Goal: Task Accomplishment & Management: Manage account settings

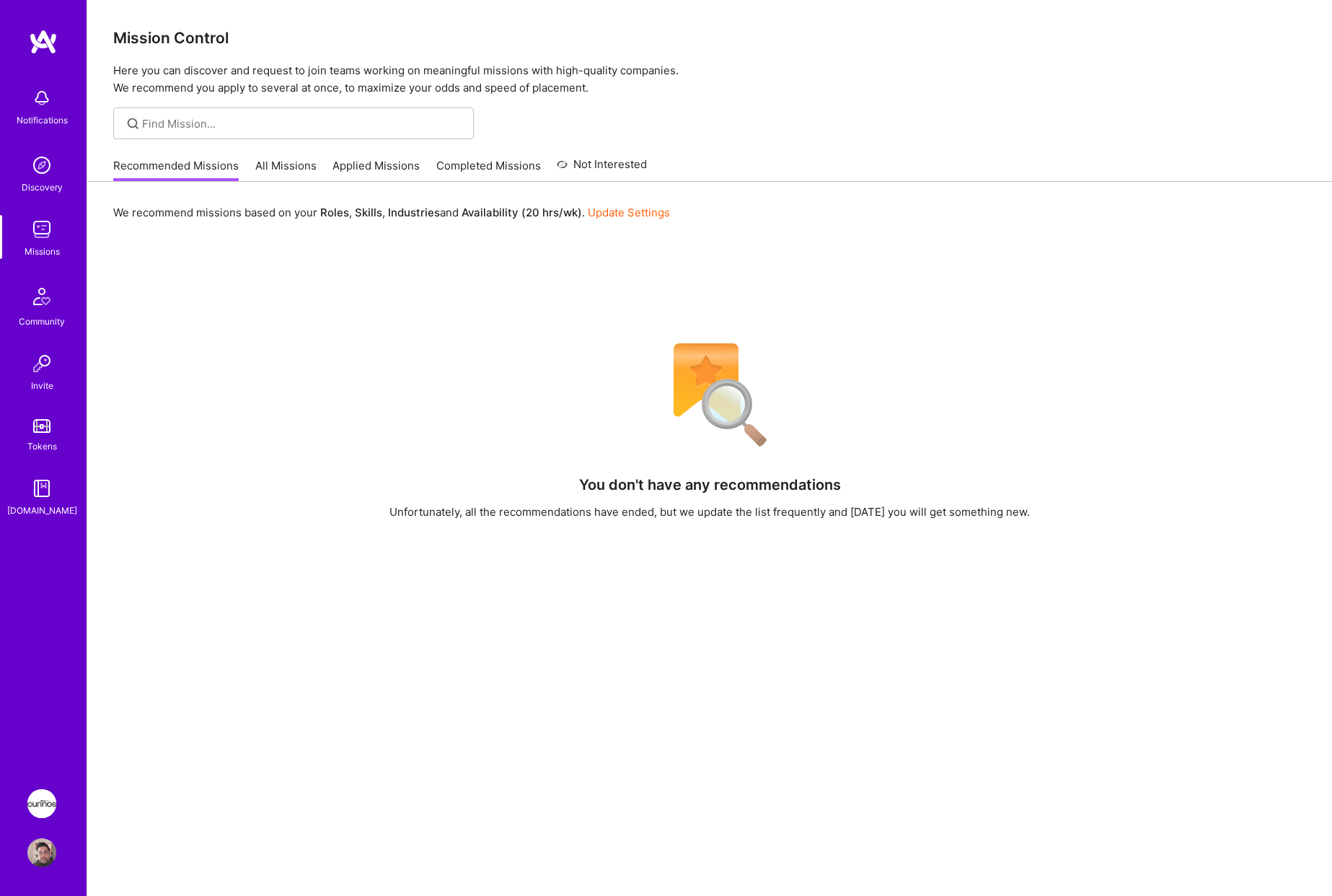
click at [51, 794] on img at bounding box center [42, 803] width 28 height 28
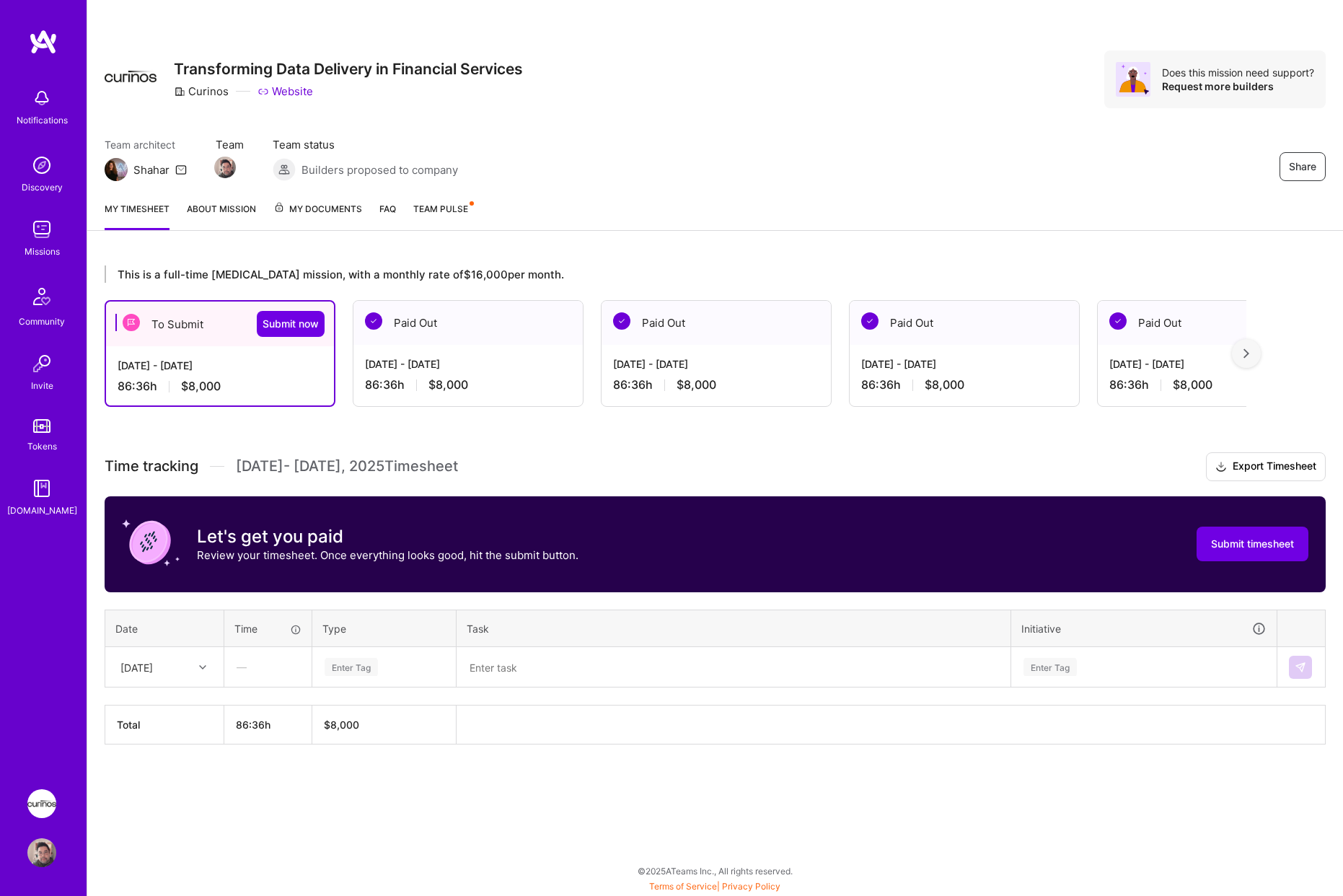
click at [189, 666] on div "[DATE]" at bounding box center [153, 666] width 80 height 24
click at [163, 712] on div "[DATE]" at bounding box center [164, 706] width 117 height 27
click at [362, 660] on div "Enter Tag" at bounding box center [351, 667] width 53 height 23
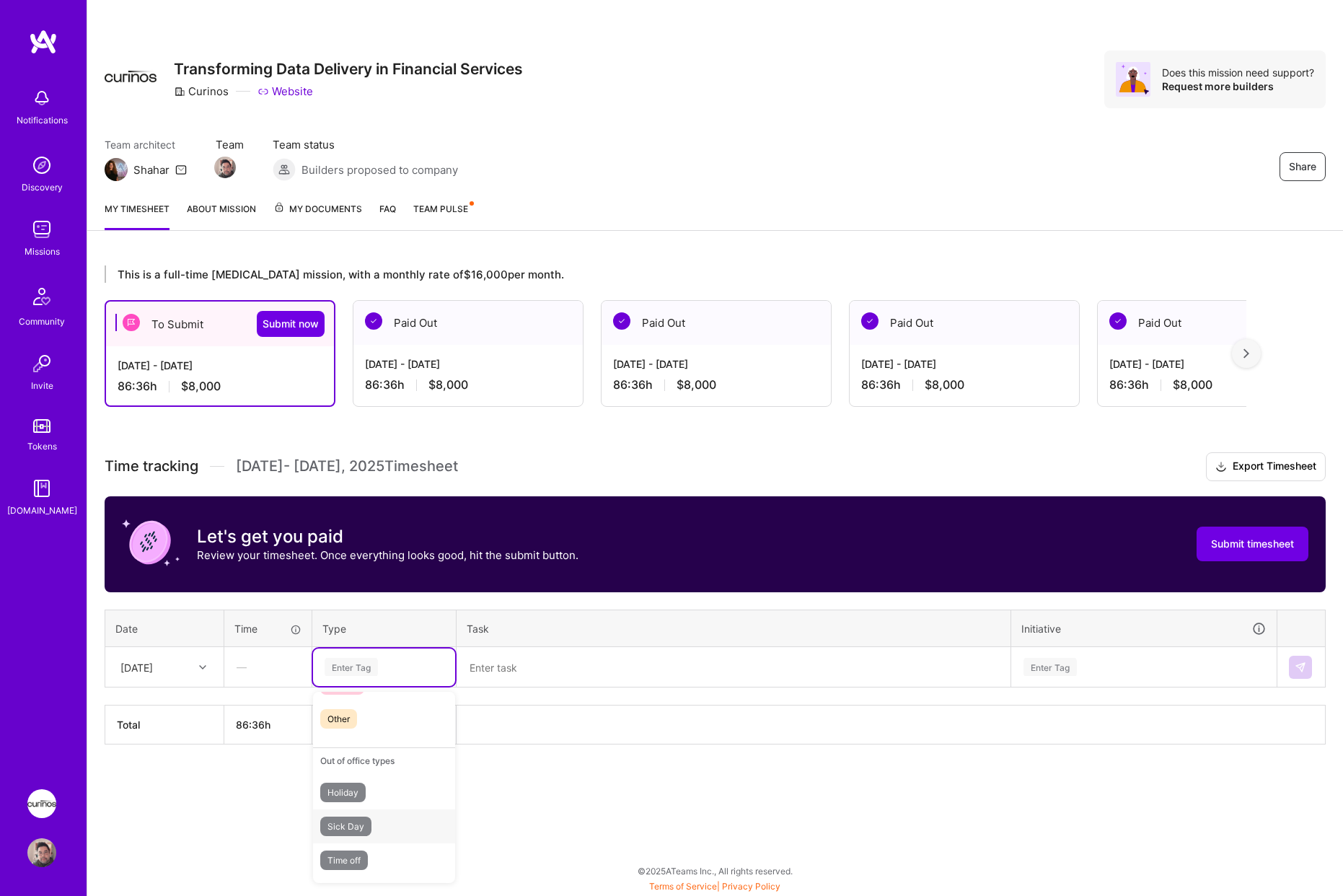
click at [405, 830] on div "Sick Day" at bounding box center [384, 827] width 142 height 34
click at [1295, 663] on img at bounding box center [1300, 667] width 11 height 11
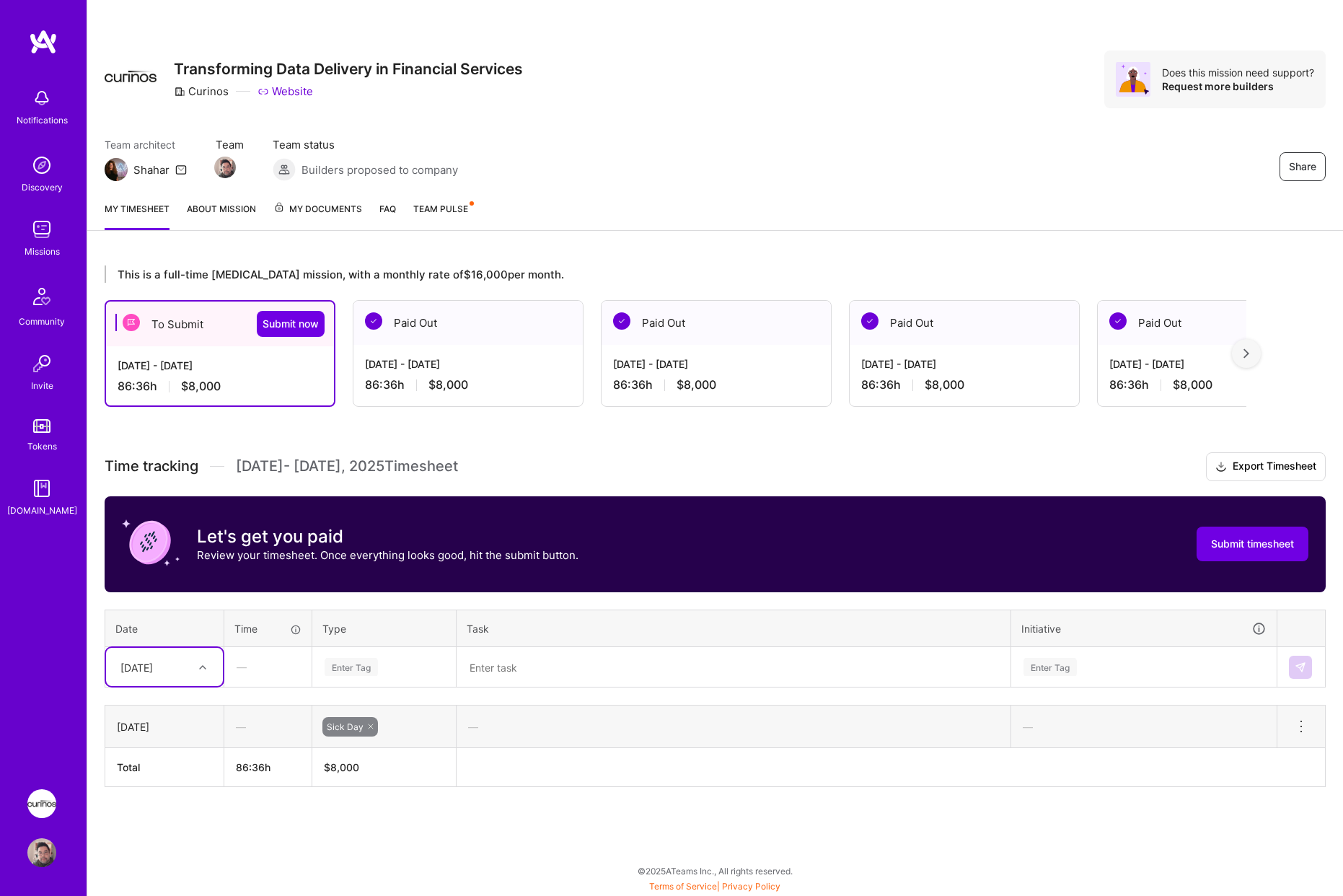
click at [179, 666] on div "[DATE]" at bounding box center [153, 666] width 80 height 24
click at [182, 754] on div "[DATE]" at bounding box center [164, 751] width 117 height 27
click at [356, 666] on div "Enter Tag" at bounding box center [351, 667] width 53 height 23
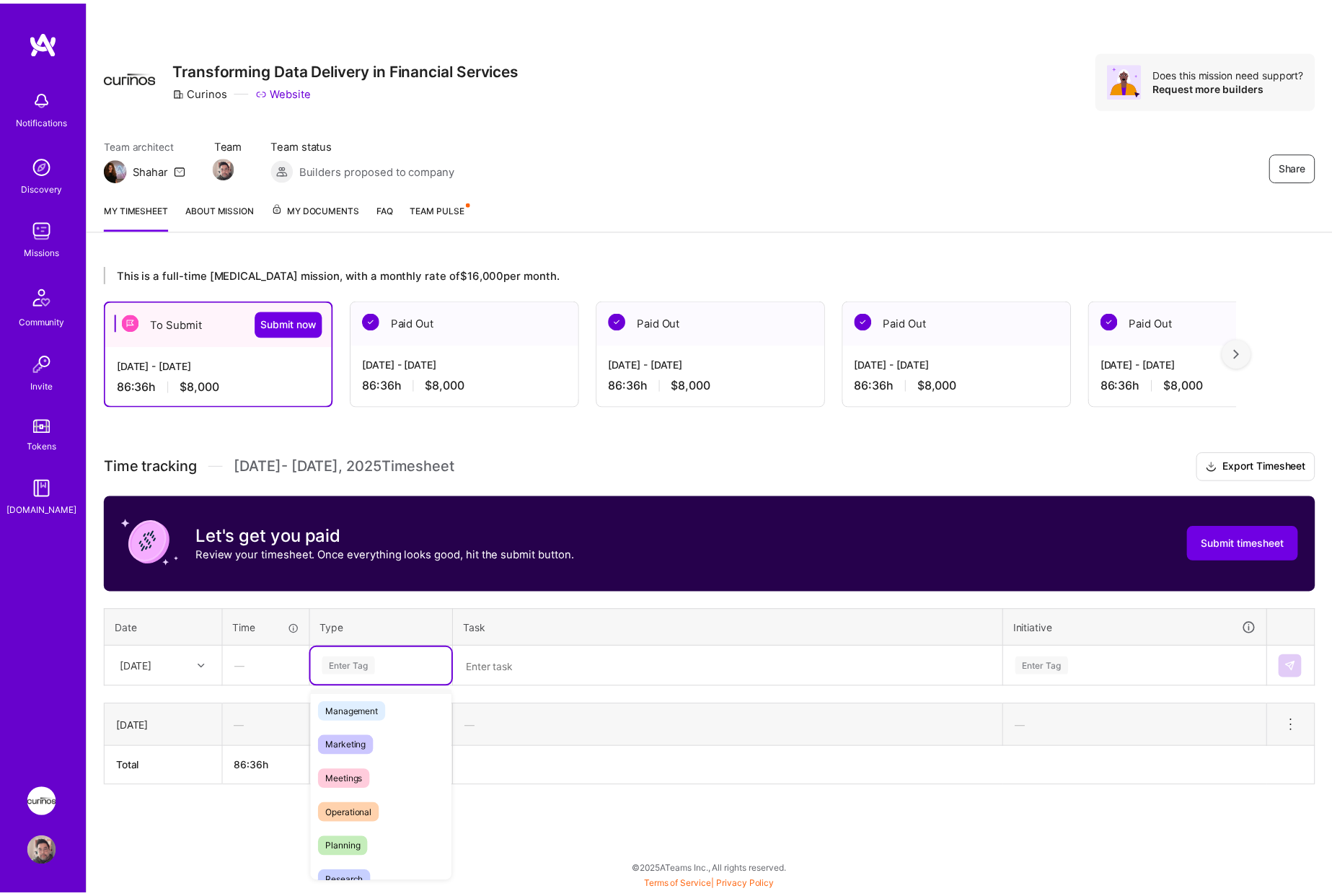
scroll to position [433, 0]
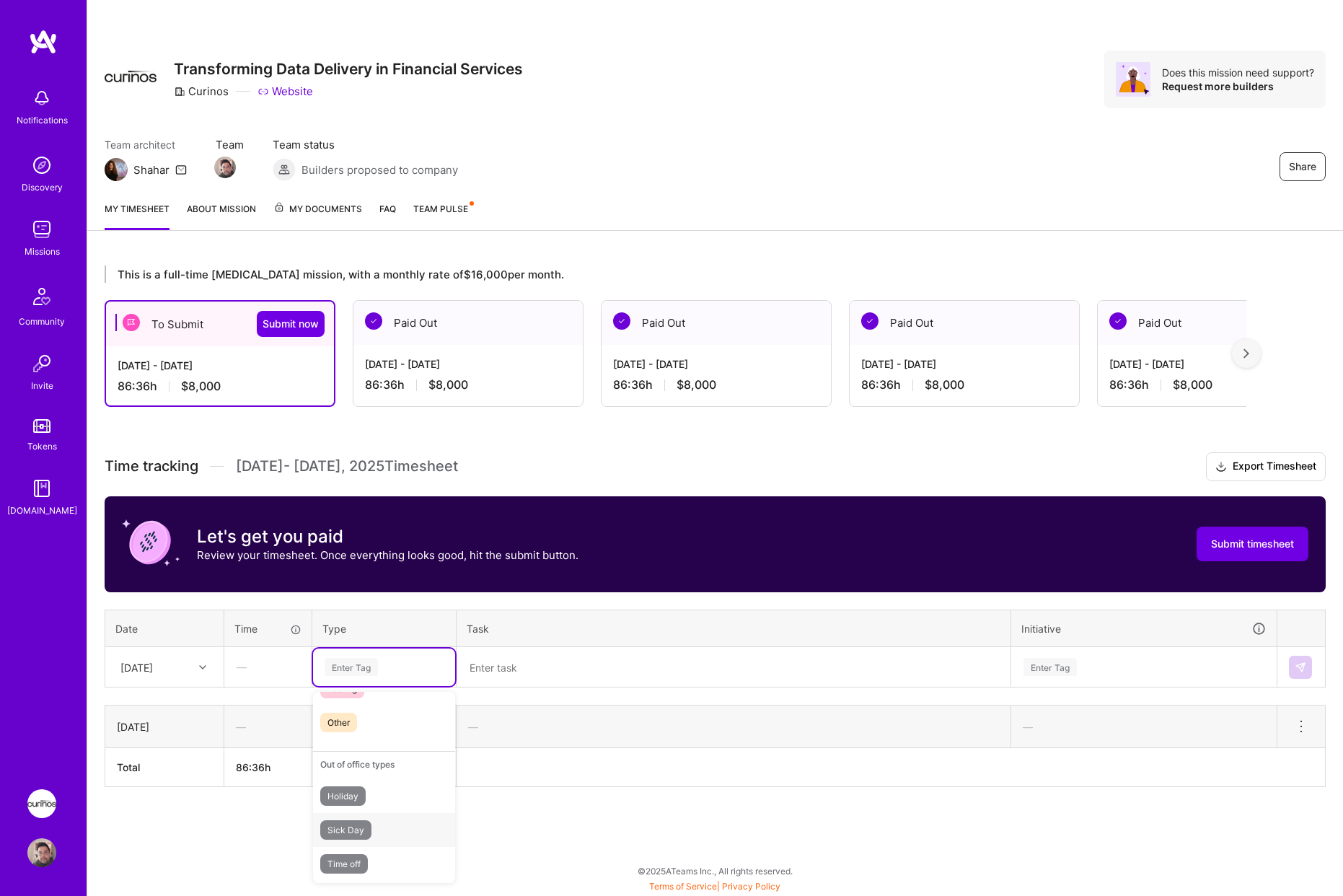
click at [391, 820] on div "Sick Day" at bounding box center [384, 830] width 142 height 34
click at [1296, 665] on img at bounding box center [1300, 667] width 11 height 11
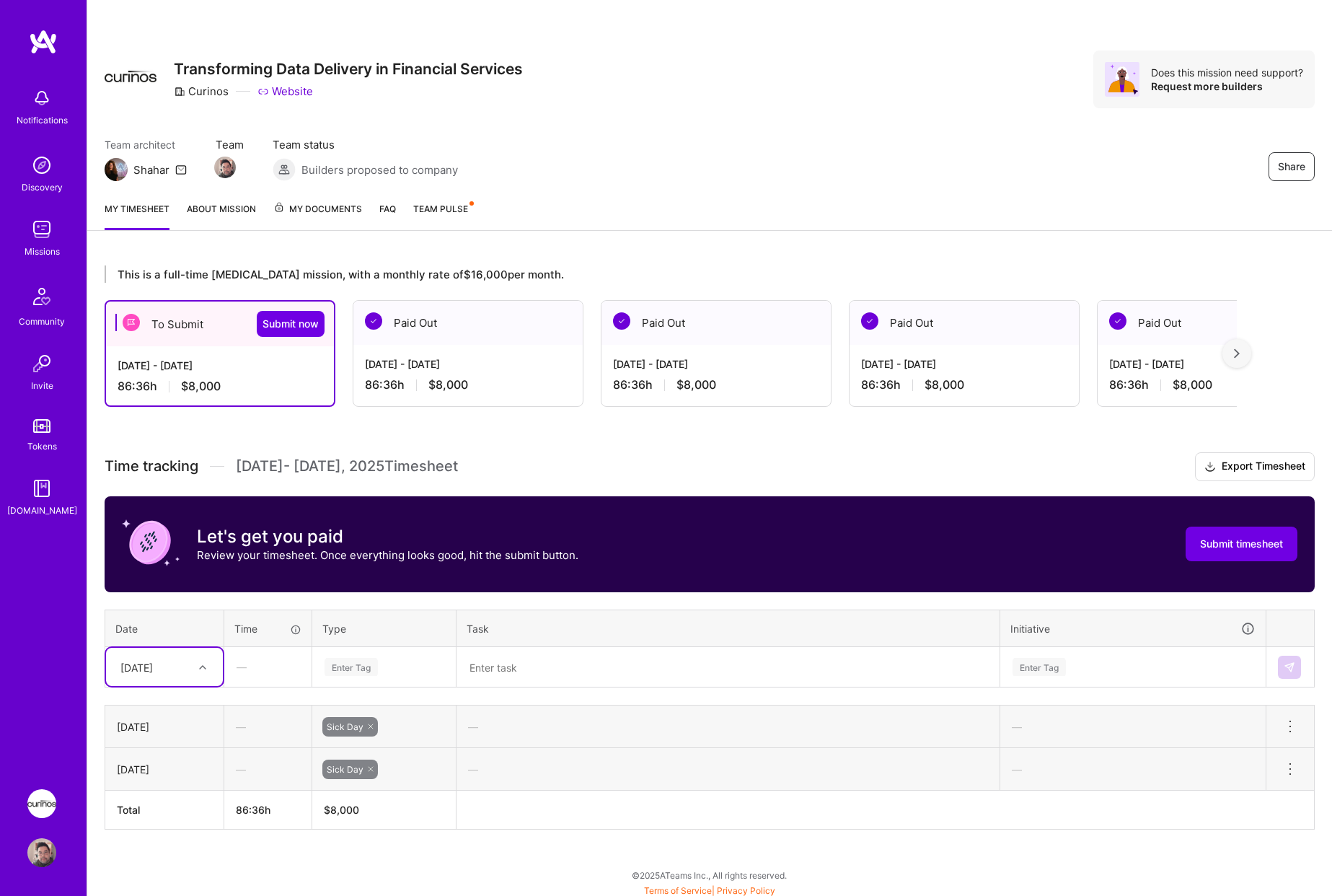
scroll to position [5, 0]
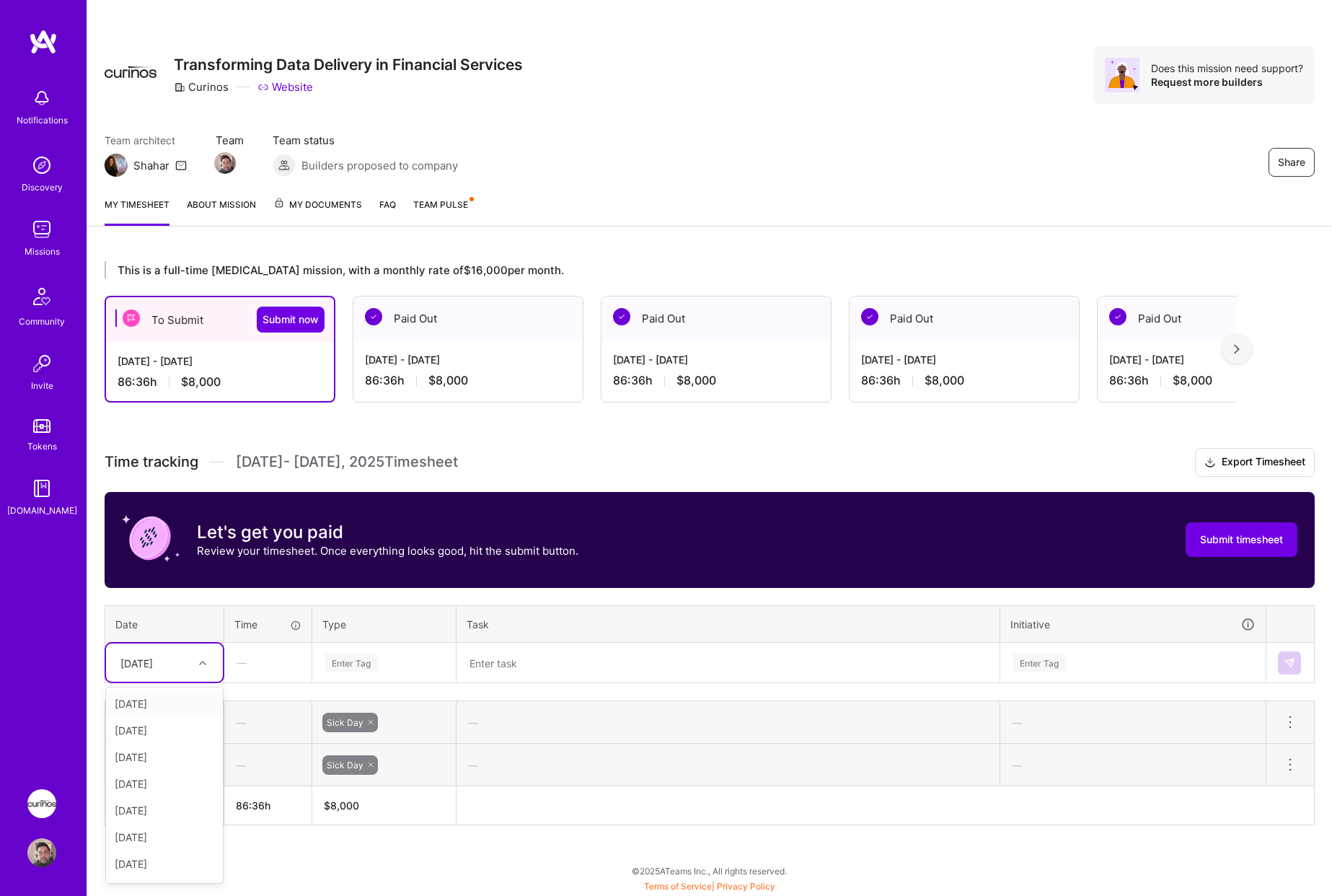
click at [194, 670] on div at bounding box center [205, 663] width 23 height 19
click at [174, 770] on div "[DATE]" at bounding box center [164, 773] width 117 height 27
click at [353, 663] on div "Enter Tag" at bounding box center [351, 663] width 53 height 23
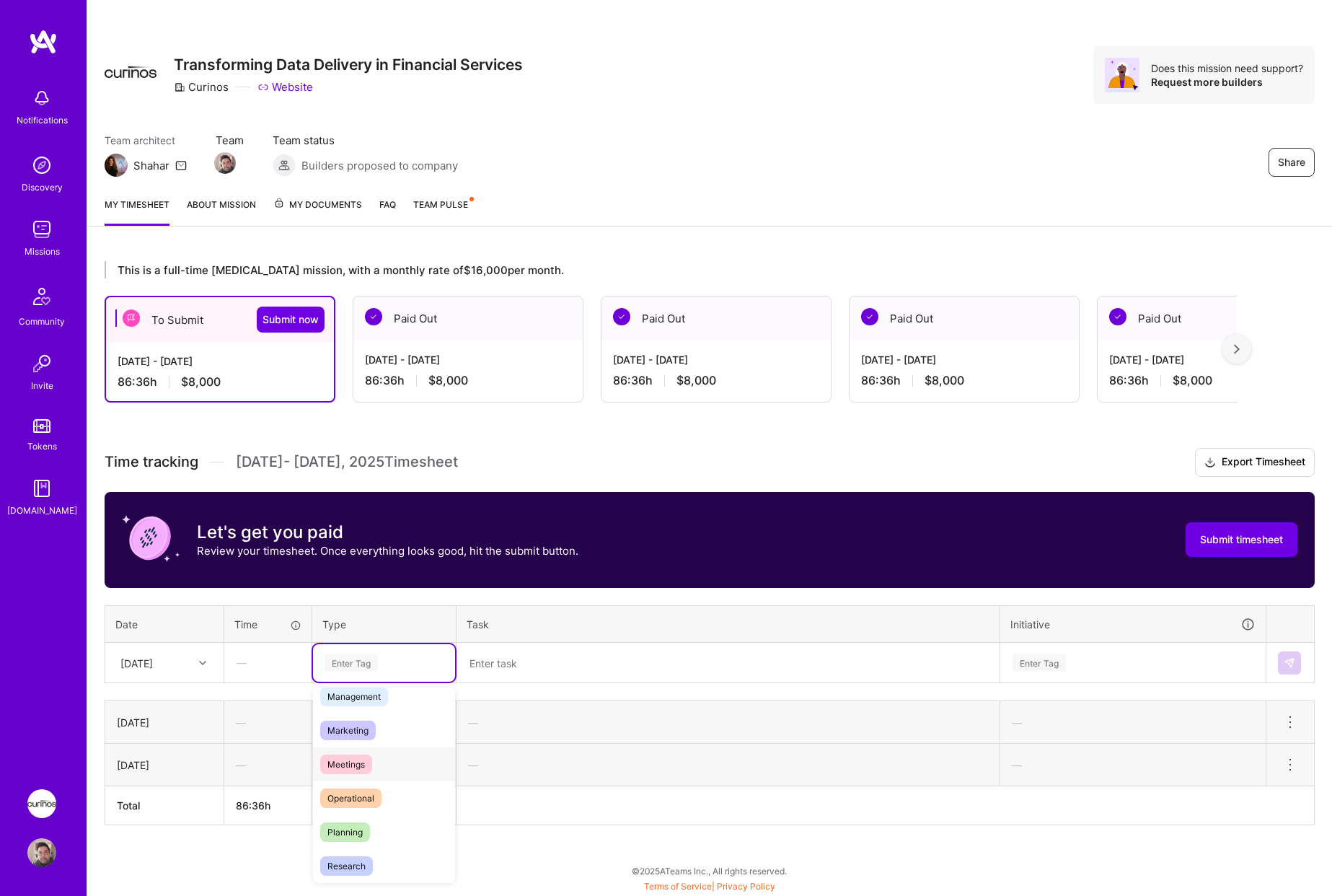
scroll to position [216, 0]
click at [394, 775] on div "Operational" at bounding box center [385, 765] width 142 height 34
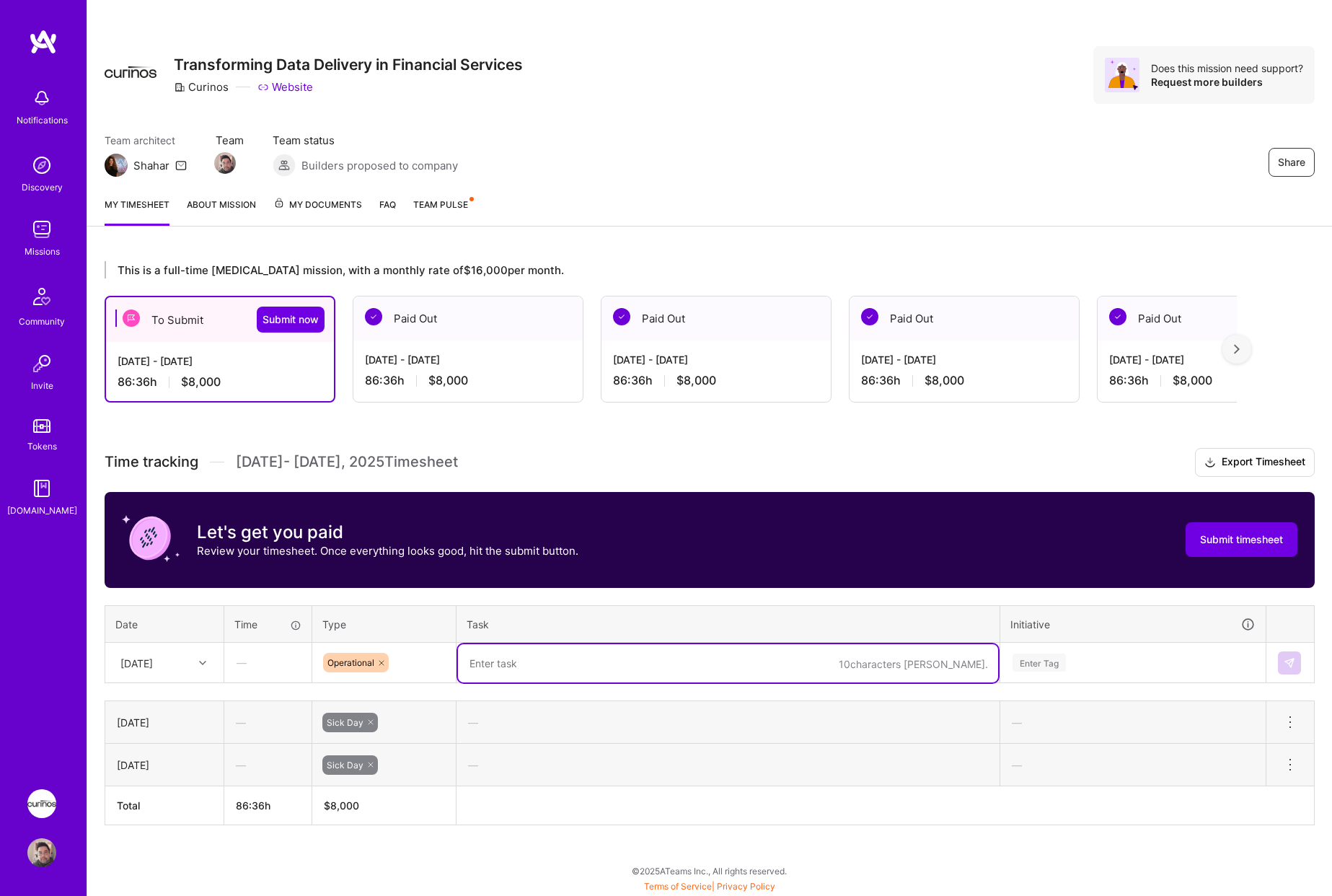
click at [565, 671] on textarea at bounding box center [728, 663] width 540 height 38
type textarea "Catching up and evaluating items to be released for UAT fo review."
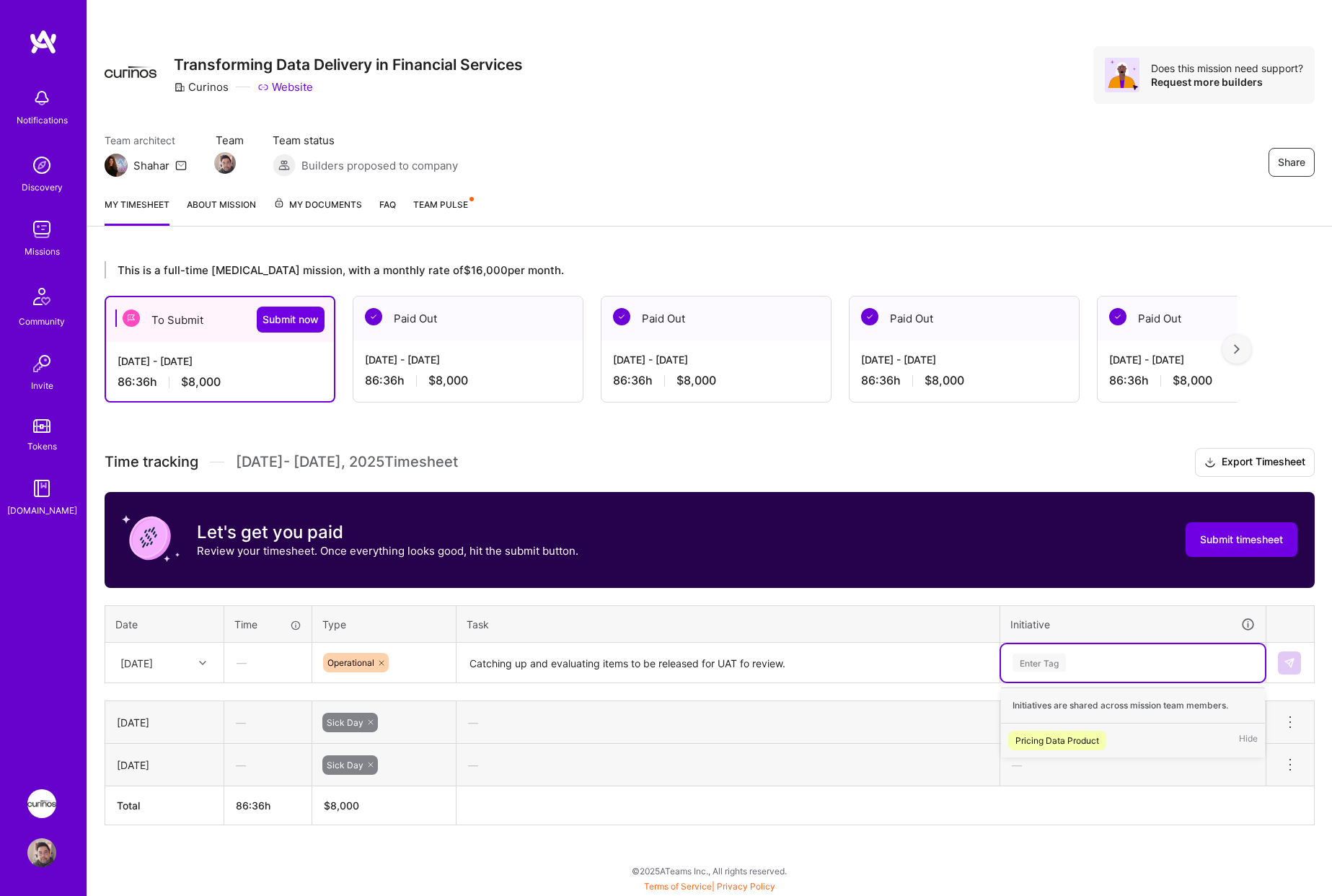
click at [1027, 673] on div "Enter Tag" at bounding box center [1134, 663] width 264 height 38
click at [1046, 736] on div "Pricing Data Product" at bounding box center [1058, 740] width 84 height 15
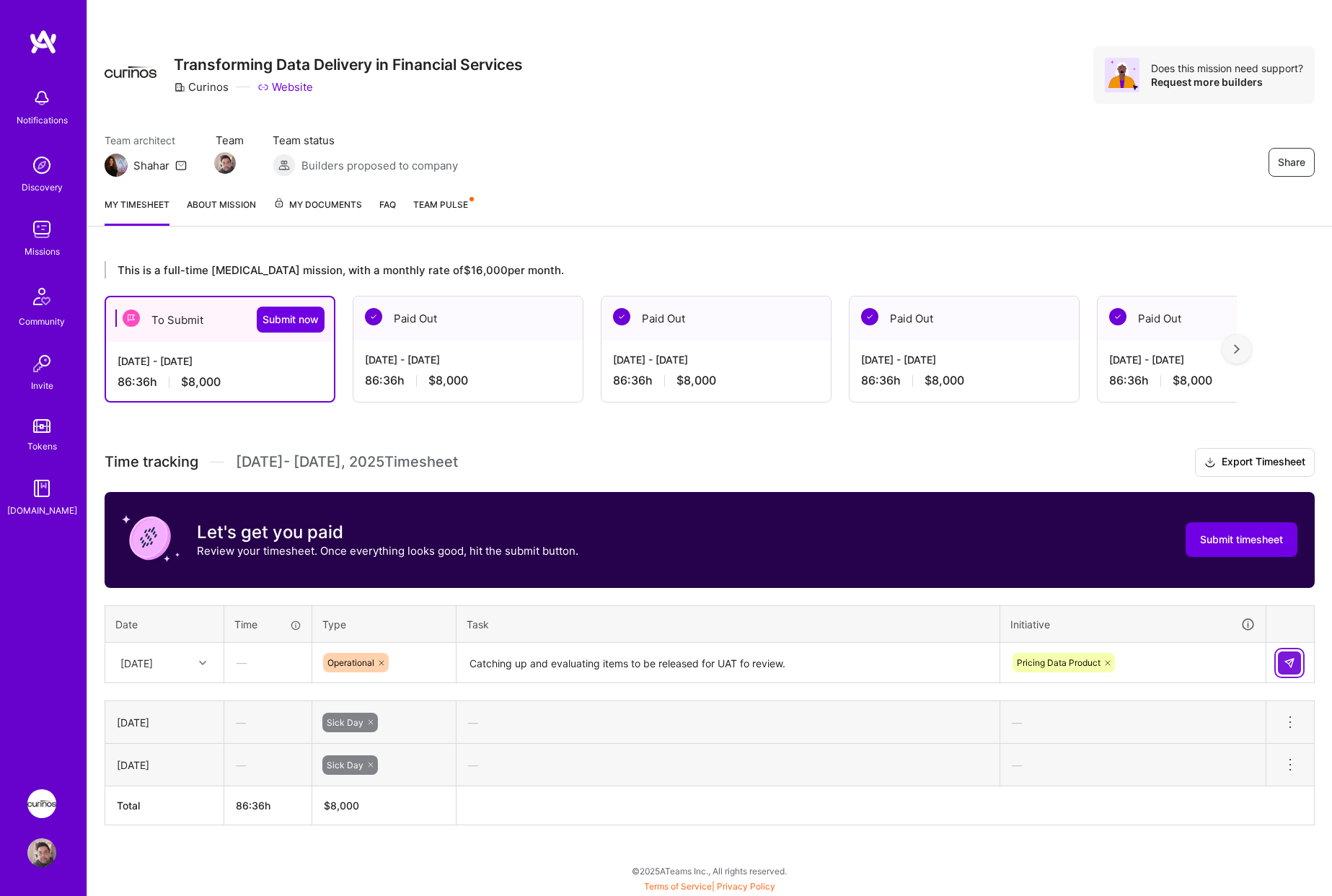
click at [1290, 658] on img at bounding box center [1290, 663] width 11 height 11
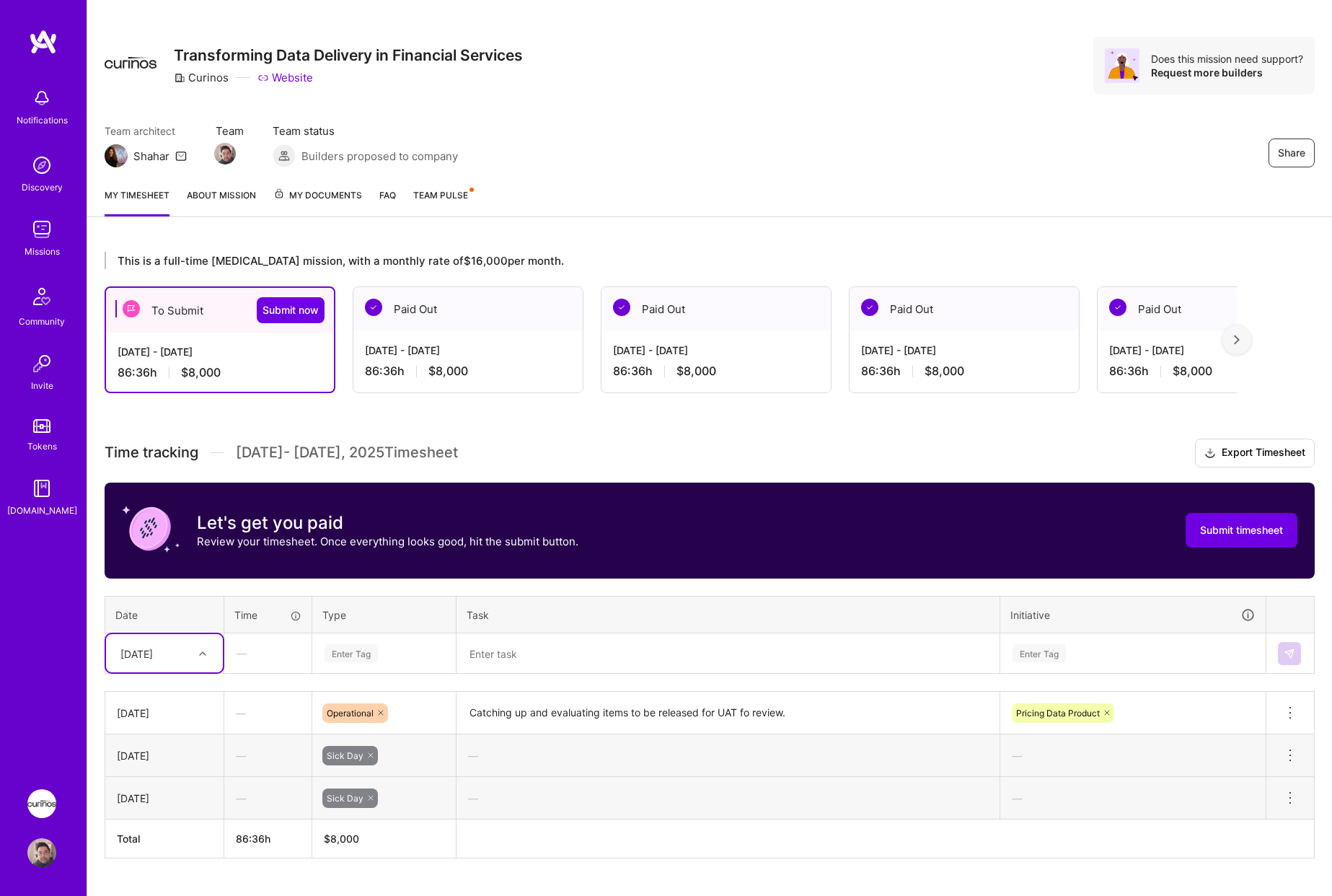
click at [187, 668] on div "[DATE]" at bounding box center [164, 653] width 117 height 38
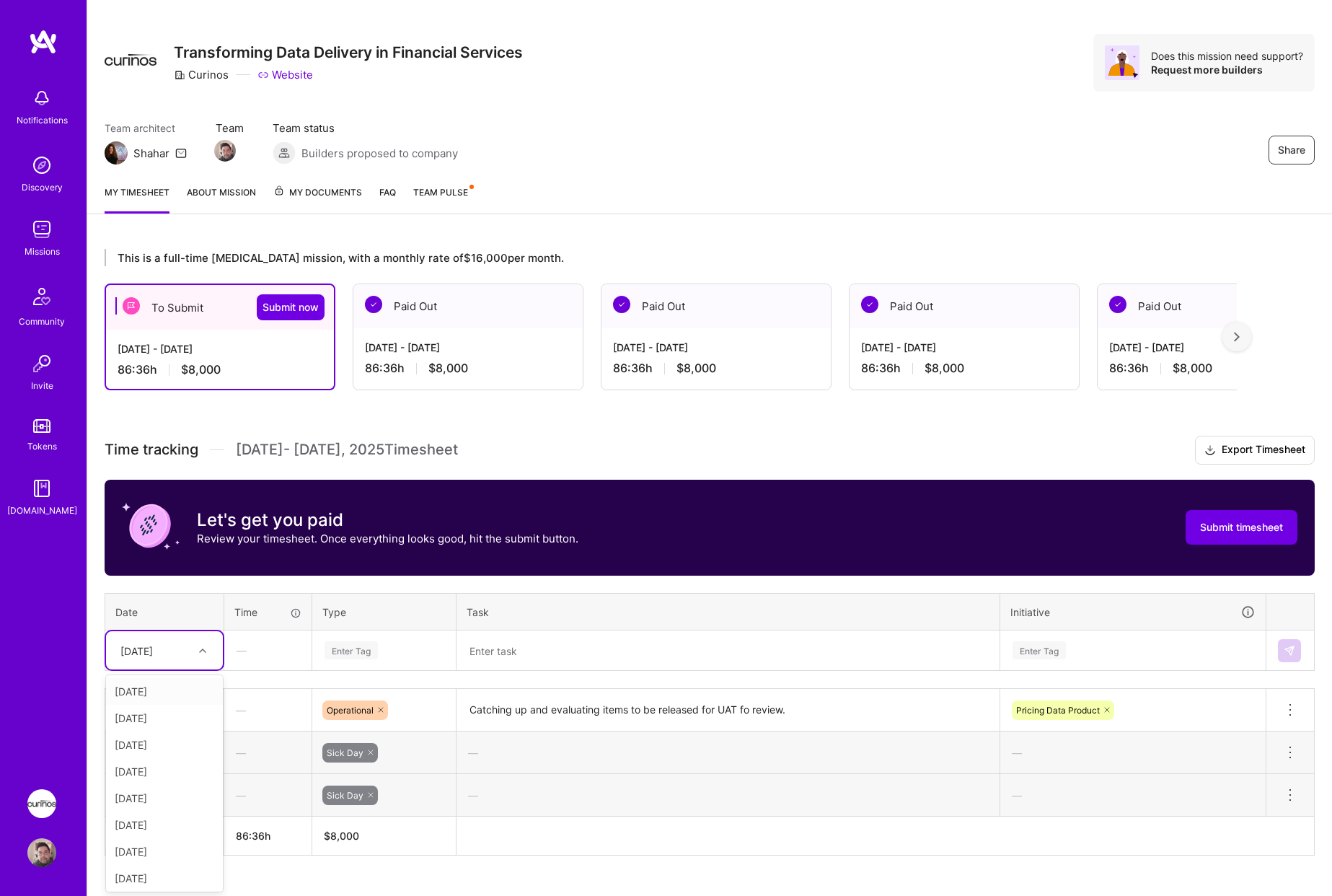
scroll to position [18, 0]
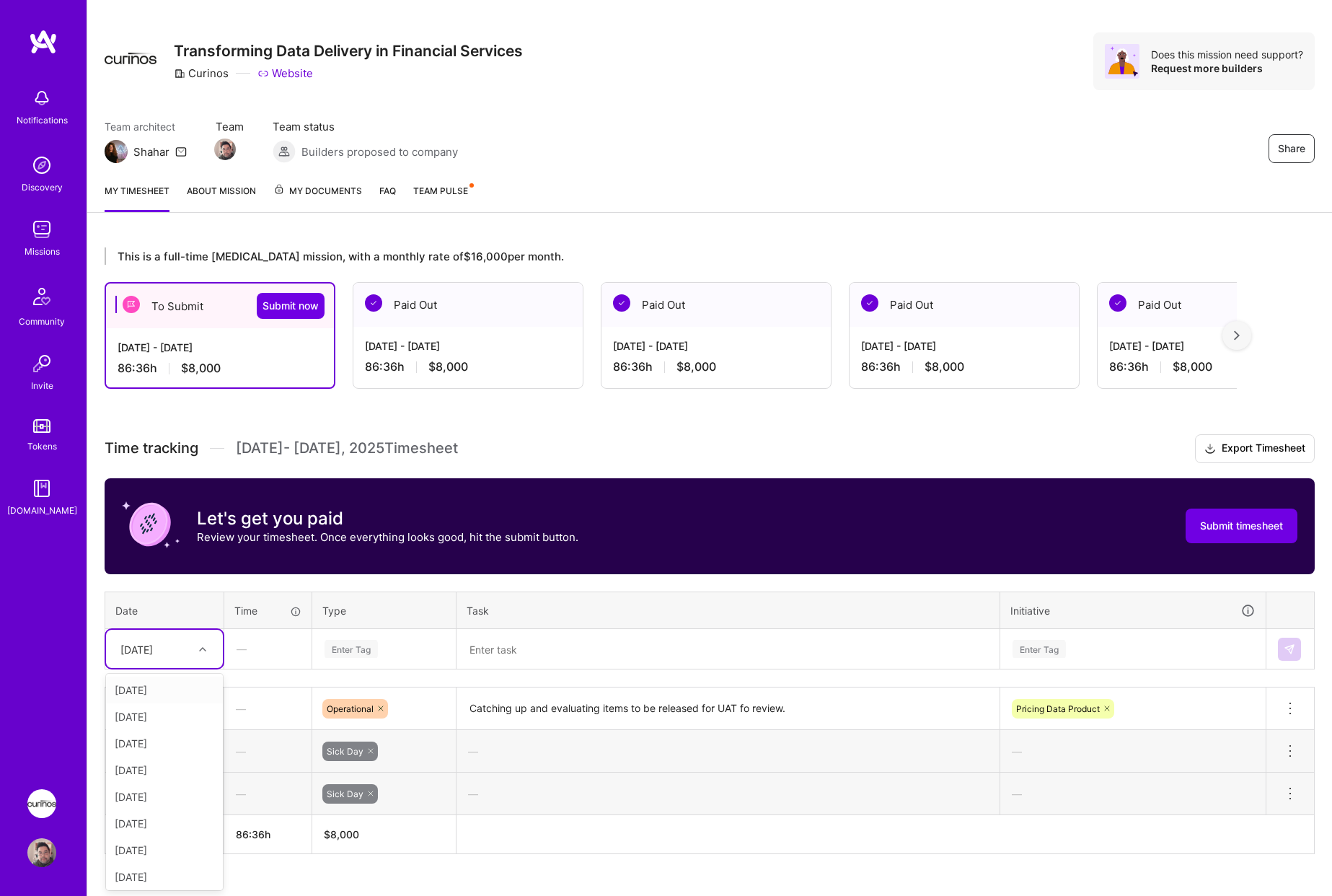
click at [185, 689] on div "[DATE]" at bounding box center [164, 690] width 117 height 27
click at [353, 650] on div "Enter Tag" at bounding box center [351, 649] width 53 height 23
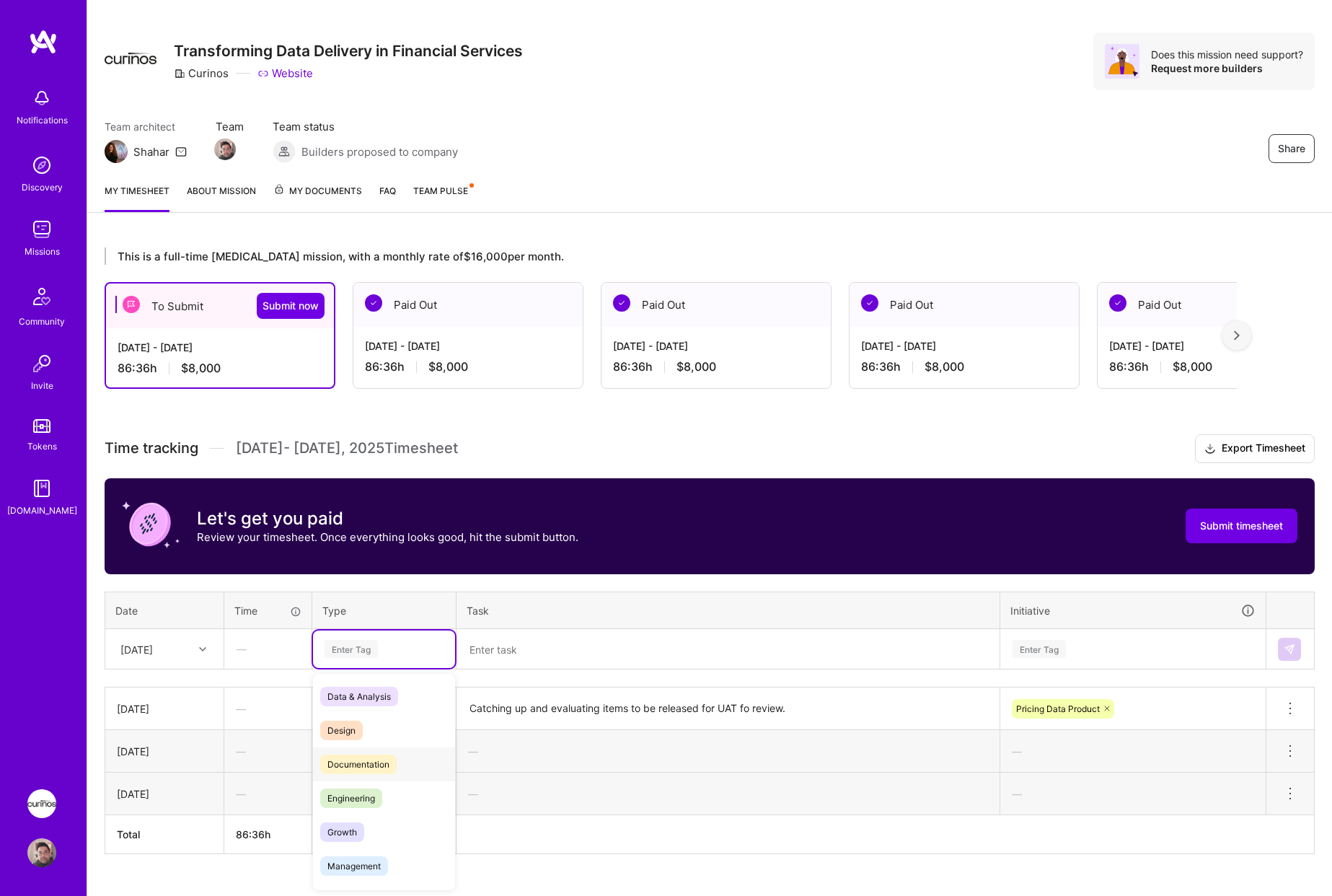
click at [416, 764] on div "Documentation" at bounding box center [385, 764] width 142 height 34
click at [575, 653] on textarea at bounding box center [728, 649] width 540 height 38
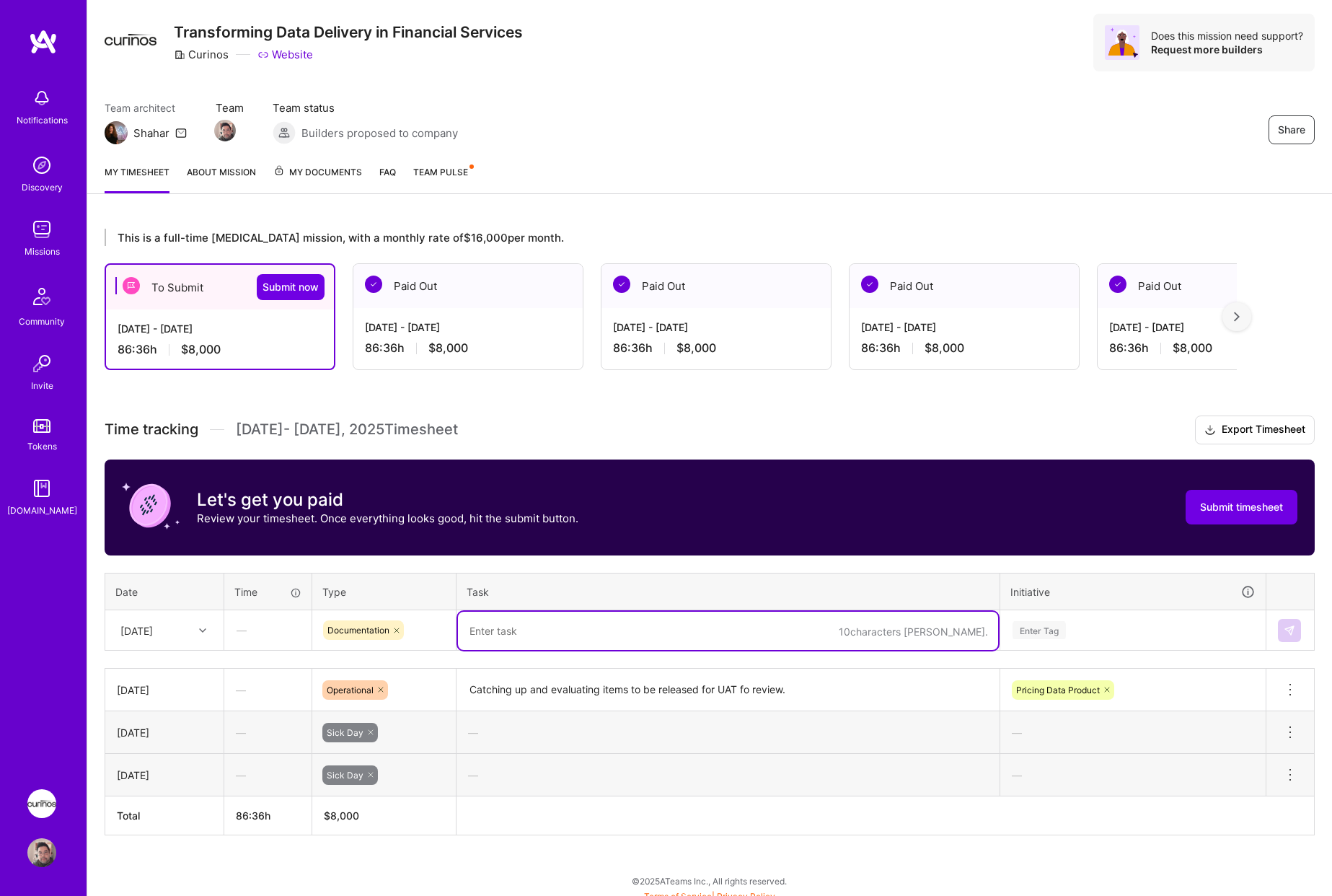
scroll to position [47, 0]
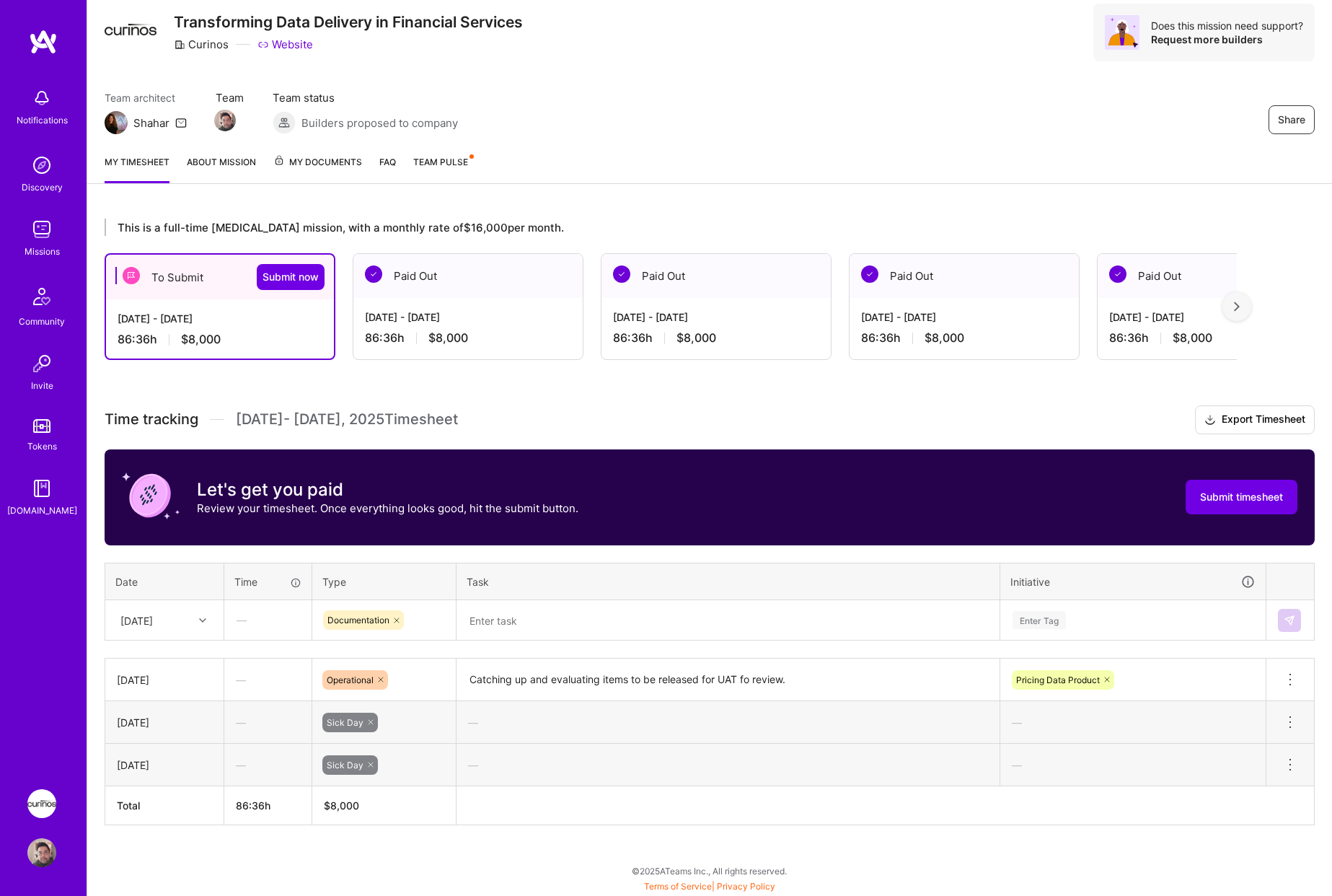
click at [502, 632] on textarea at bounding box center [728, 621] width 540 height 38
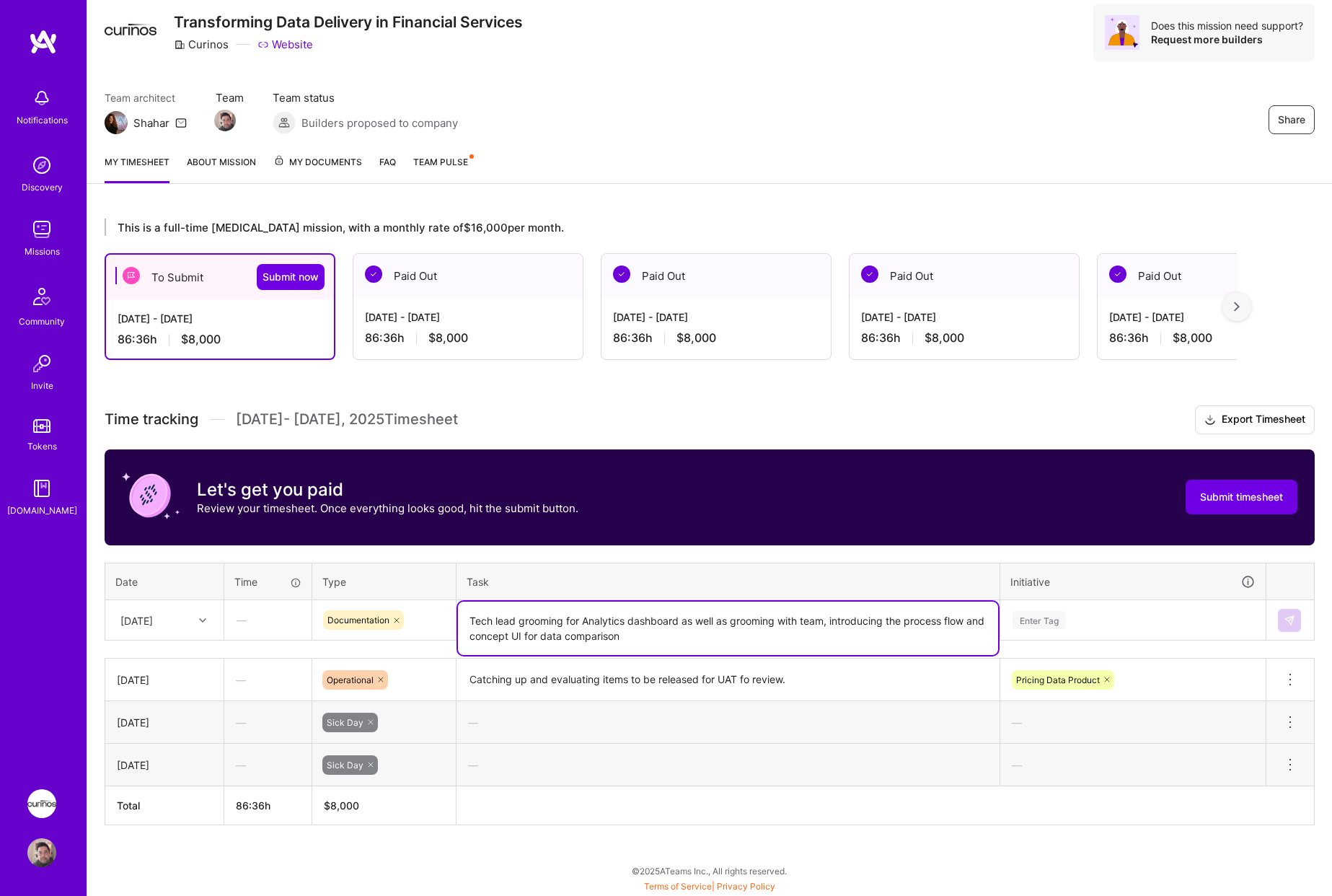
type textarea "Tech lead grooming for Analytics dashboard as well as grooming with team, intro…"
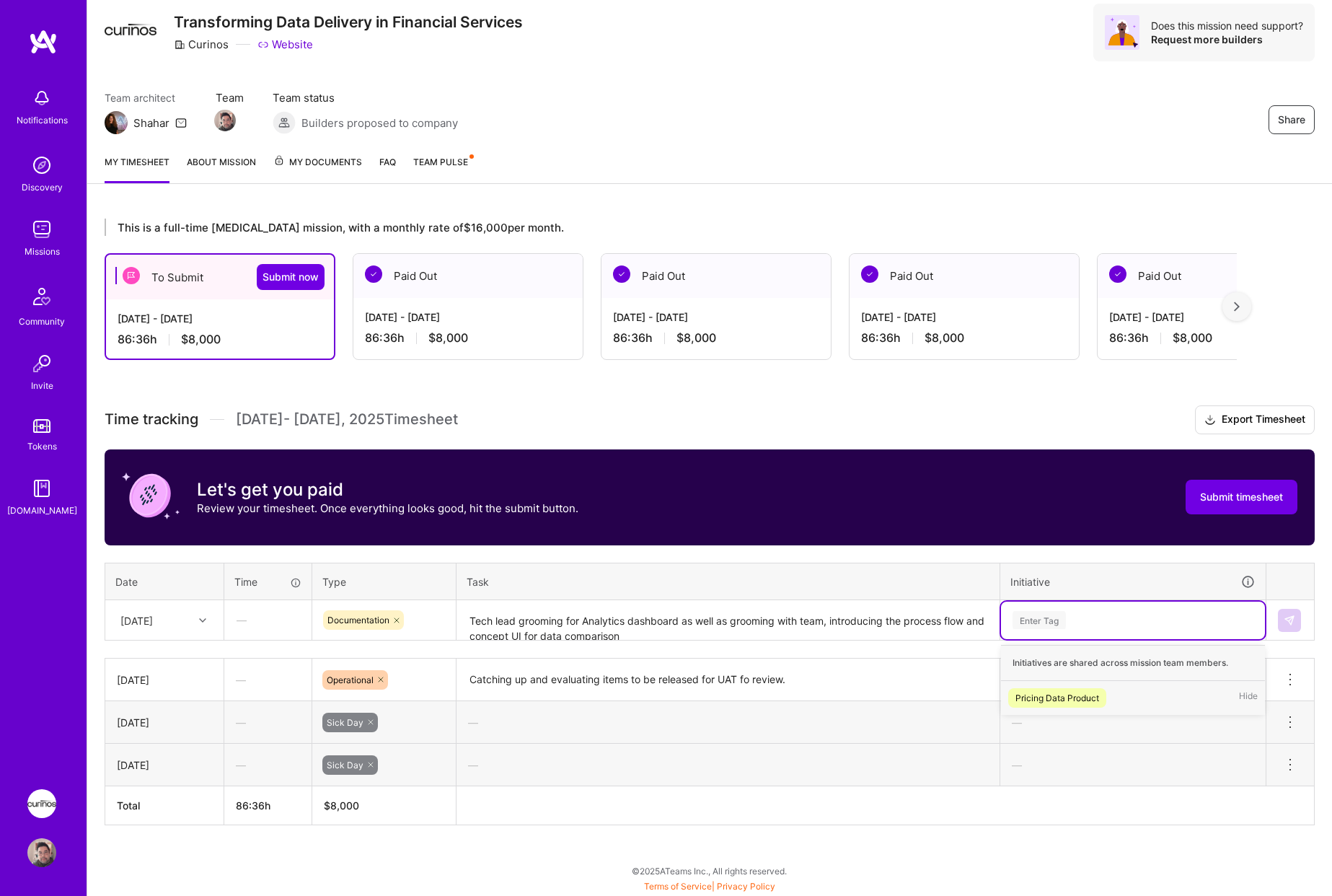
click at [1130, 692] on div "Pricing Data Product Hide" at bounding box center [1134, 698] width 264 height 34
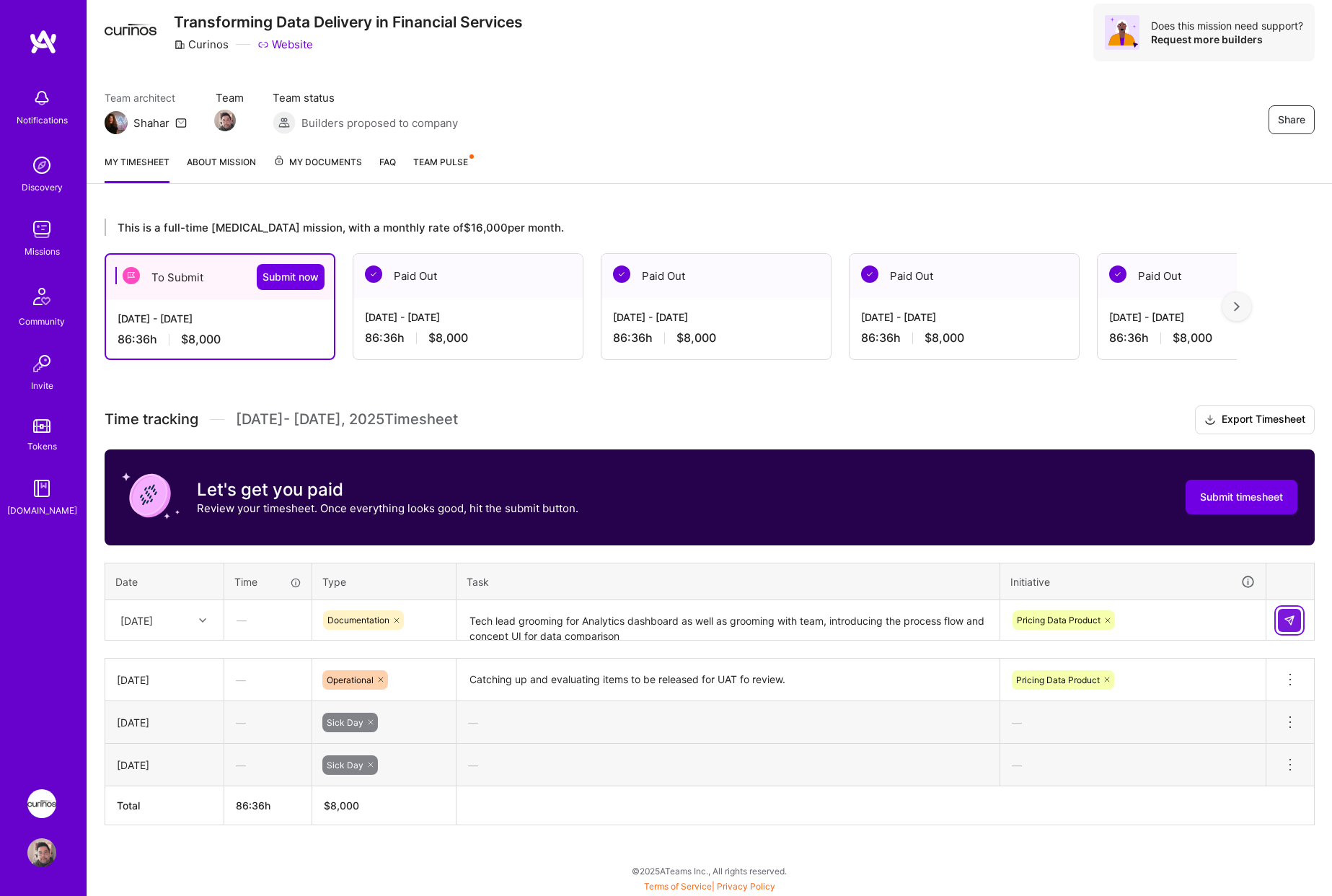
click at [1290, 623] on img at bounding box center [1290, 620] width 11 height 11
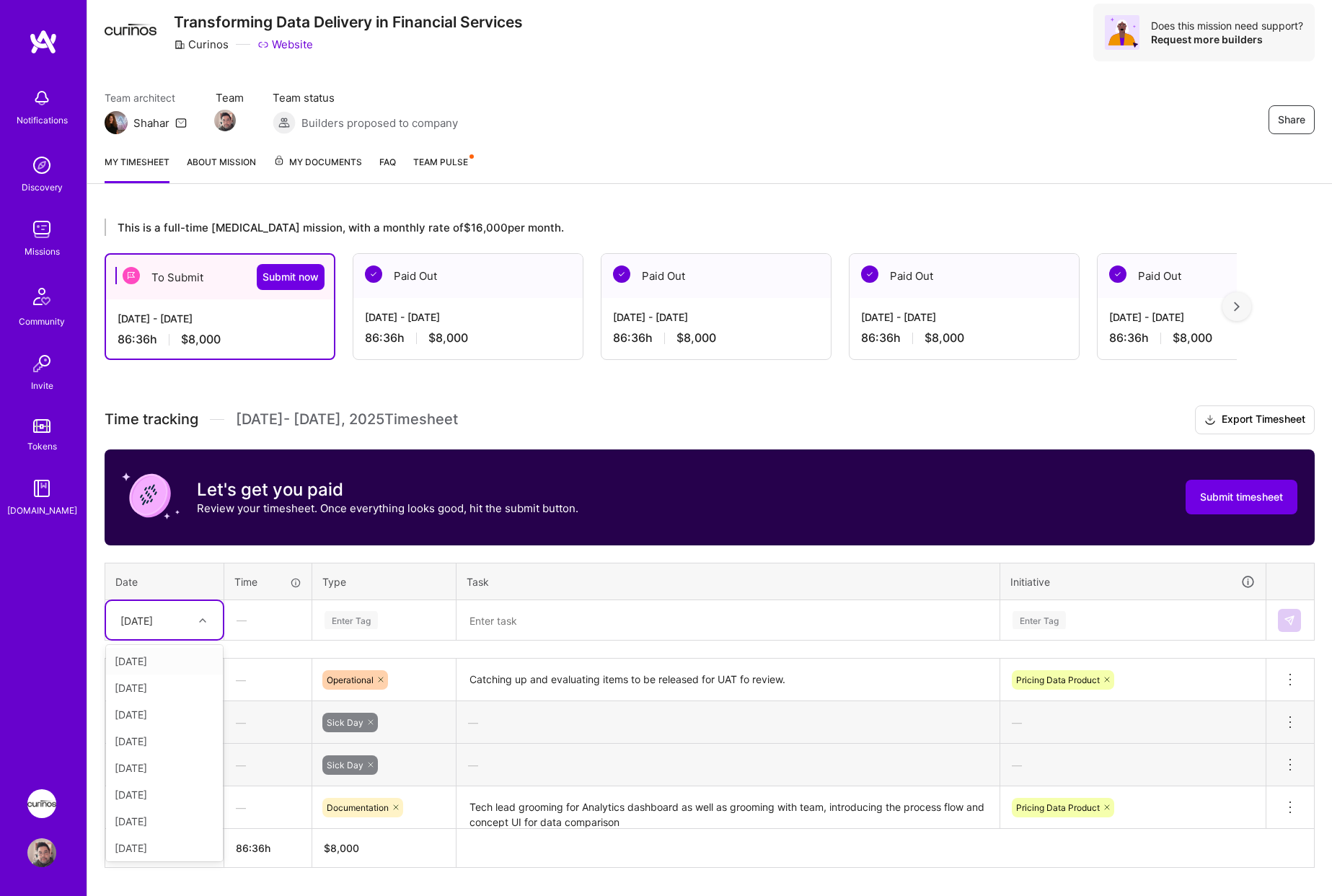
click at [189, 614] on div "[DATE]" at bounding box center [153, 620] width 80 height 24
click at [176, 656] on div "[DATE]" at bounding box center [164, 661] width 117 height 27
click at [359, 621] on div "Enter Tag" at bounding box center [351, 620] width 53 height 23
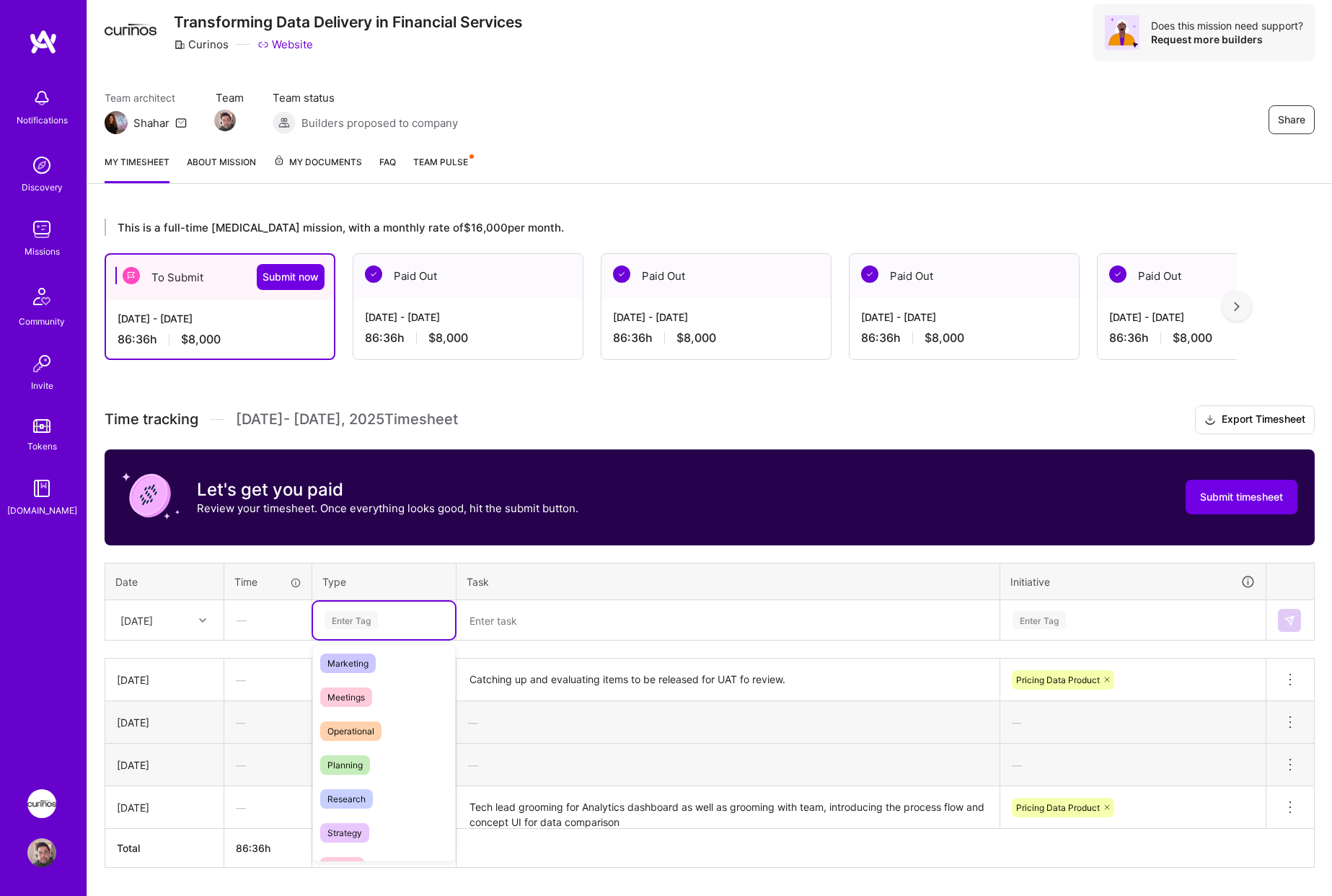
scroll to position [216, 0]
click at [407, 725] on div "Operational" at bounding box center [385, 722] width 142 height 34
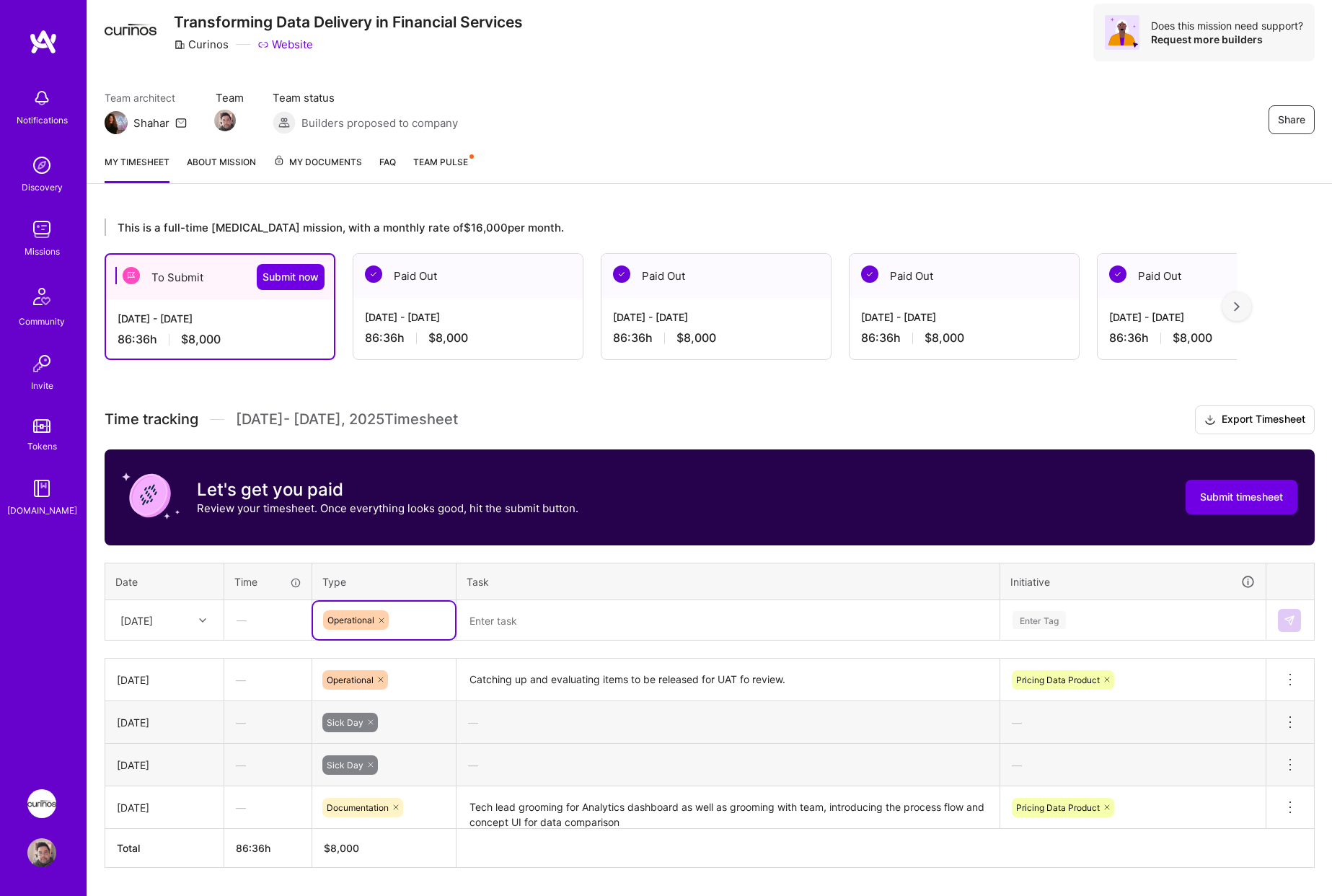
click at [554, 626] on textarea at bounding box center [728, 621] width 540 height 38
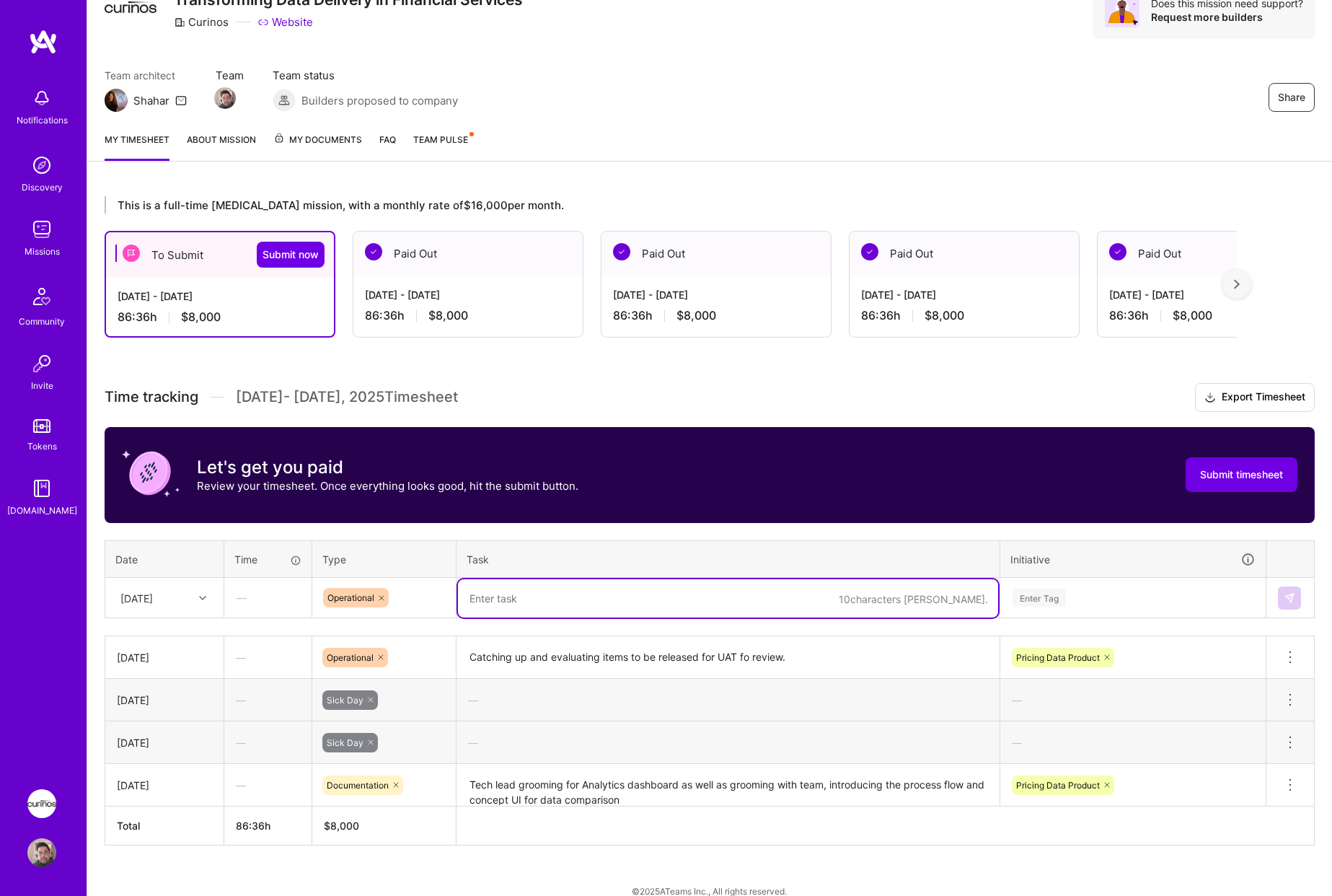
scroll to position [89, 0]
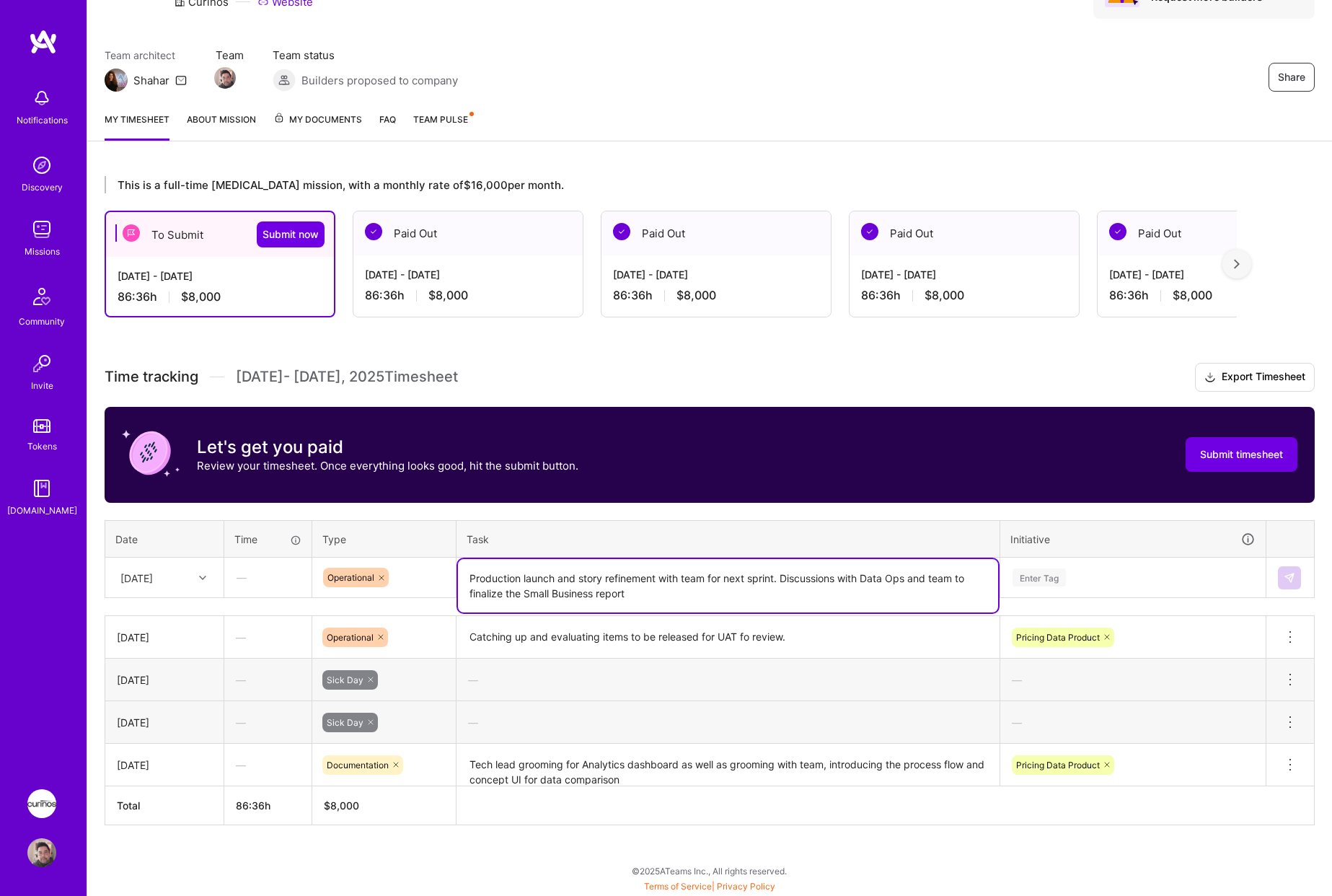
type textarea "Production launch and story refinement with team for next sprint. Discussions w…"
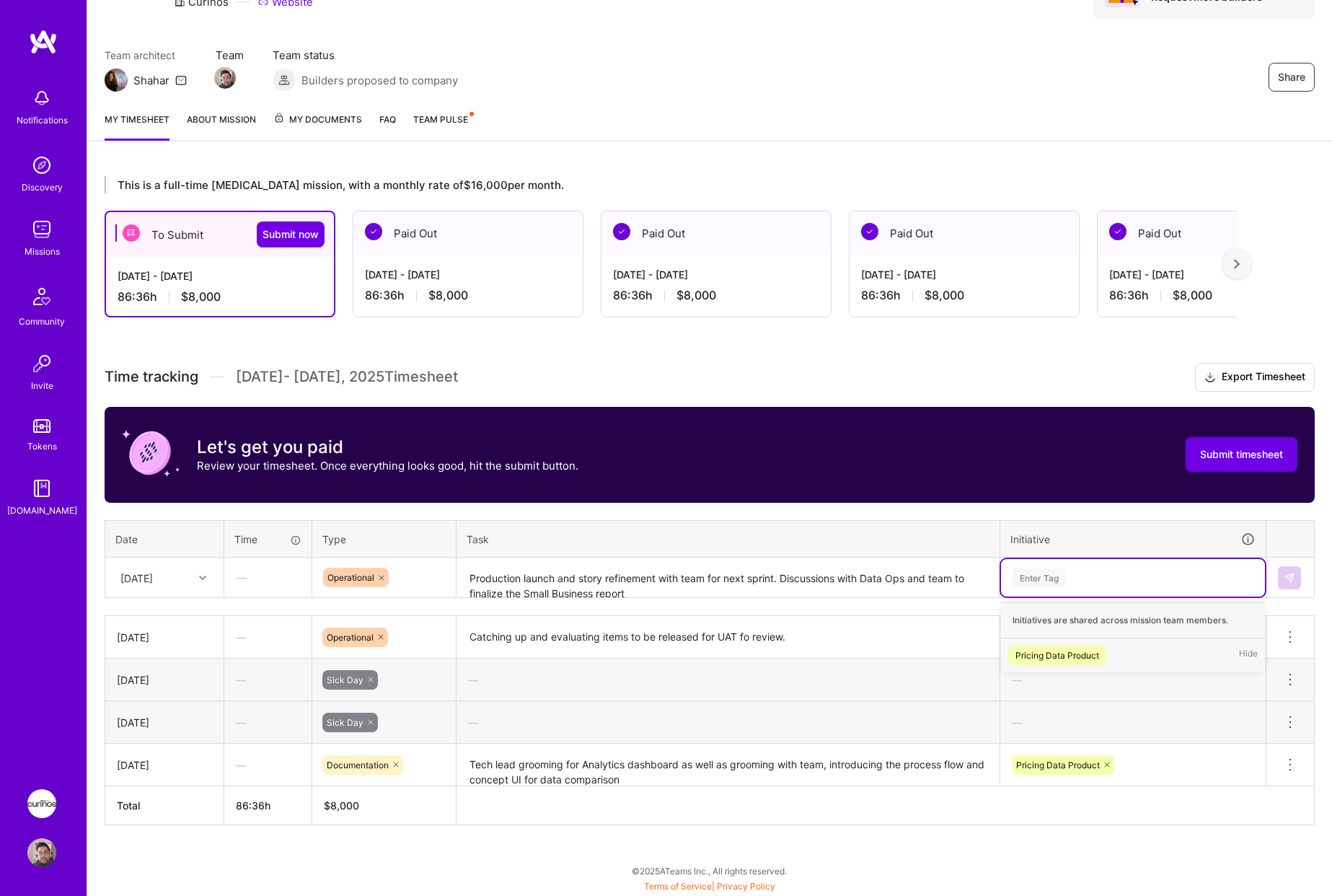
click at [1103, 653] on span "Pricing Data Product" at bounding box center [1057, 655] width 98 height 20
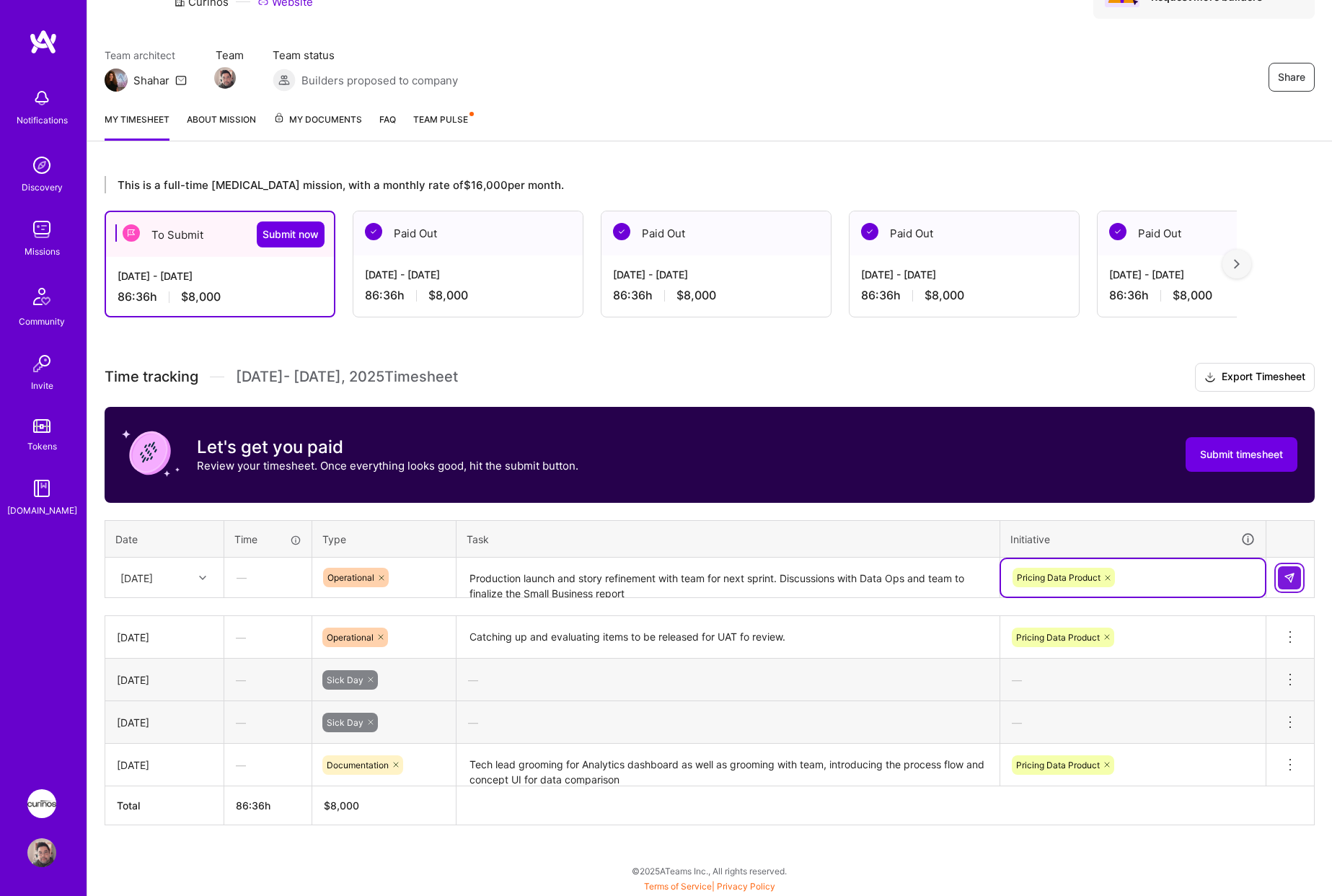
click at [1292, 581] on img at bounding box center [1290, 578] width 11 height 11
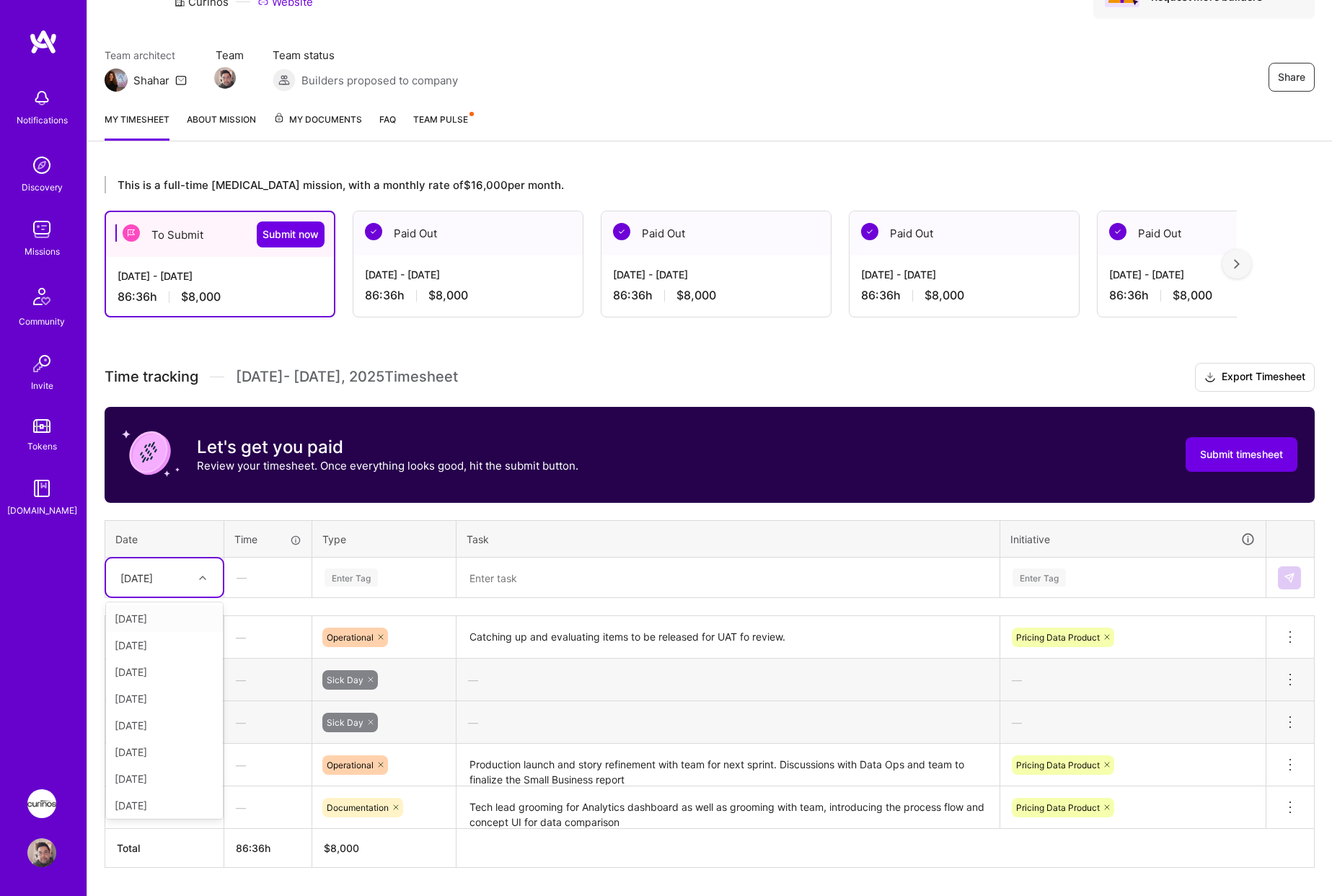
click at [186, 575] on div "[DATE]" at bounding box center [153, 577] width 80 height 24
click at [186, 650] on div "[DATE]" at bounding box center [164, 645] width 117 height 27
click at [368, 569] on div "Enter Tag" at bounding box center [351, 577] width 53 height 23
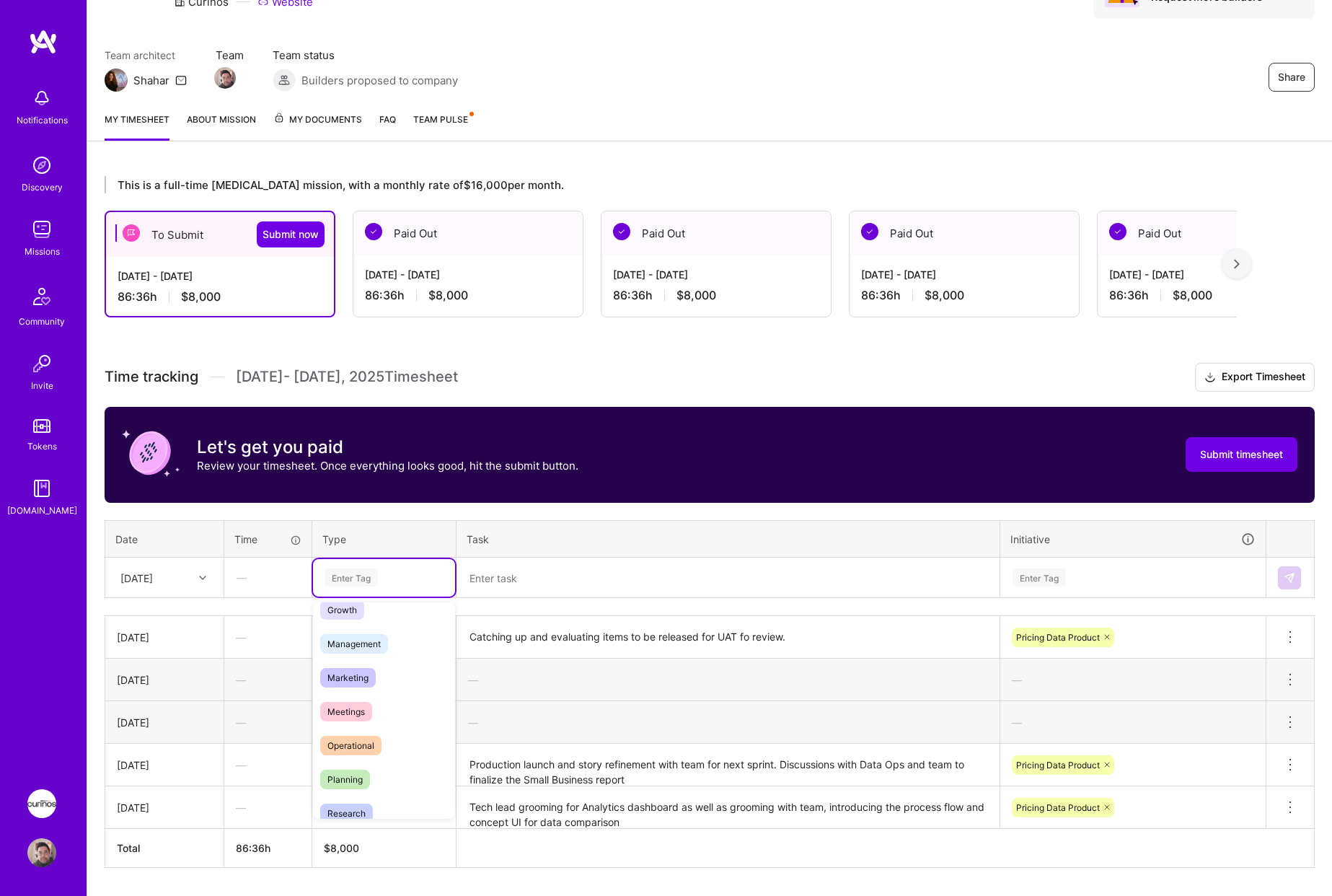
scroll to position [216, 0]
click at [403, 686] on div "Operational" at bounding box center [385, 680] width 142 height 34
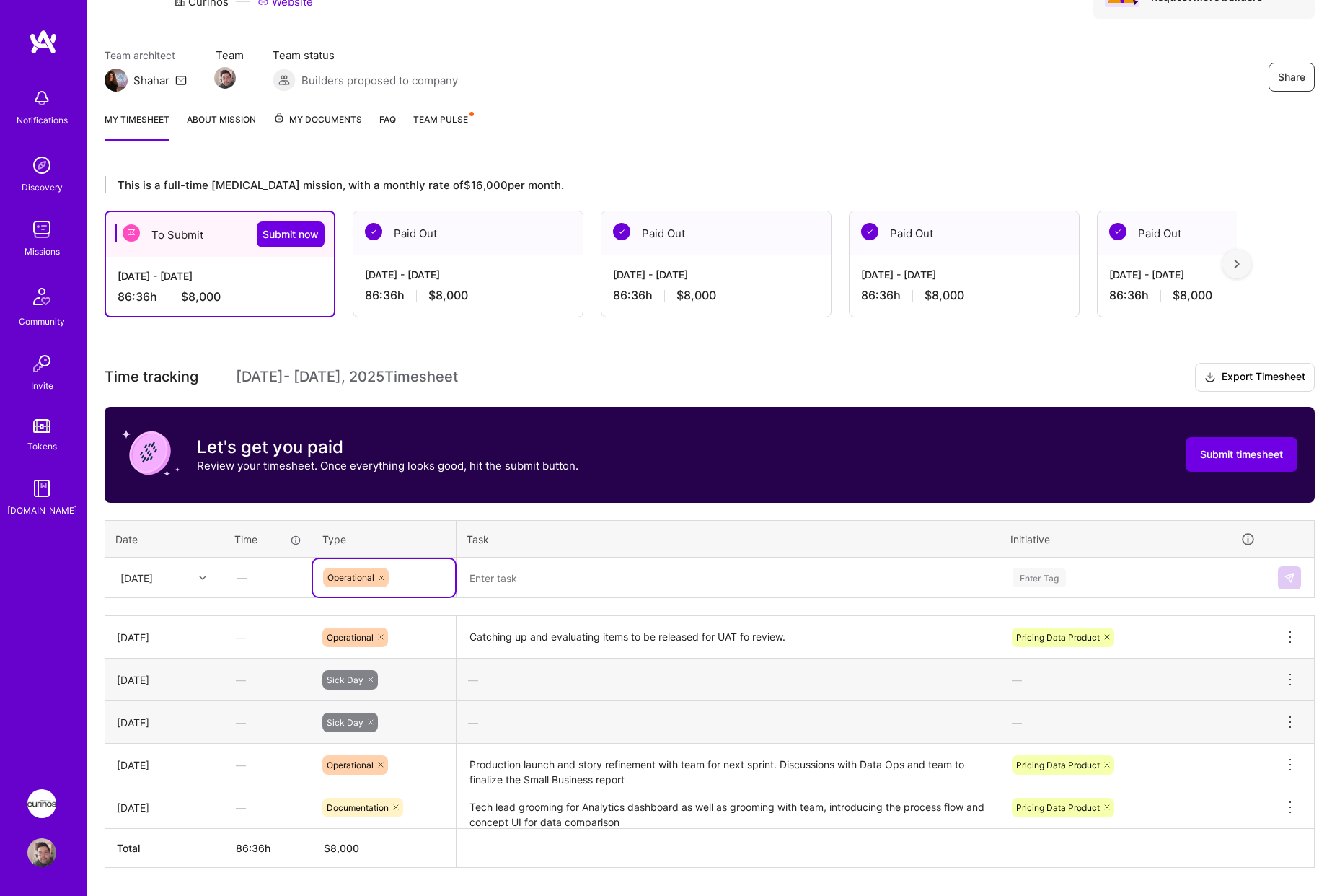
click at [549, 569] on textarea at bounding box center [728, 578] width 540 height 38
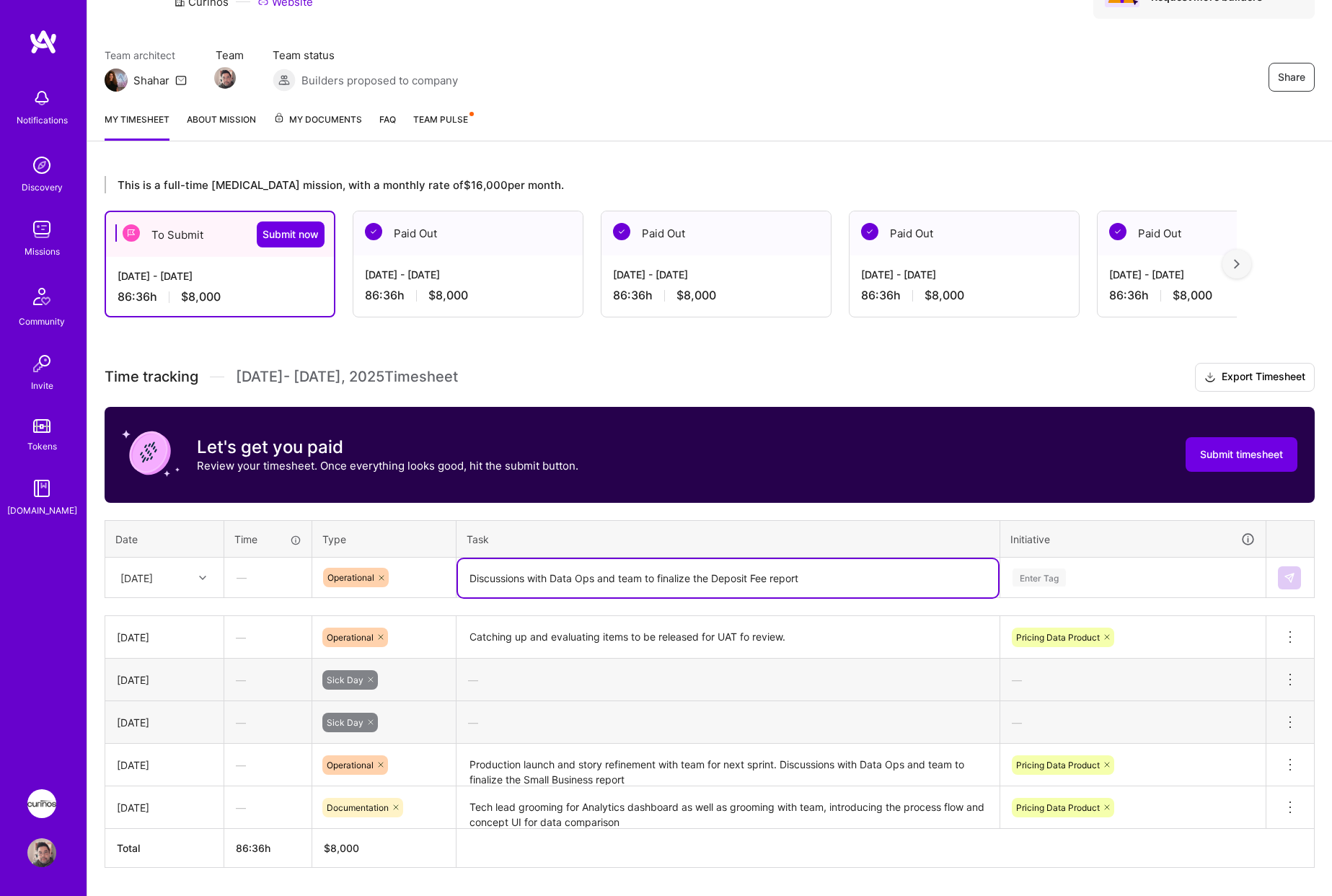
type textarea "Discussions with Data Ops and team to finalize the Deposit Fee report"
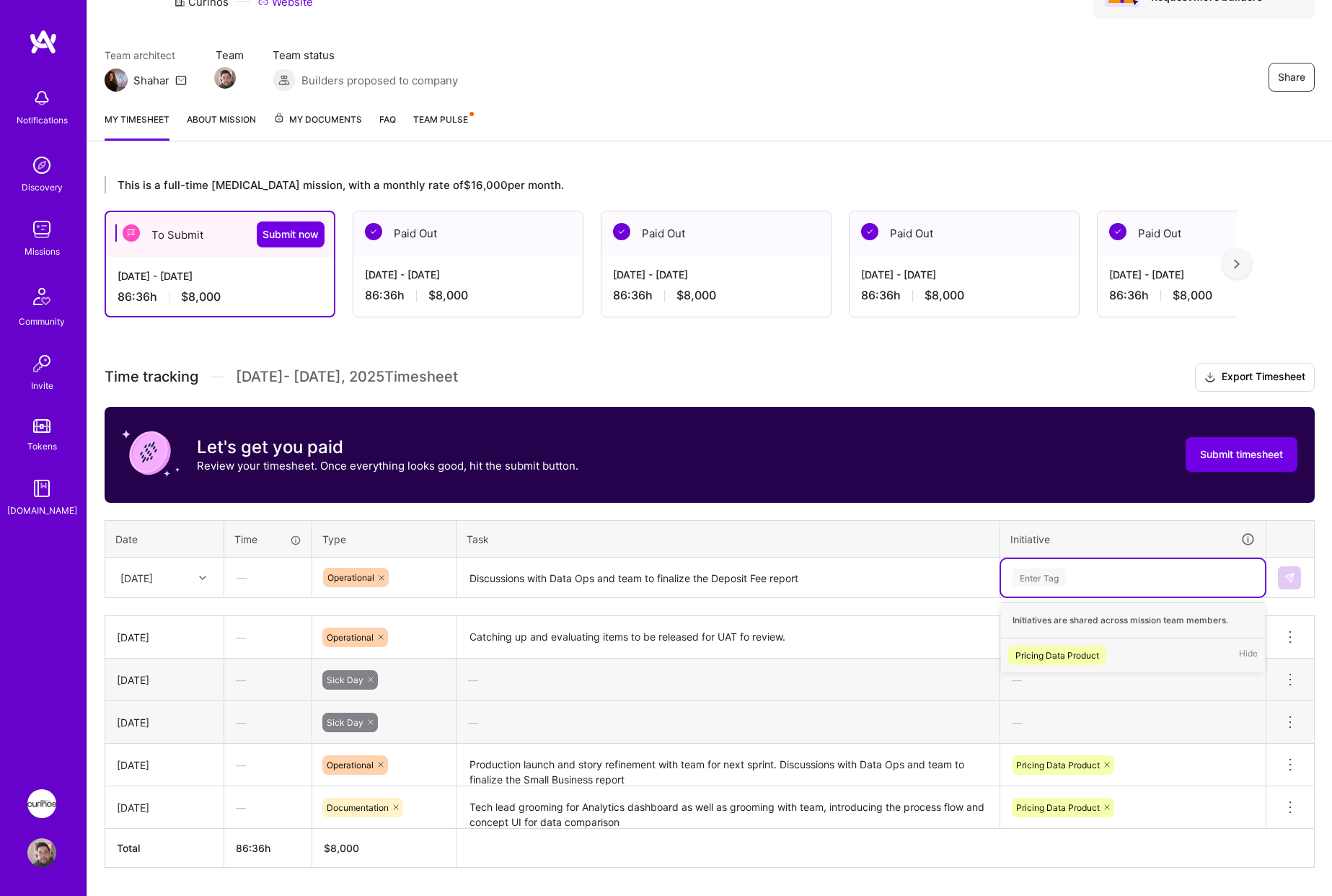
click at [1038, 665] on div "Pricing Data Product Hide" at bounding box center [1134, 655] width 264 height 34
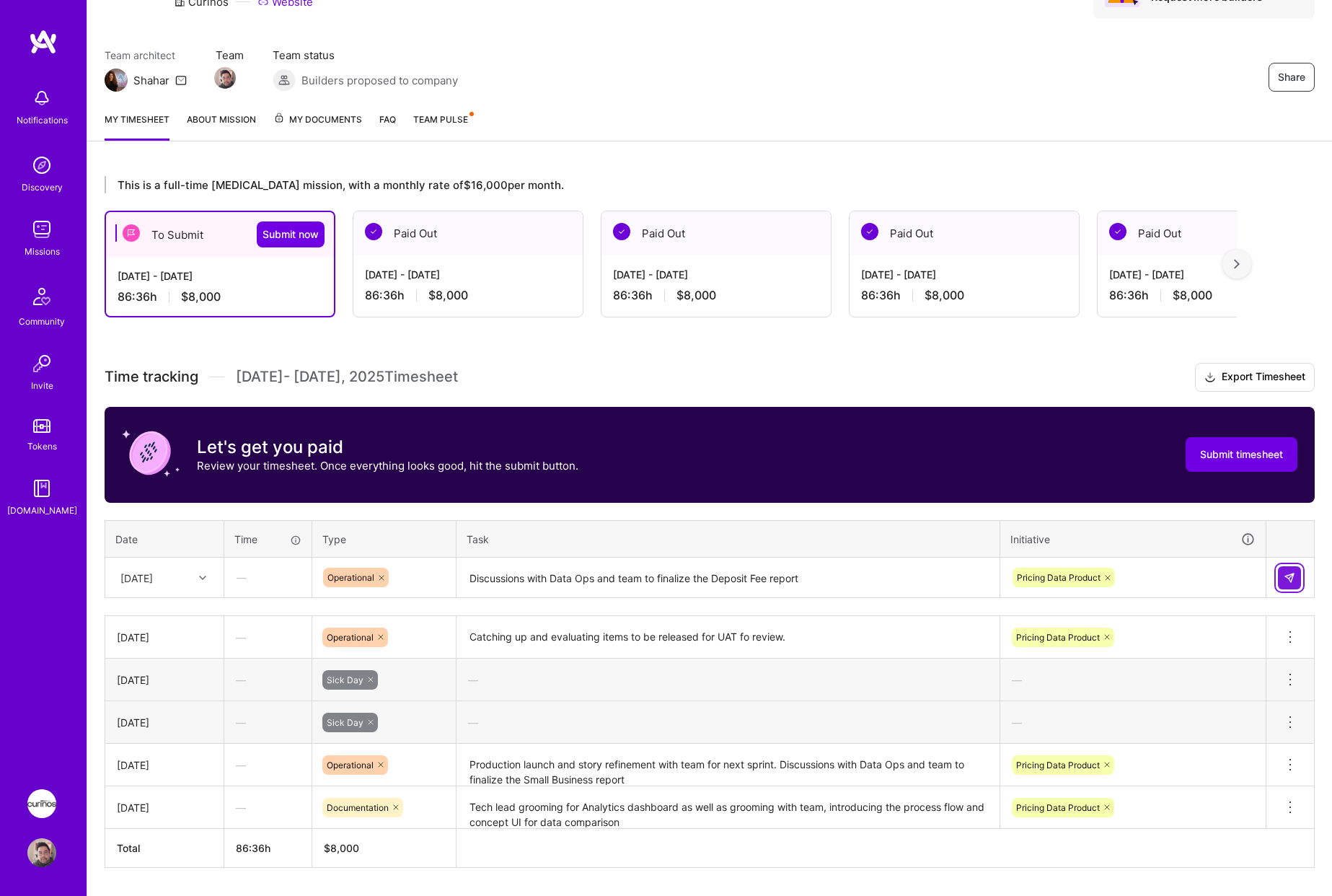
click at [1286, 572] on img at bounding box center [1290, 578] width 11 height 11
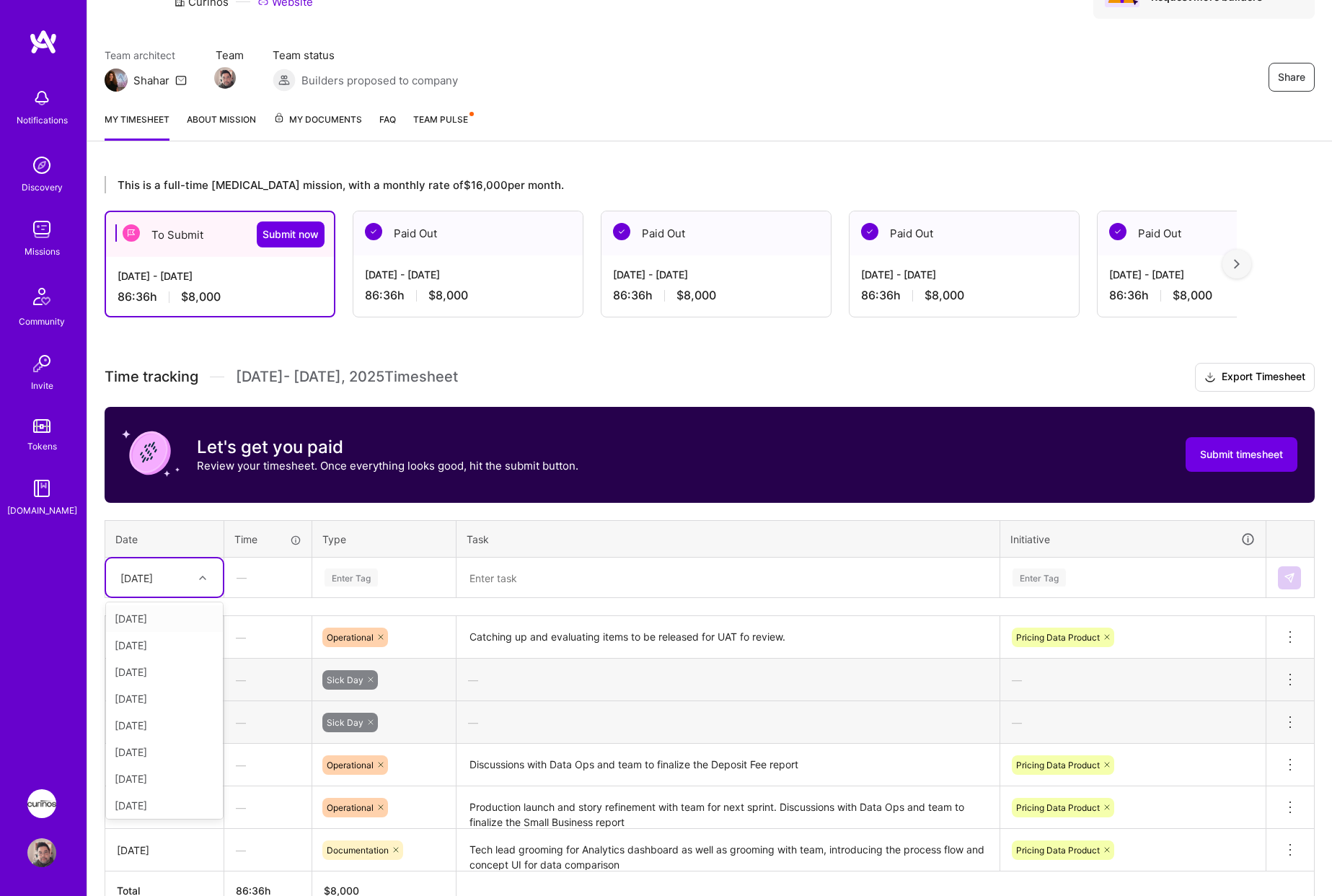
click at [177, 559] on div "[DATE]" at bounding box center [164, 577] width 117 height 38
click at [173, 725] on div "[DATE]" at bounding box center [164, 725] width 117 height 27
click at [343, 575] on div "Enter Tag" at bounding box center [351, 577] width 53 height 23
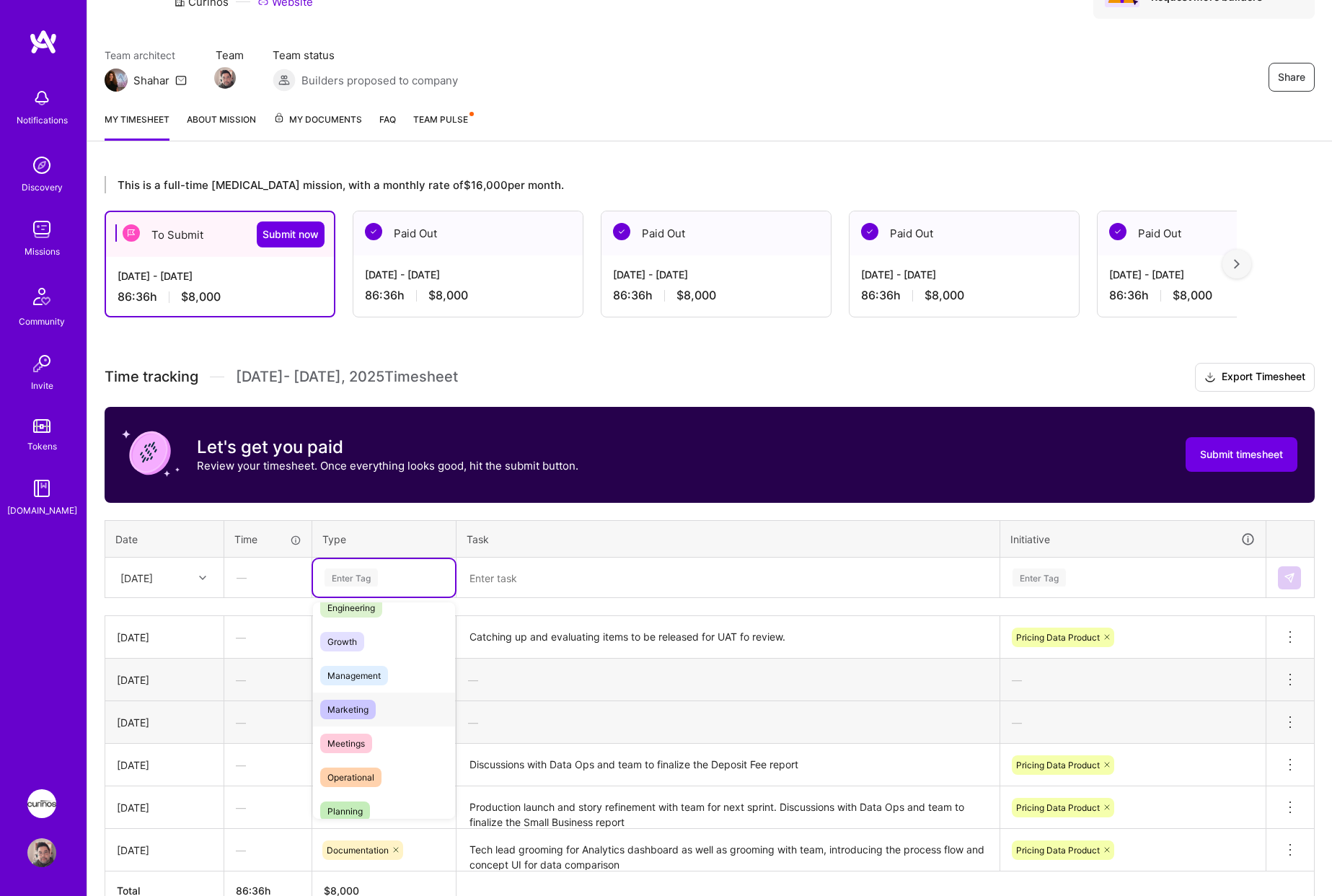
scroll to position [144, 0]
click at [386, 778] on div "Planning" at bounding box center [385, 786] width 142 height 34
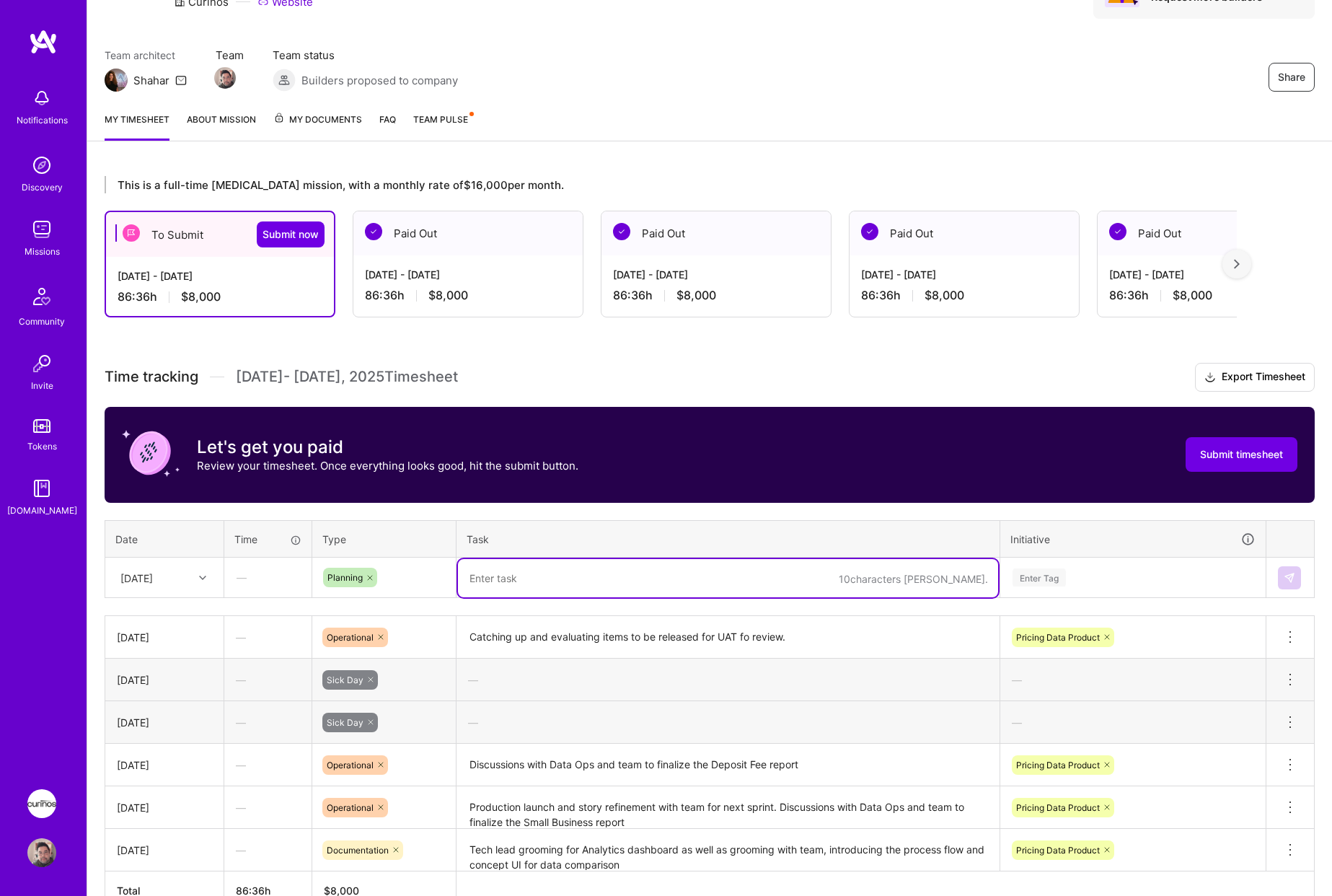
click at [559, 575] on textarea at bounding box center [728, 578] width 540 height 38
type textarea "S"
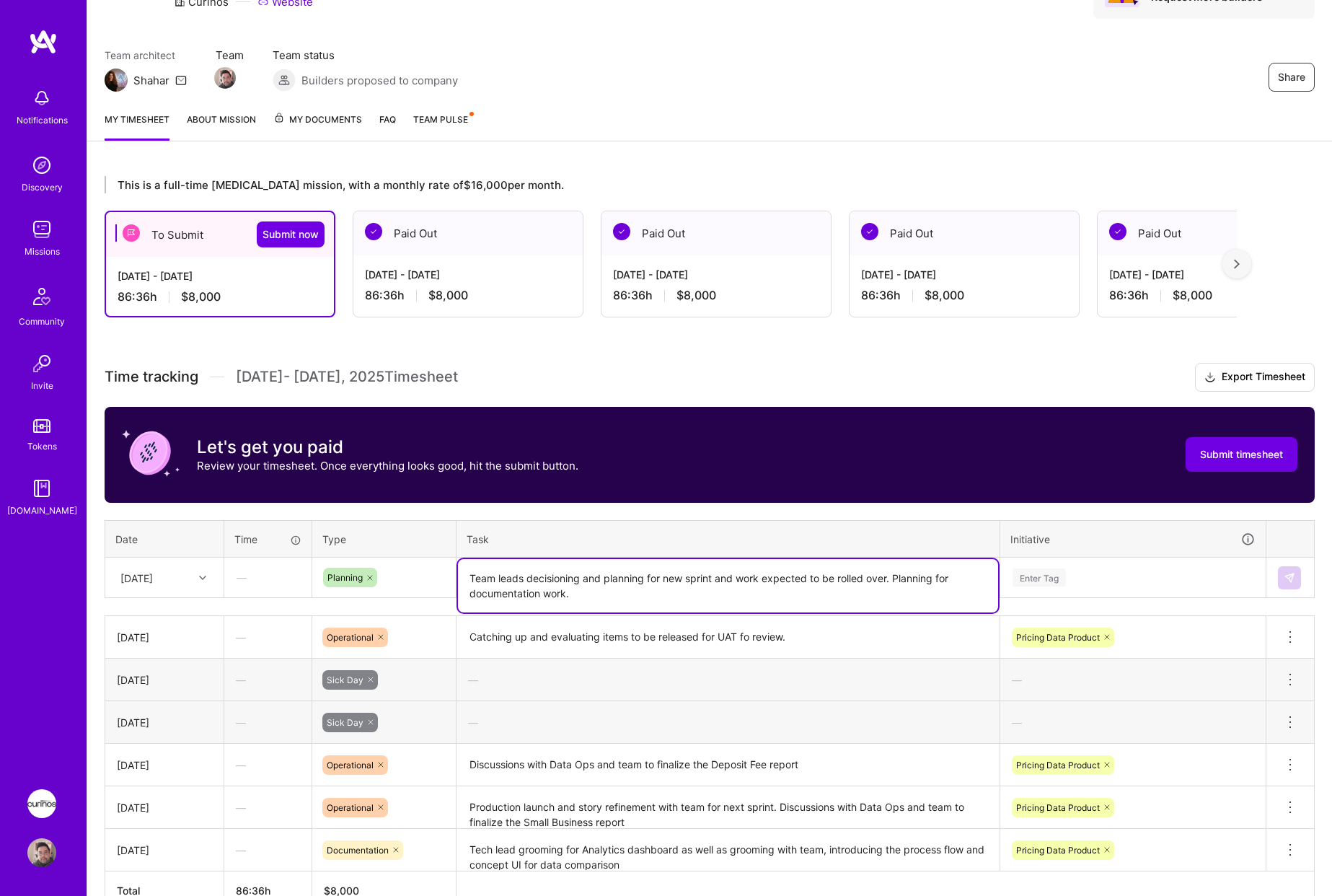
type textarea "Team leads decisioning and planning for new sprint and work expected to be roll…"
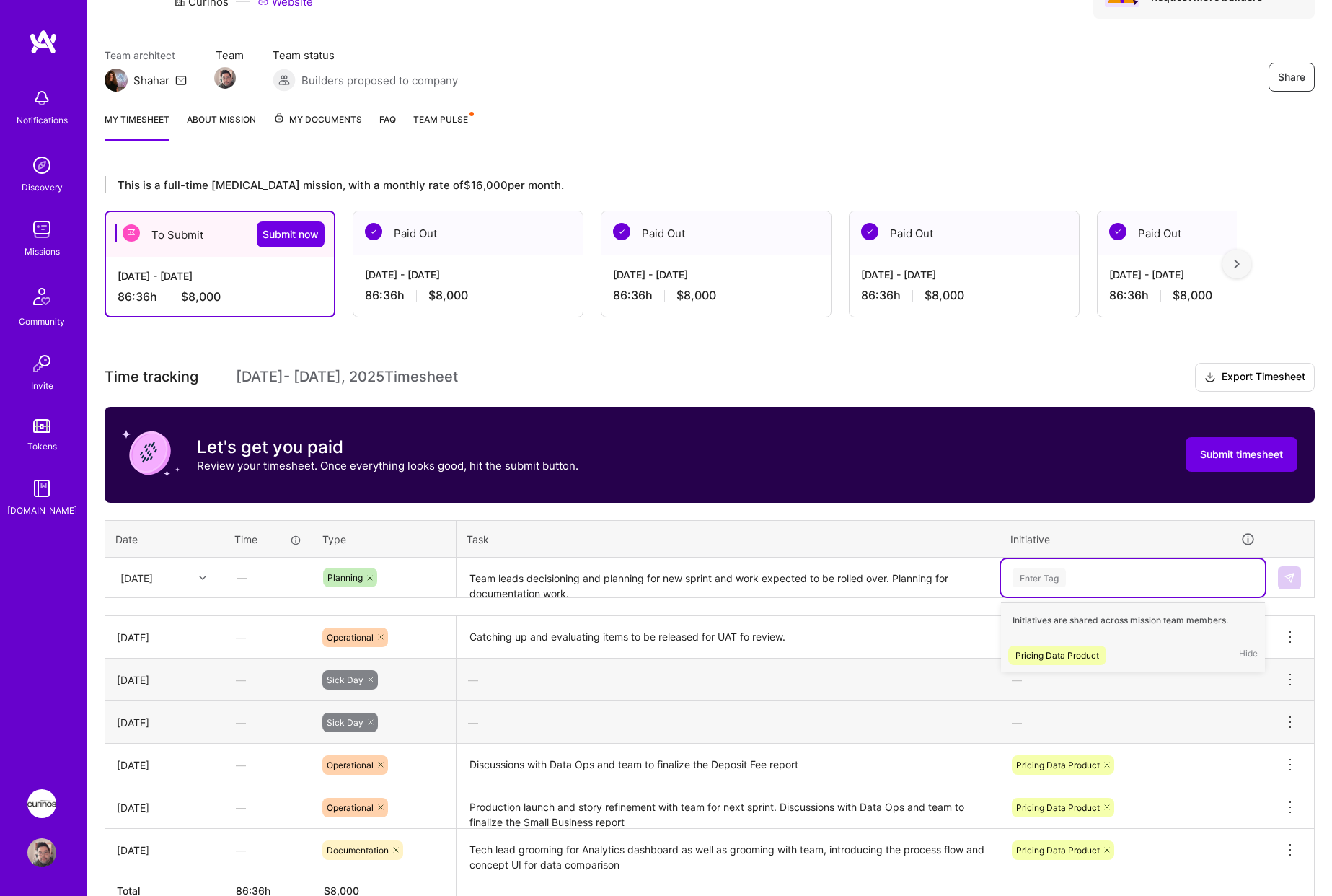
click at [1116, 650] on div "Pricing Data Product Hide" at bounding box center [1134, 655] width 264 height 34
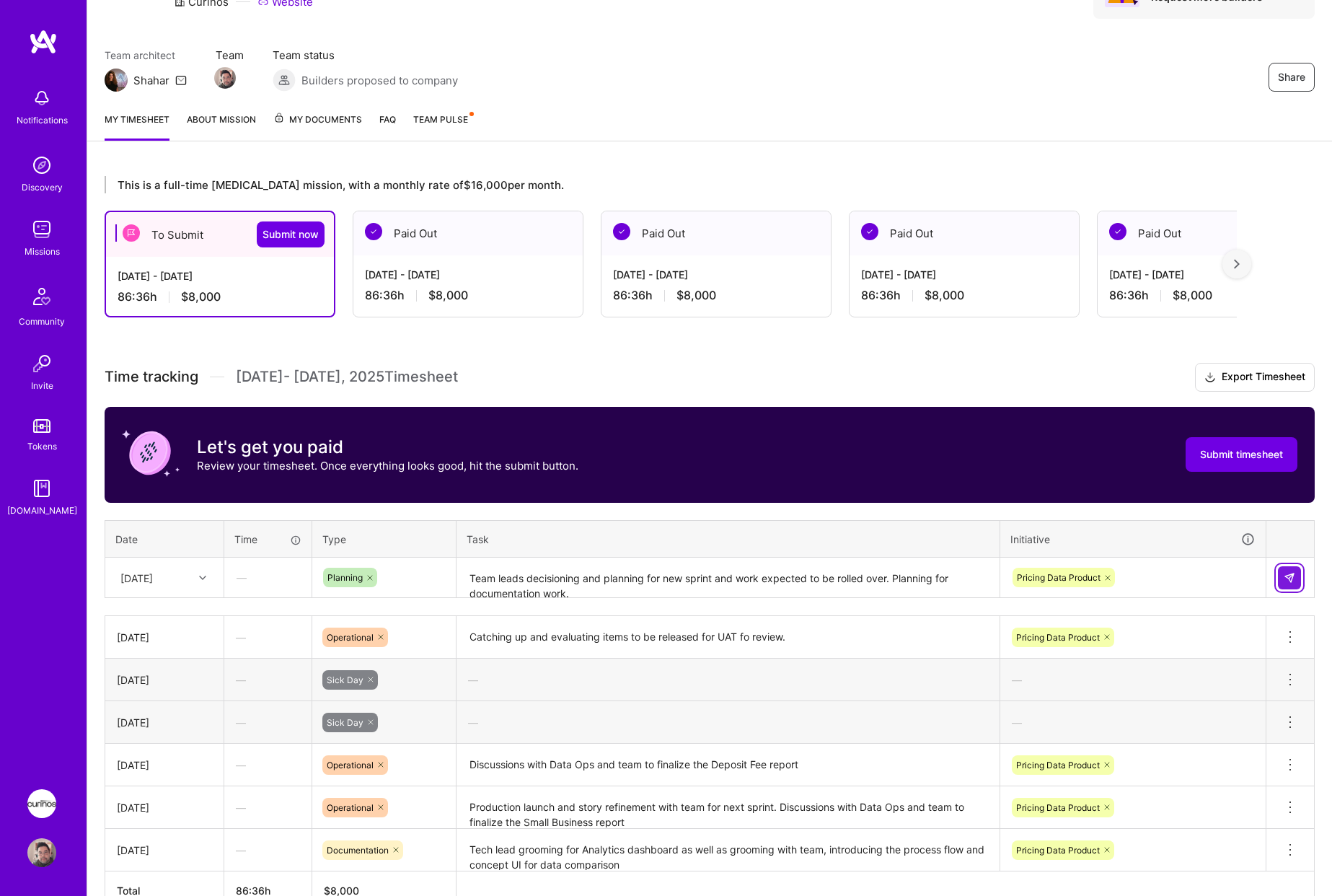
click at [1284, 581] on button at bounding box center [1289, 577] width 23 height 23
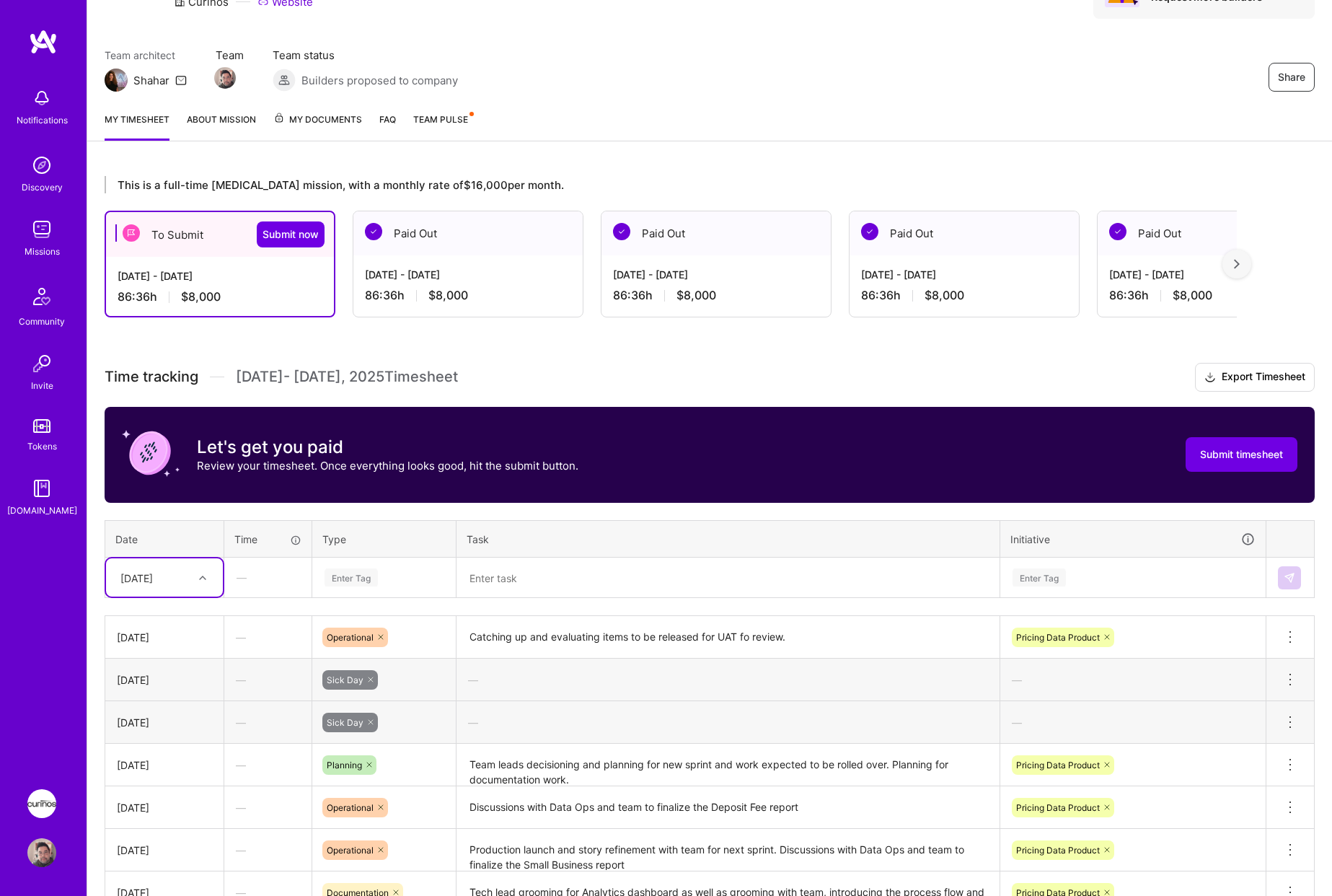
click at [176, 575] on div "[DATE]" at bounding box center [153, 577] width 80 height 24
click at [180, 677] on div "[DATE]" at bounding box center [164, 680] width 117 height 27
click at [382, 571] on div "Enter Tag" at bounding box center [384, 577] width 122 height 18
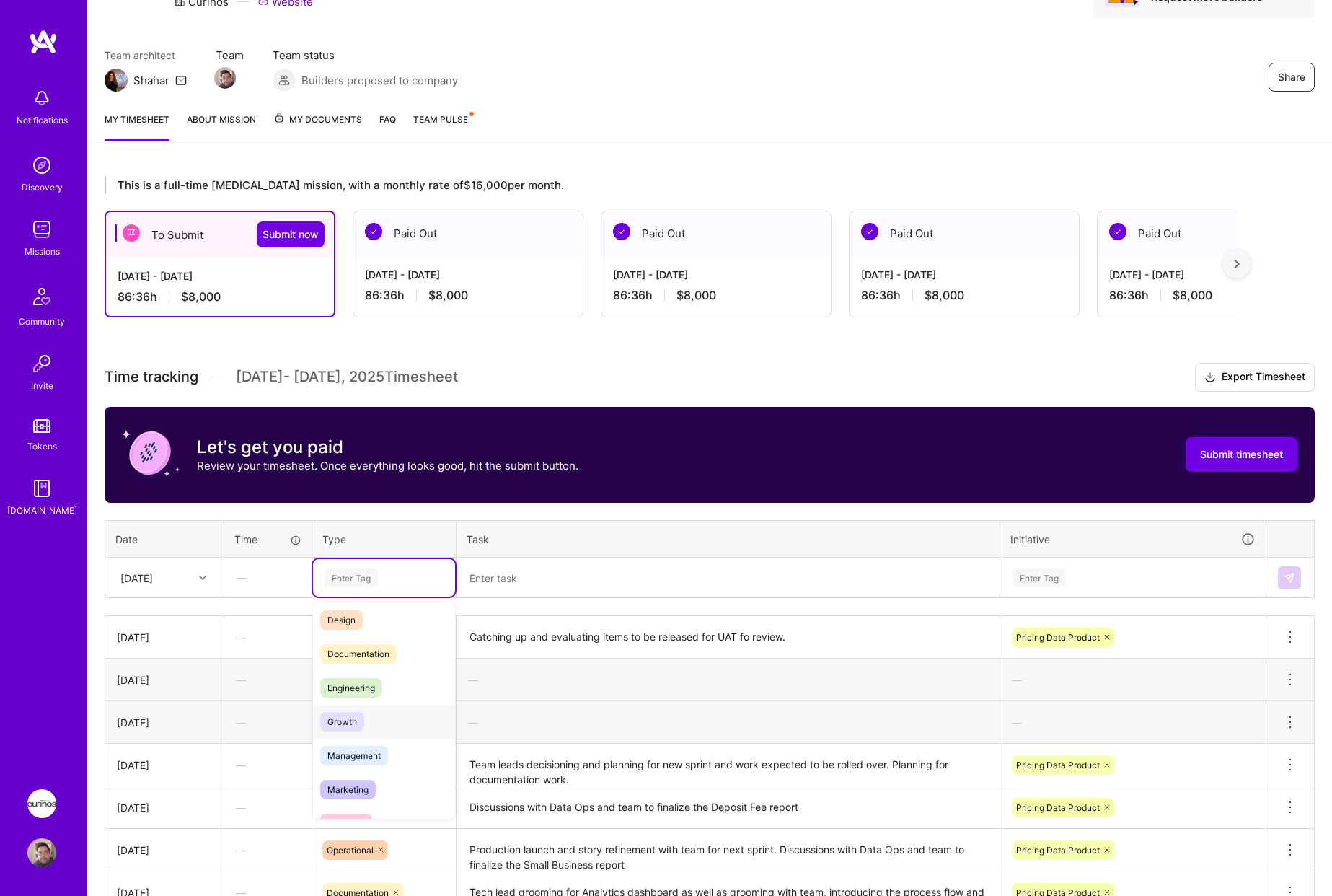
scroll to position [144, 0]
click at [403, 719] on div "Meetings" at bounding box center [385, 719] width 142 height 34
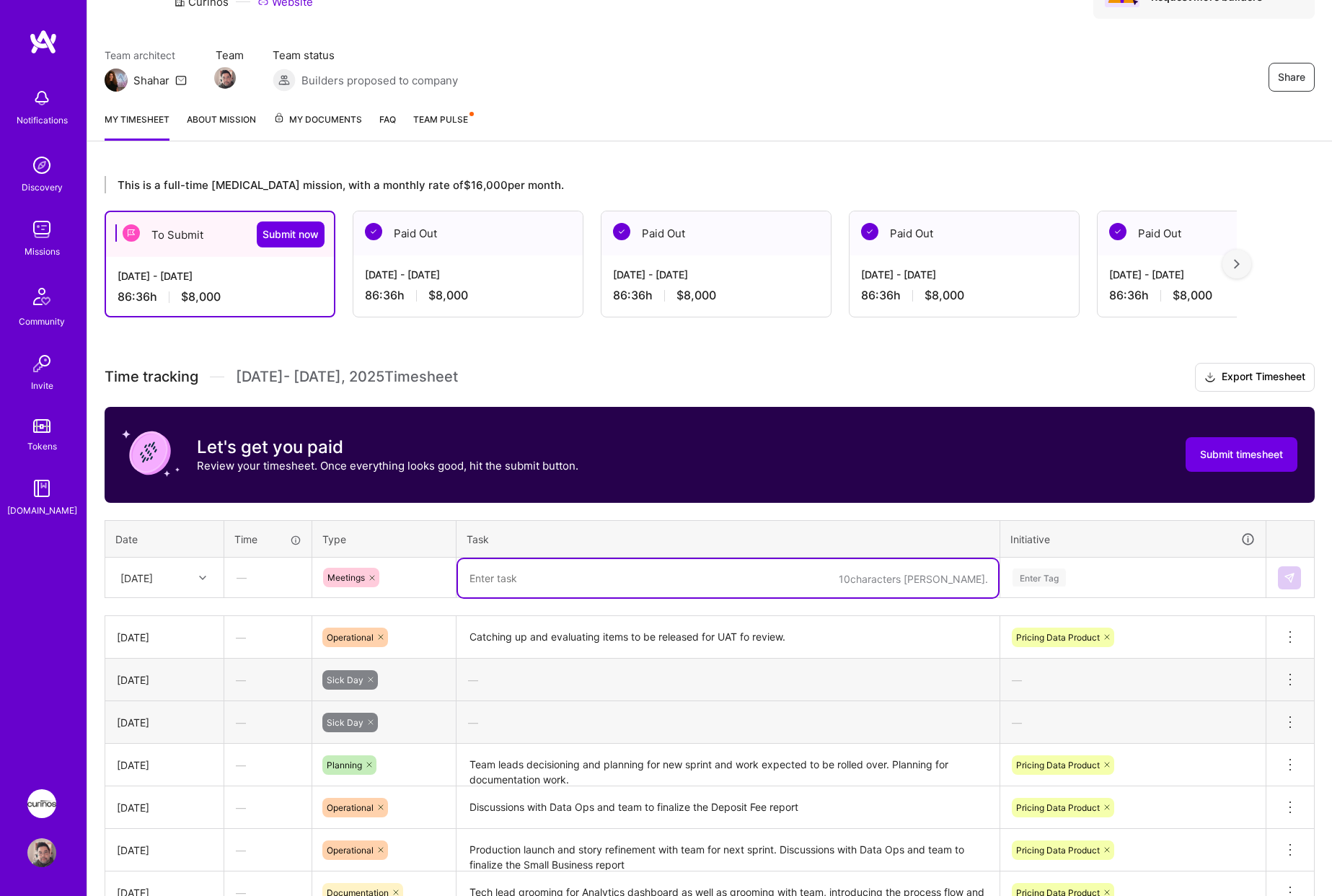
click at [509, 586] on textarea at bounding box center [728, 578] width 540 height 38
type textarea "Tech grooming and evaluation of feedback from Data Ops in regards to Data Compa…"
click at [1050, 575] on div "Enter Tag" at bounding box center [1040, 577] width 53 height 23
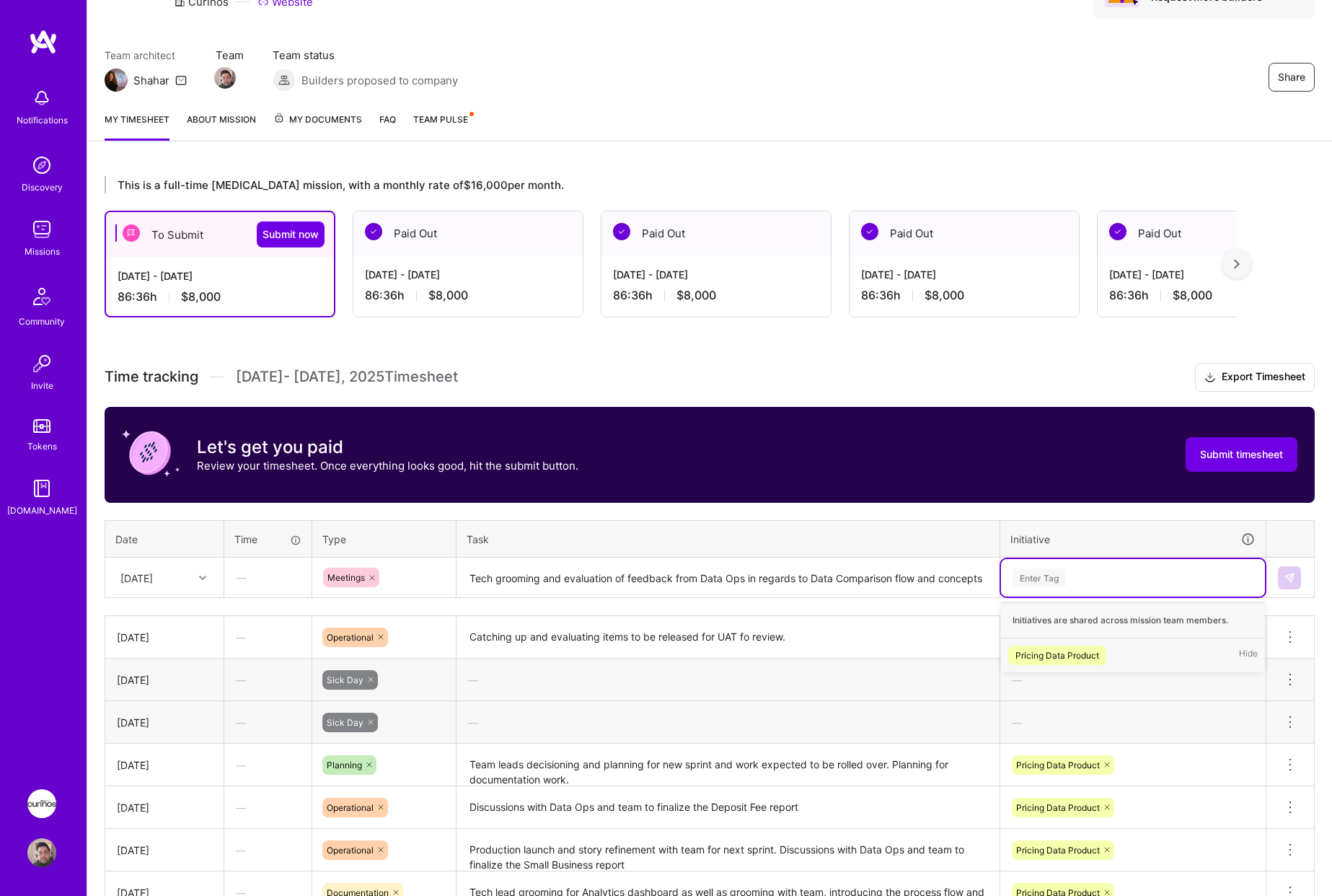
drag, startPoint x: 1058, startPoint y: 649, endPoint x: 1182, endPoint y: 611, distance: 129.7
click at [1059, 649] on div "Pricing Data Product" at bounding box center [1058, 655] width 84 height 15
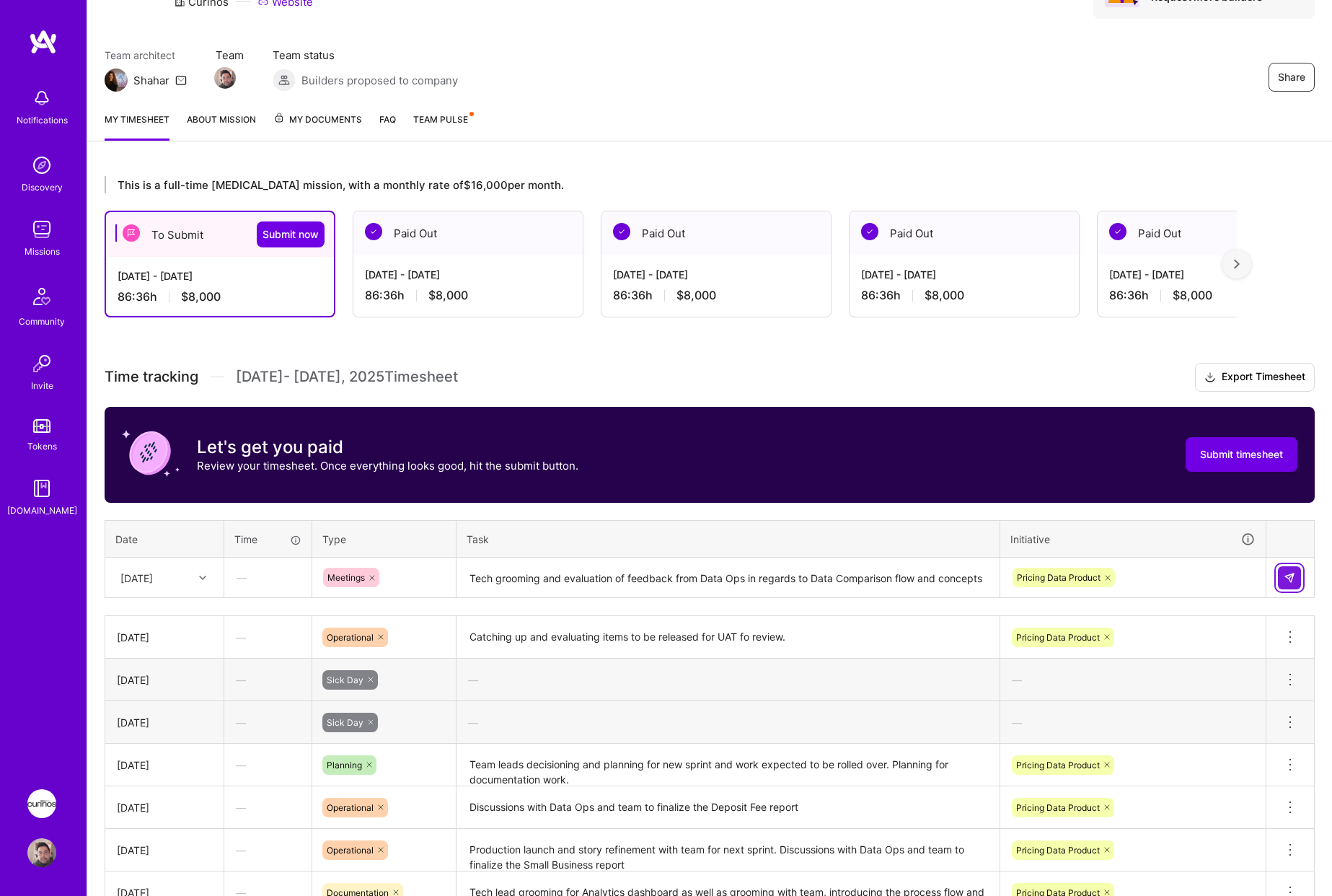
click at [1299, 581] on button at bounding box center [1289, 577] width 23 height 23
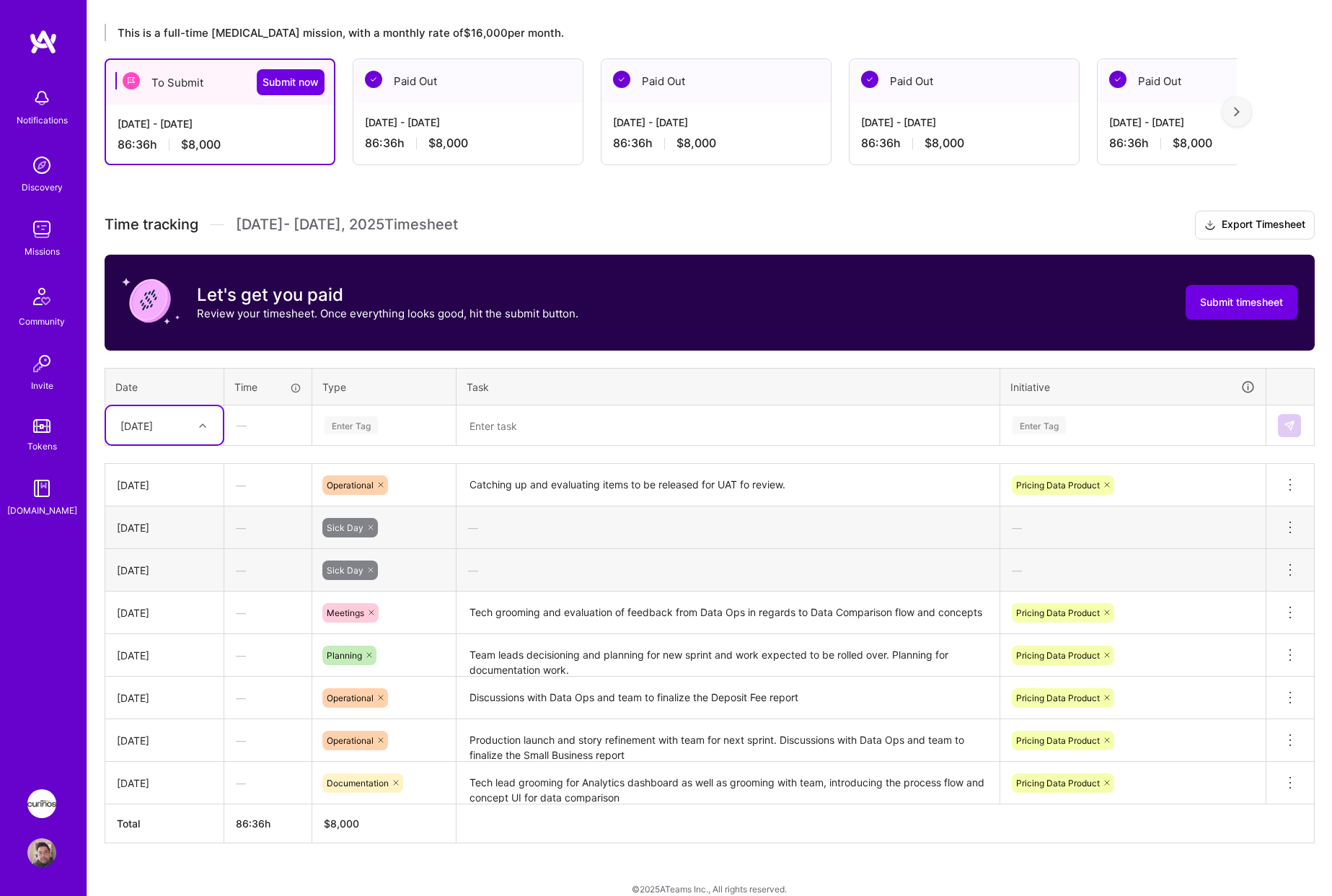
scroll to position [260, 0]
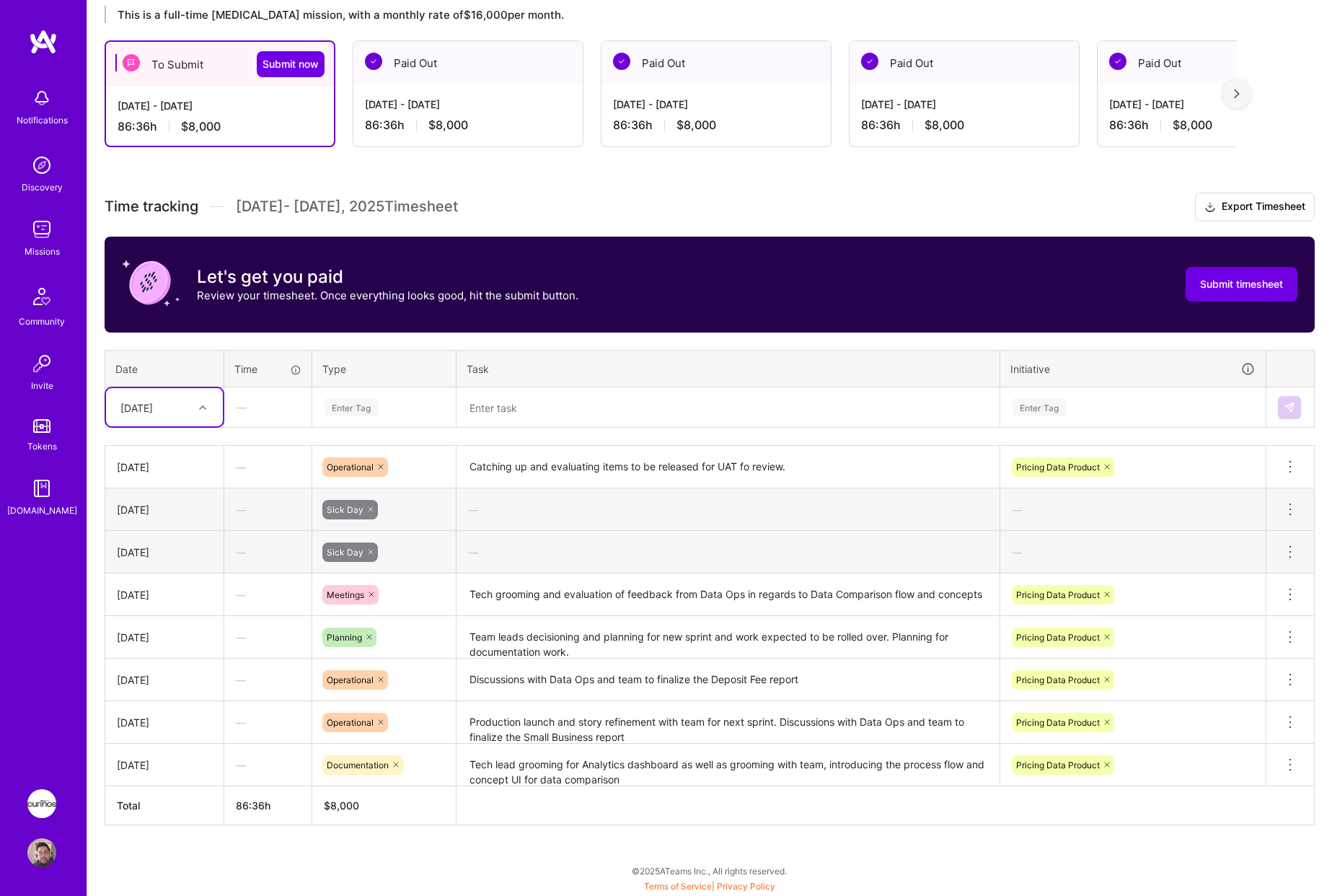
click at [153, 406] on div "[DATE]" at bounding box center [137, 407] width 32 height 15
click at [178, 581] on div "[DATE]" at bounding box center [164, 579] width 117 height 27
click at [359, 409] on div "Enter Tag" at bounding box center [351, 407] width 53 height 23
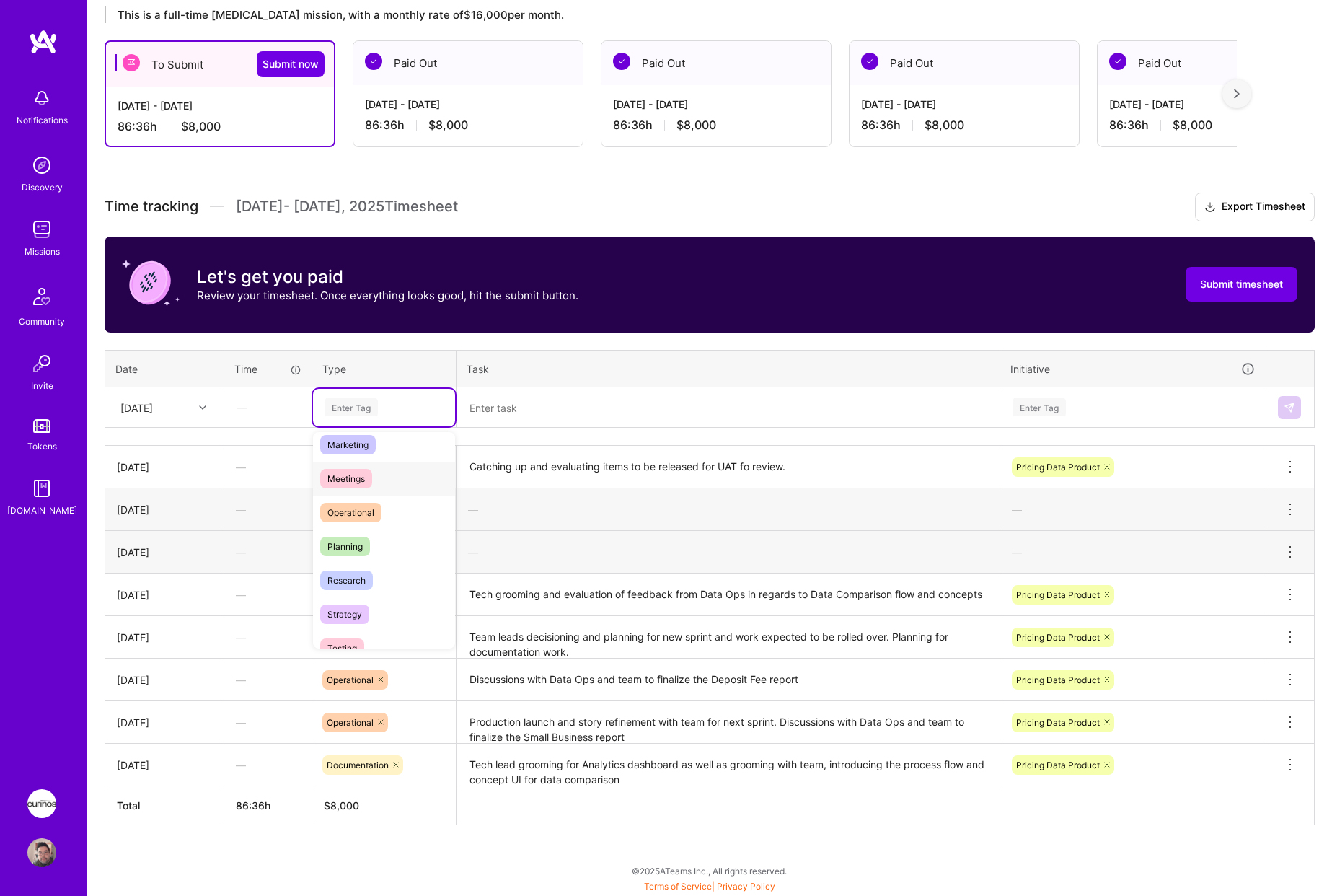
scroll to position [216, 0]
click at [383, 505] on div "Operational" at bounding box center [385, 510] width 142 height 34
click at [514, 405] on textarea at bounding box center [728, 408] width 540 height 38
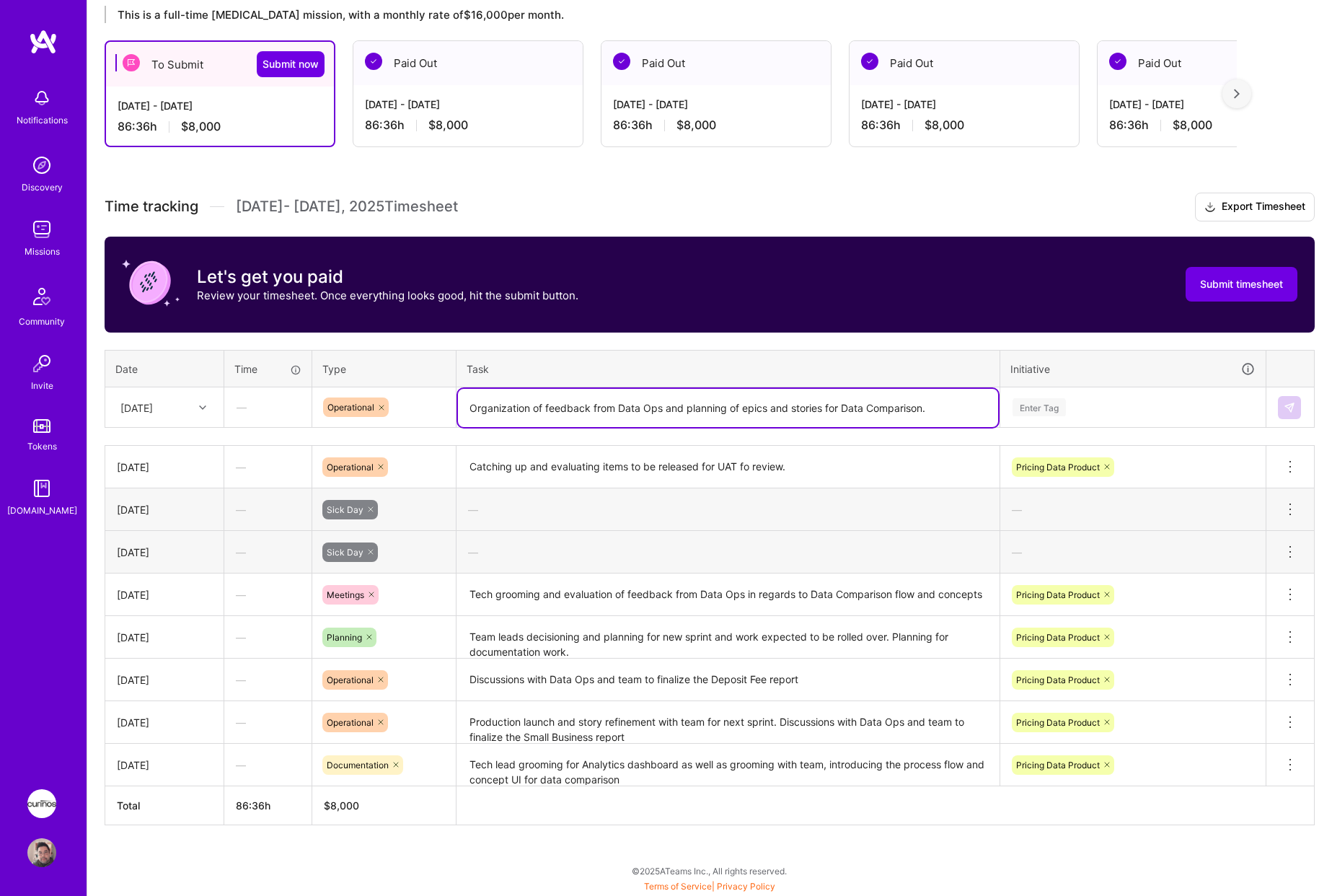
type textarea "Organization of feedback from Data Ops and planning of epics and stories for Da…"
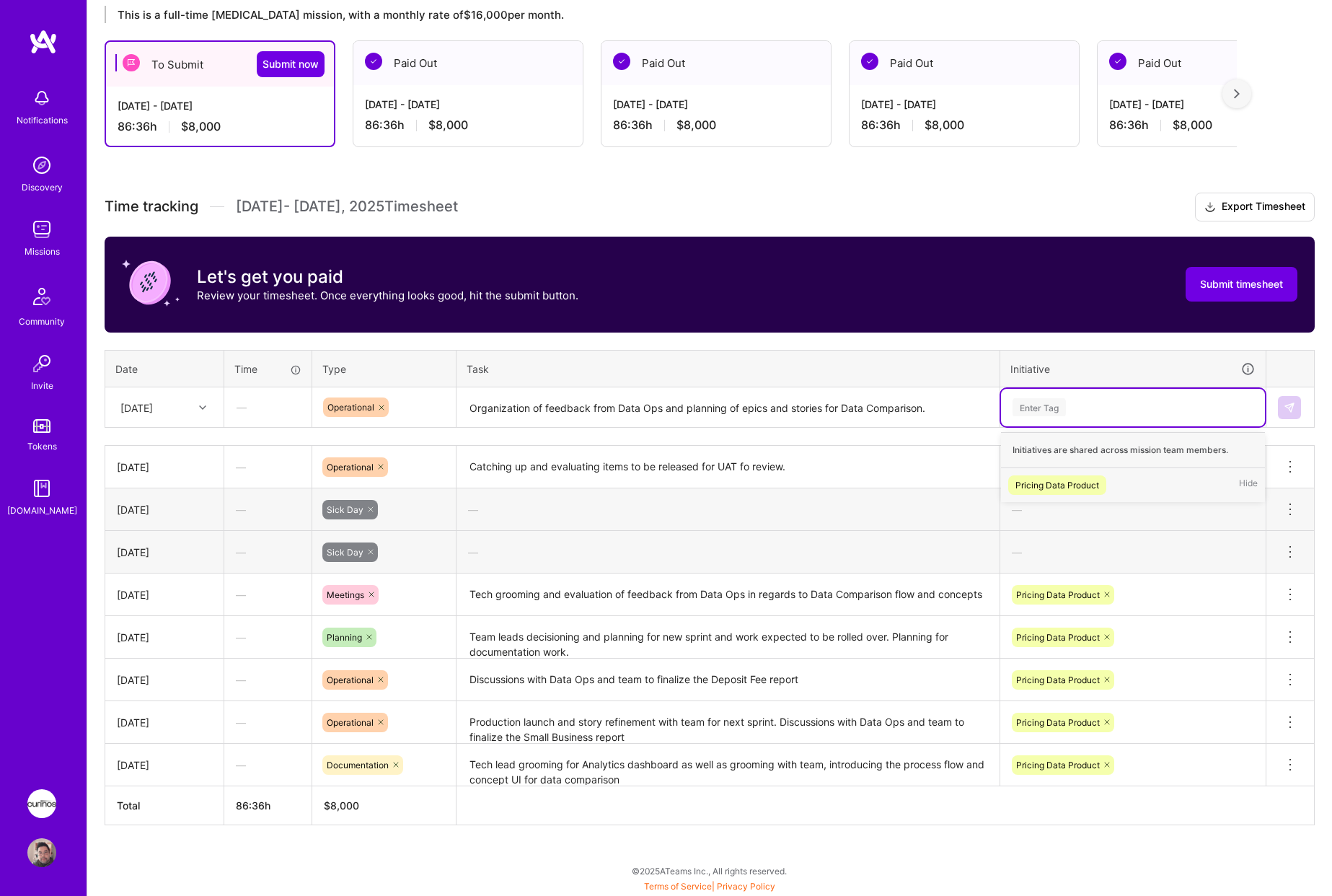
click at [1073, 479] on div "Pricing Data Product" at bounding box center [1058, 485] width 84 height 15
click at [1301, 410] on button at bounding box center [1289, 407] width 23 height 23
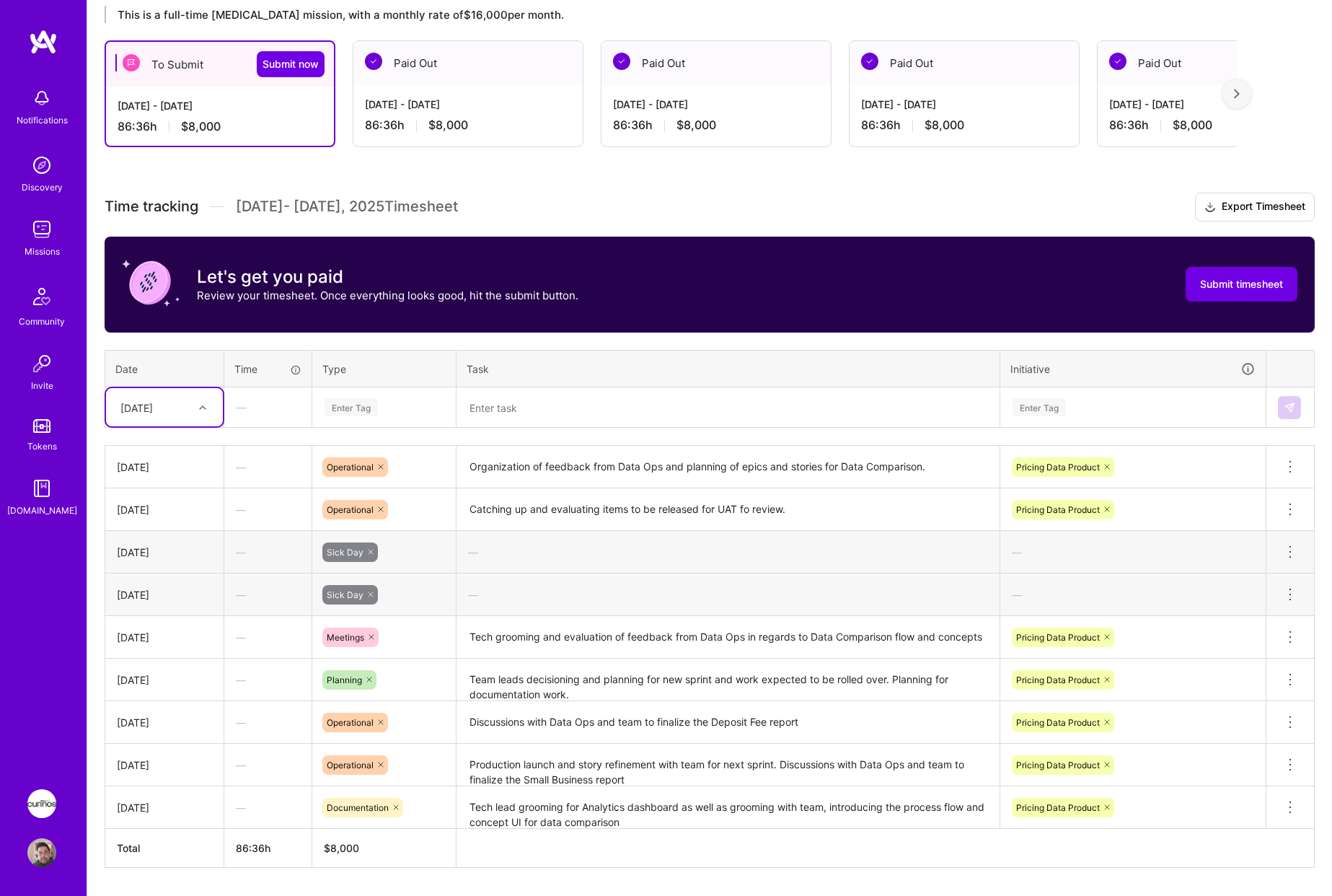
click at [186, 411] on div "[DATE]" at bounding box center [153, 406] width 80 height 24
click at [178, 610] on div "[DATE]" at bounding box center [164, 606] width 117 height 27
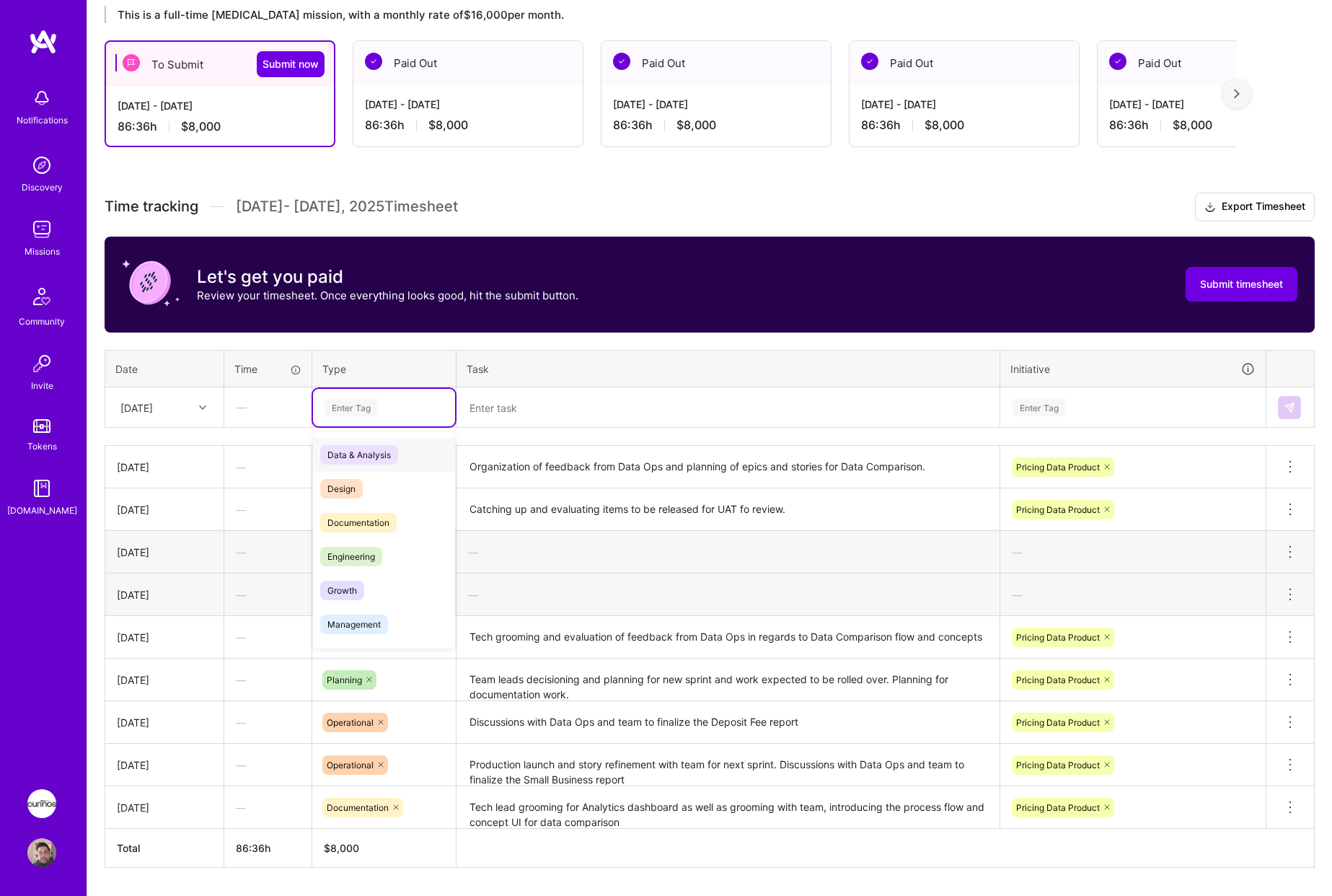
click at [385, 405] on div "Enter Tag" at bounding box center [384, 406] width 122 height 18
click at [386, 551] on div "Meetings" at bounding box center [385, 548] width 142 height 34
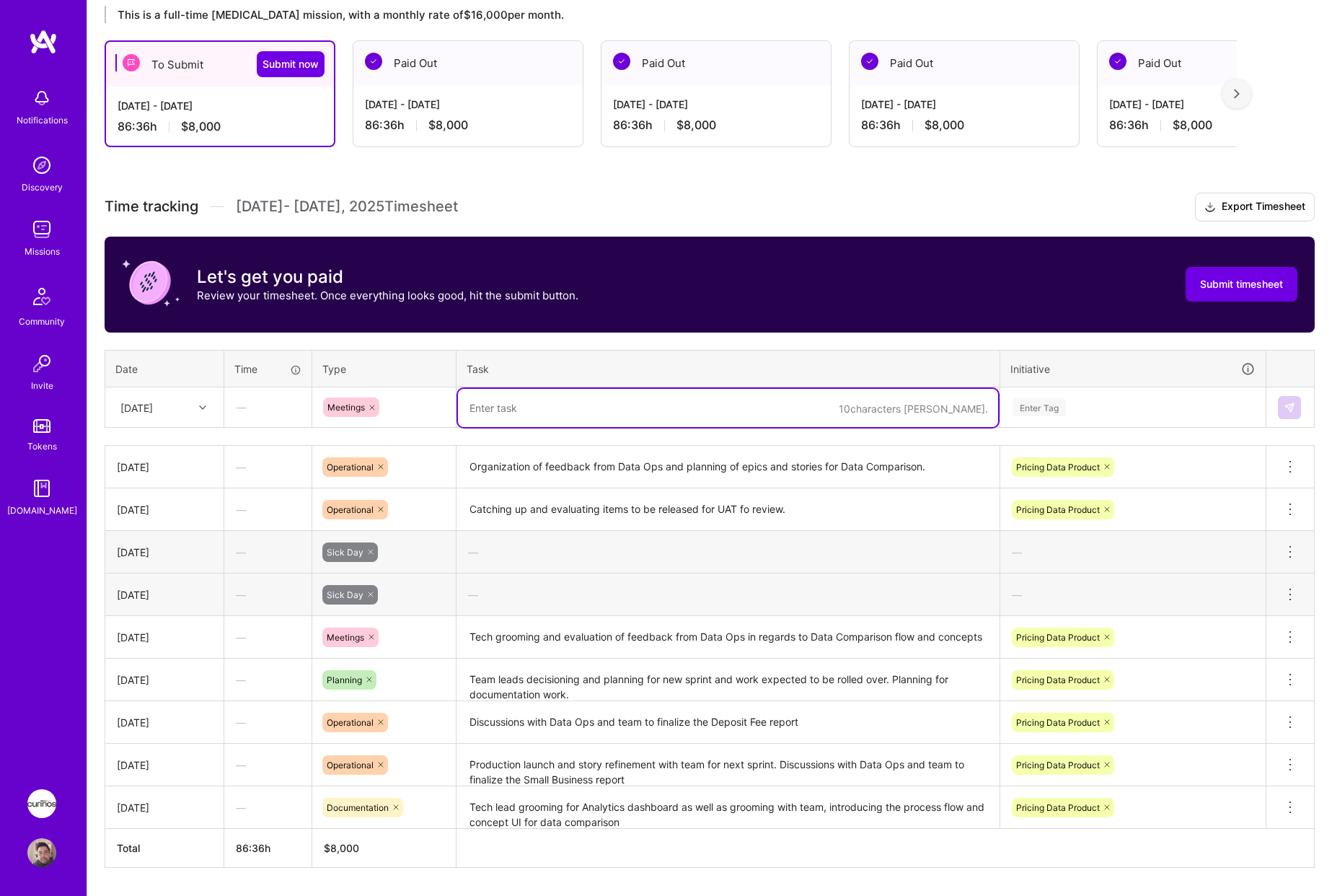
click at [549, 411] on textarea at bounding box center [728, 408] width 540 height 38
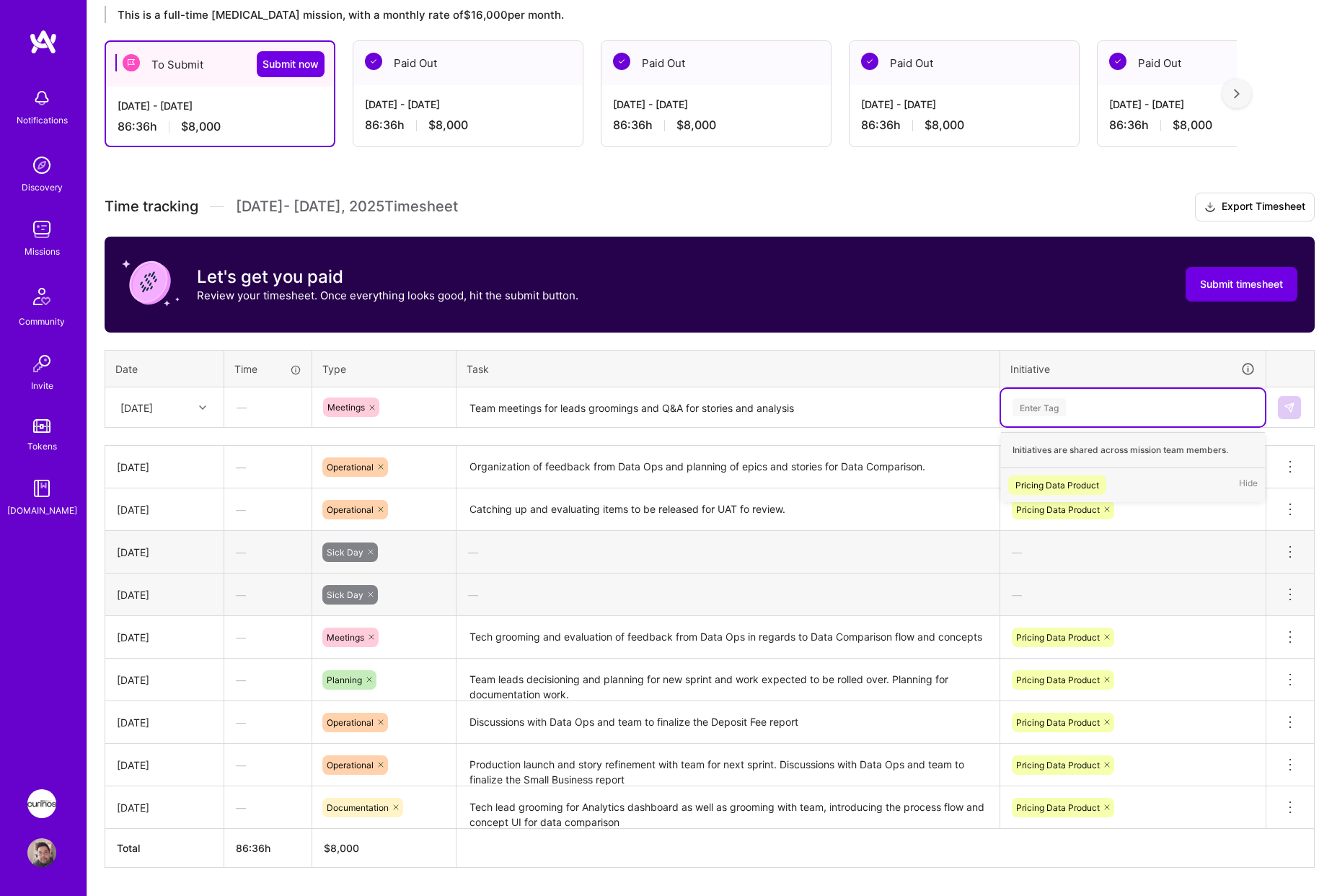
click at [1122, 492] on div "Pricing Data Product Hide" at bounding box center [1134, 485] width 264 height 34
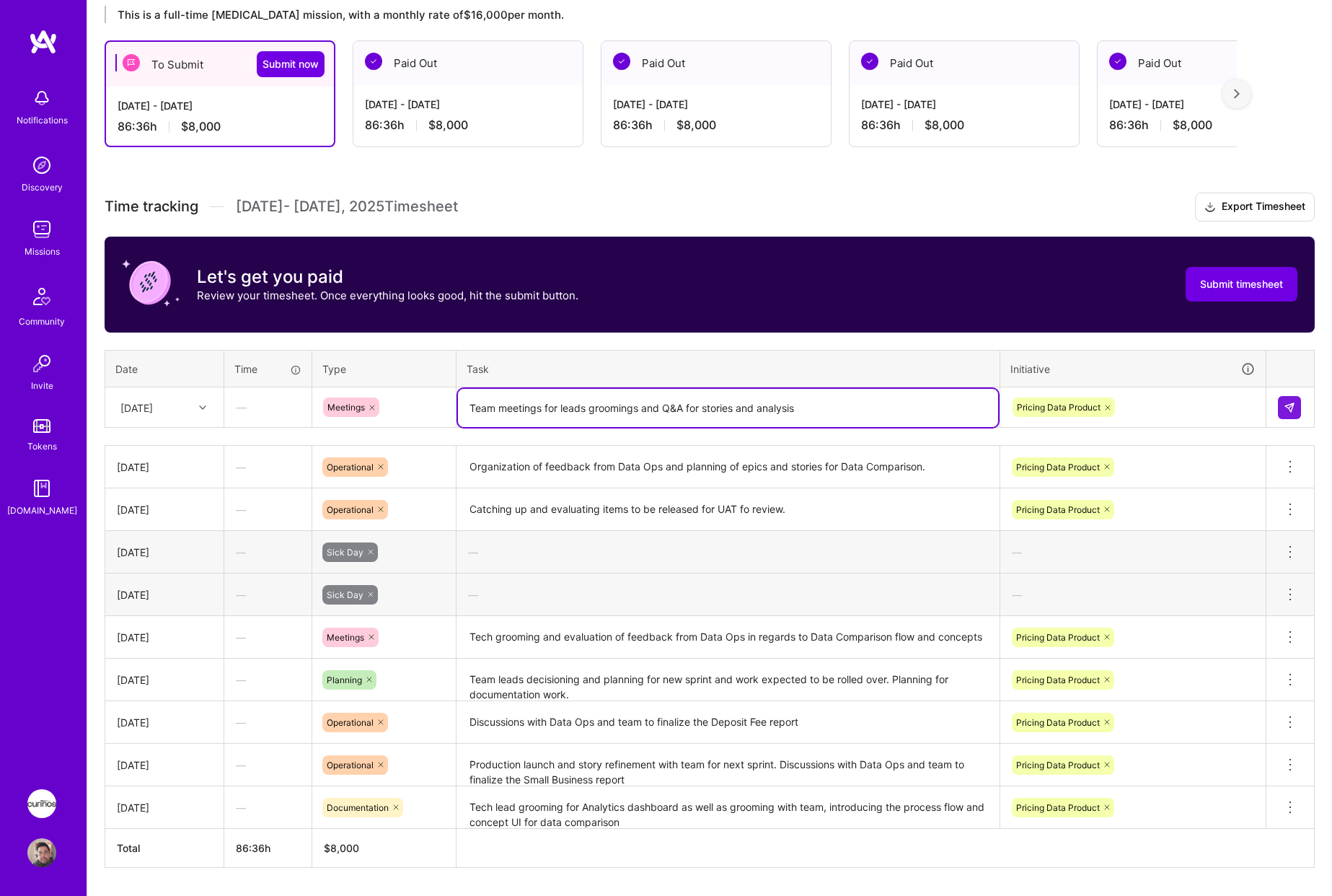
click at [904, 419] on textarea "Team meetings for leads groomings and Q&A for stories and analysis" at bounding box center [728, 408] width 540 height 38
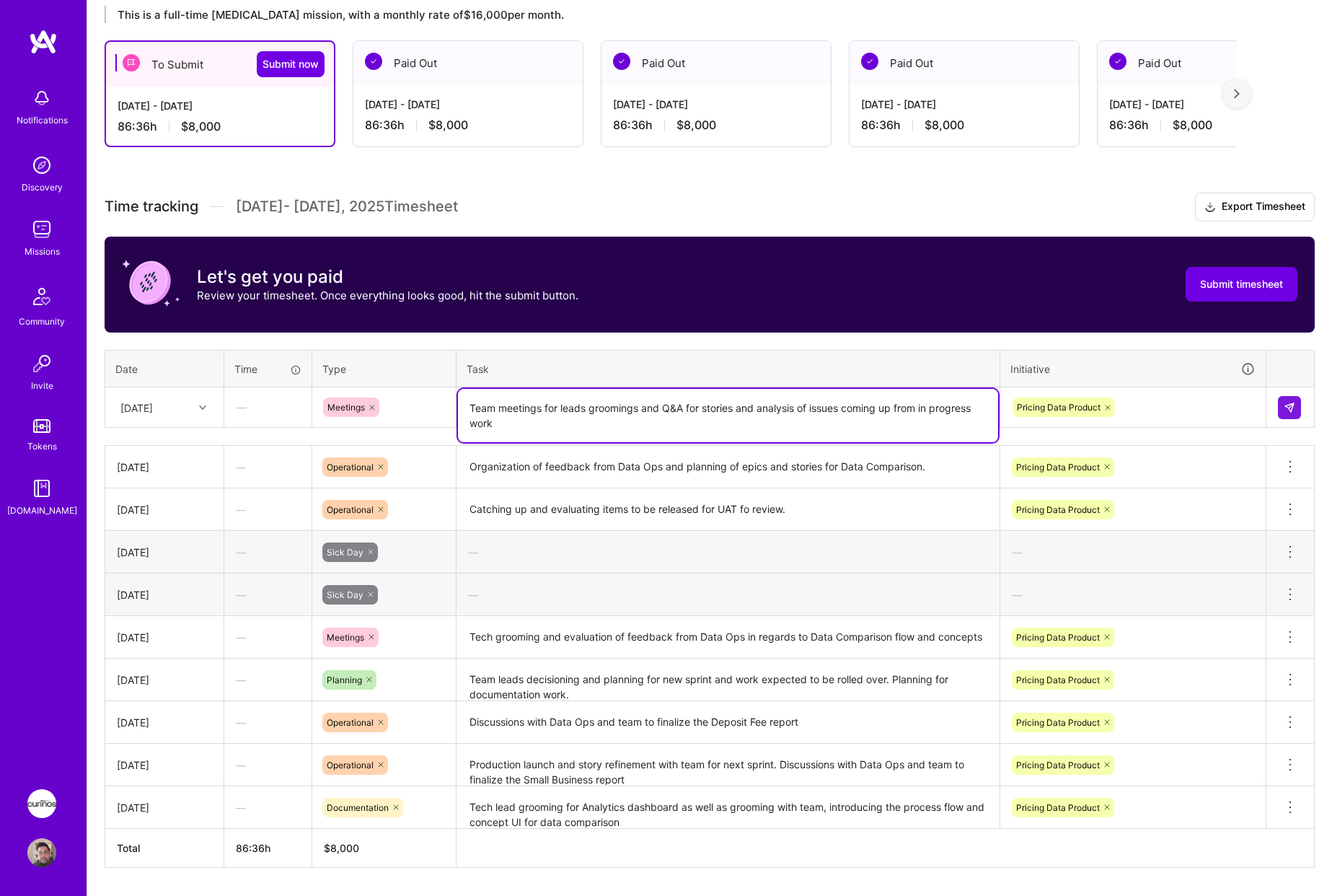
click at [652, 425] on textarea "Team meetings for leads groomings and Q&A for stories and analysis of issues co…" at bounding box center [728, 416] width 540 height 53
type textarea "Team meetings for leads groomings and Q&A for stories and analysis of issues co…"
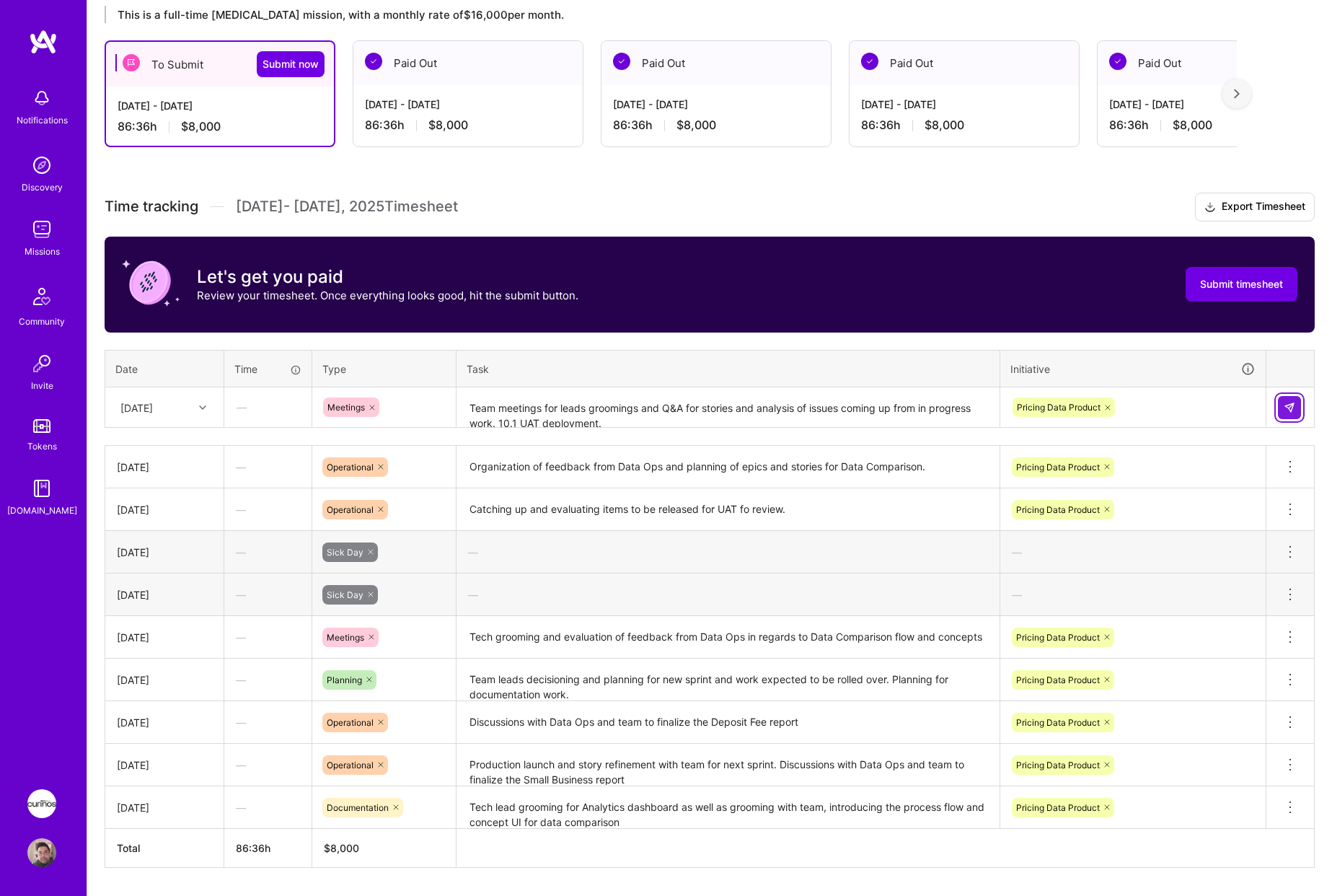
click at [1288, 408] on img at bounding box center [1290, 407] width 11 height 11
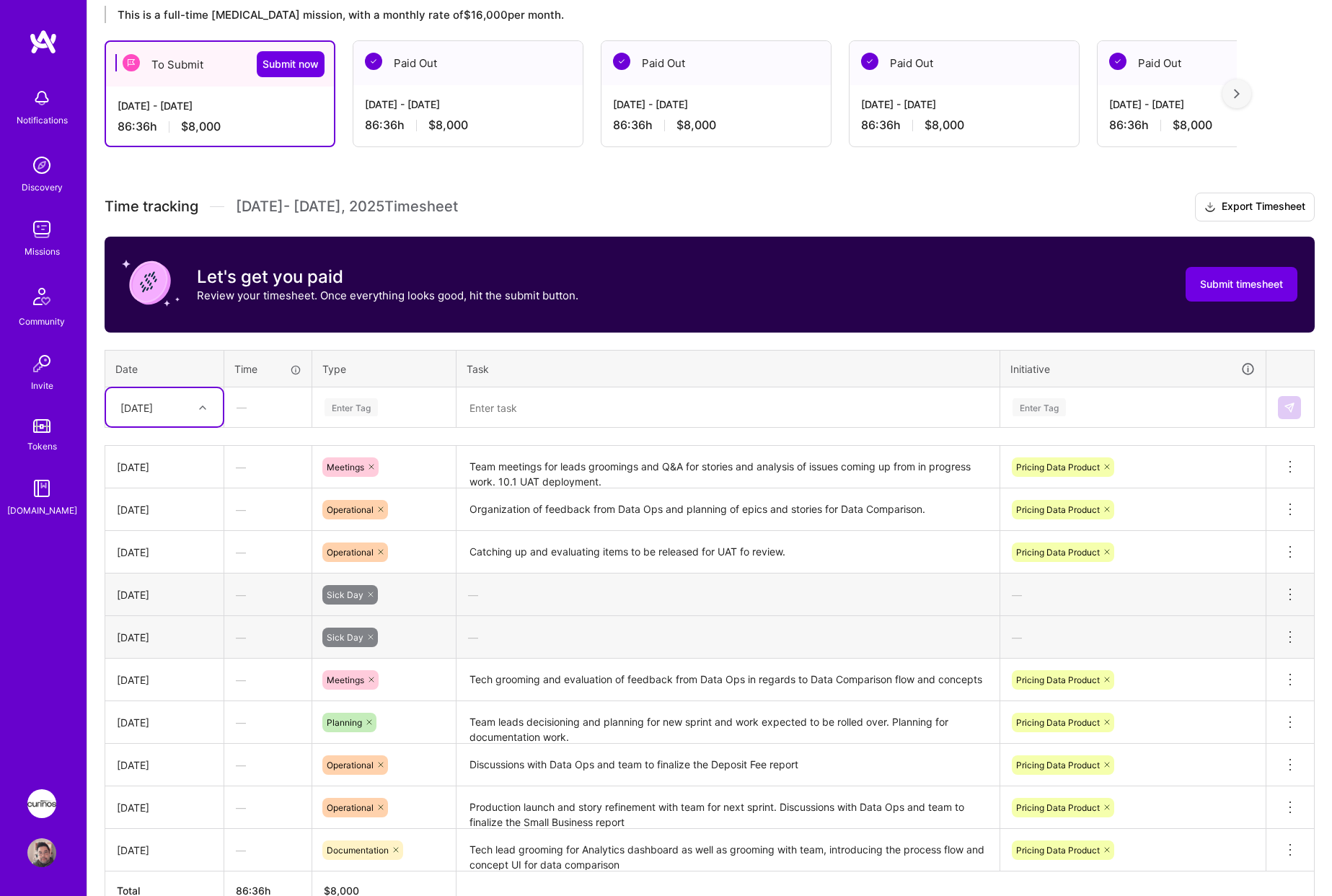
click at [203, 404] on icon at bounding box center [203, 408] width 8 height 8
click at [159, 626] on div "[DATE]" at bounding box center [164, 632] width 117 height 27
click at [357, 404] on div "Enter Tag" at bounding box center [351, 407] width 53 height 23
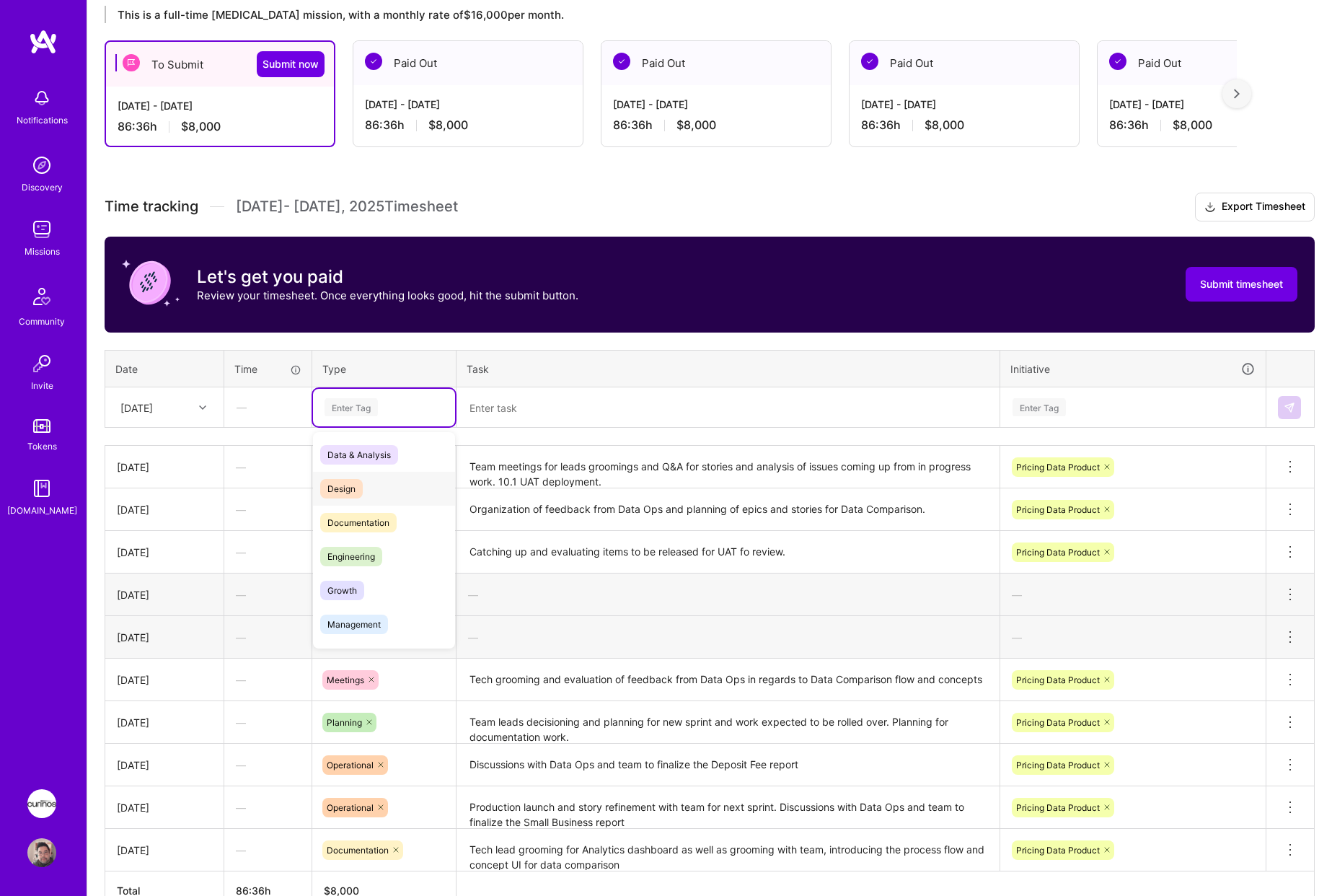
click at [400, 492] on div "Design" at bounding box center [385, 489] width 142 height 34
click at [533, 398] on textarea at bounding box center [728, 408] width 540 height 38
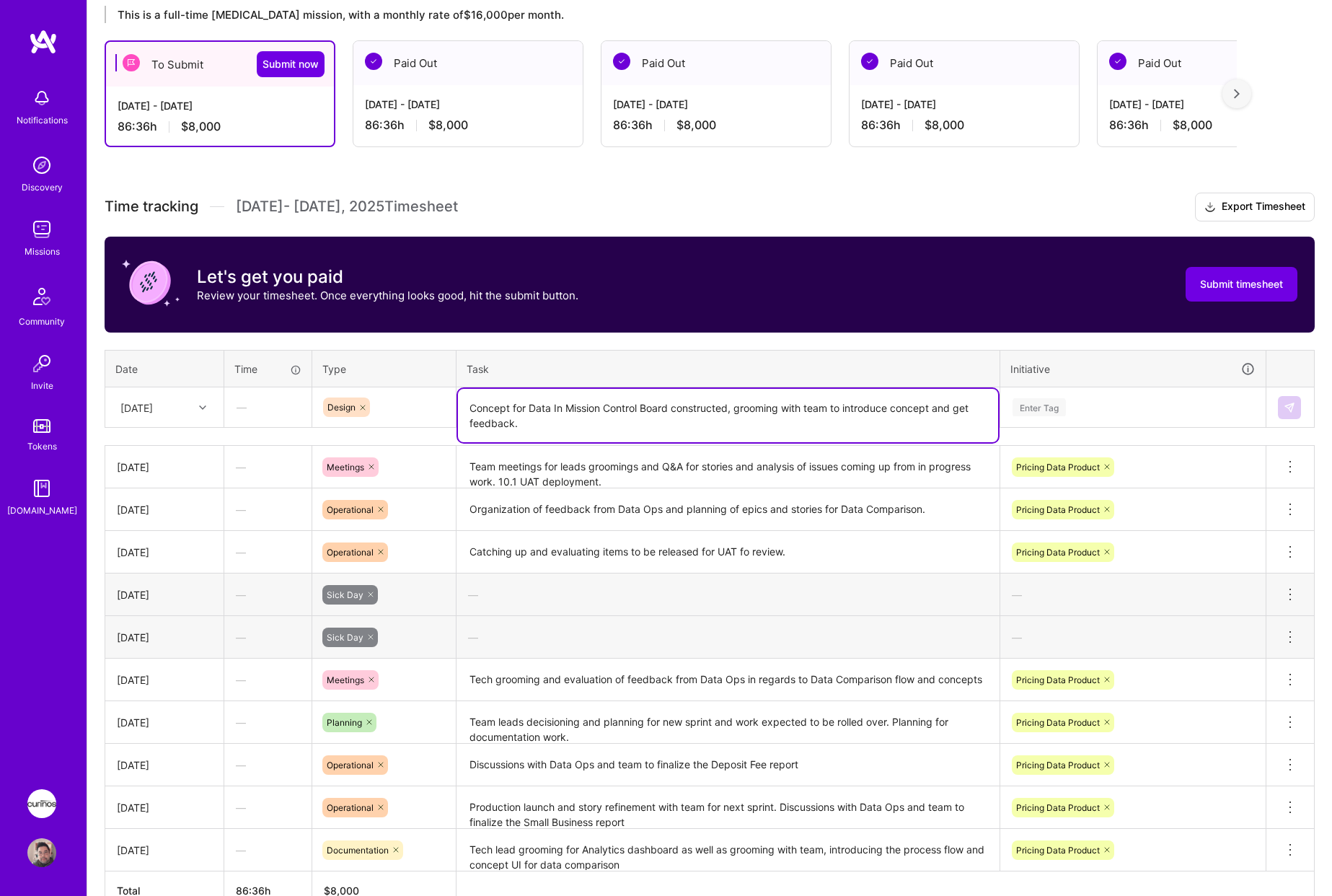
type textarea "Concept for Data In Mission Control Board constructed, grooming with team to in…"
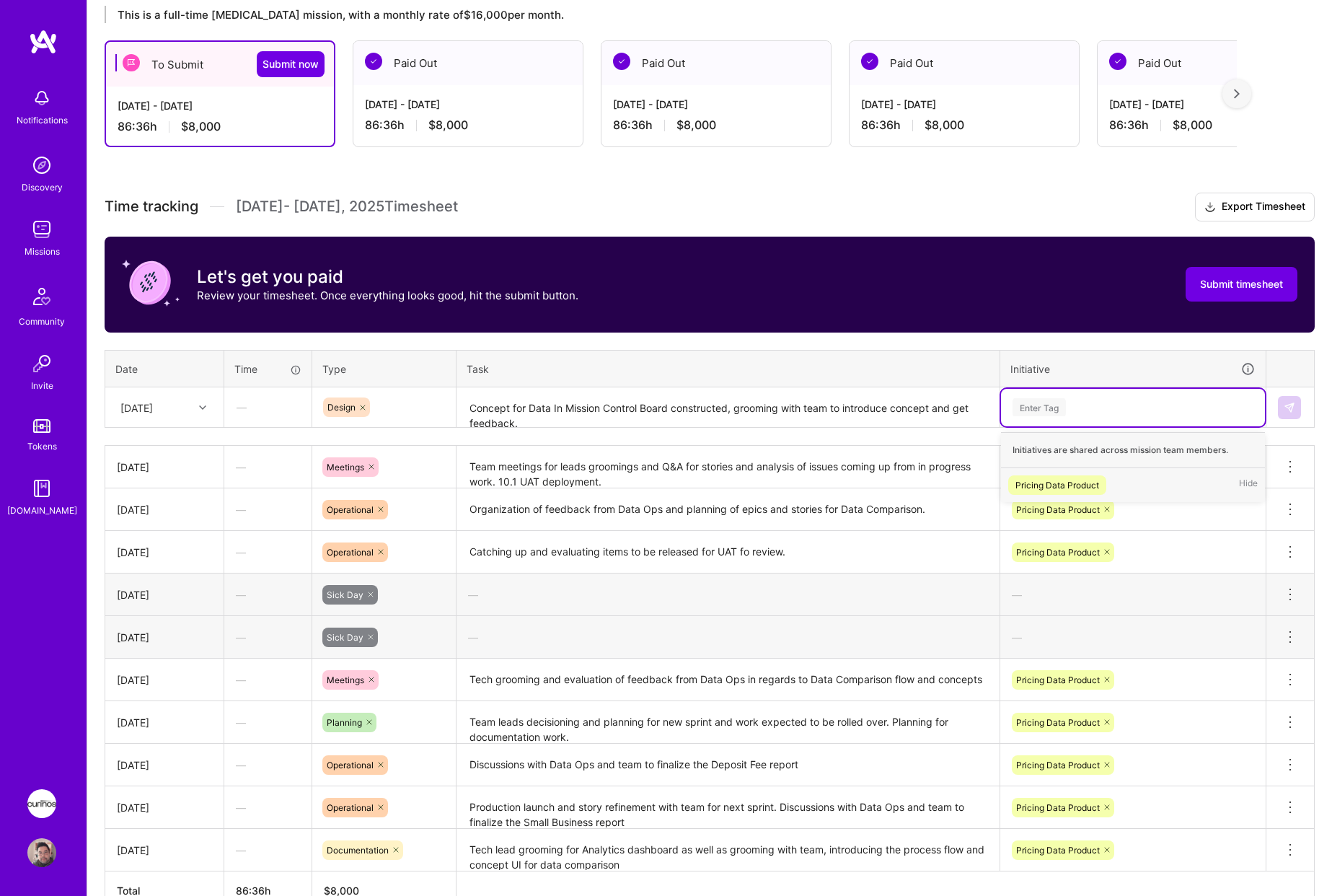
click at [1085, 479] on div "Pricing Data Product" at bounding box center [1058, 485] width 84 height 15
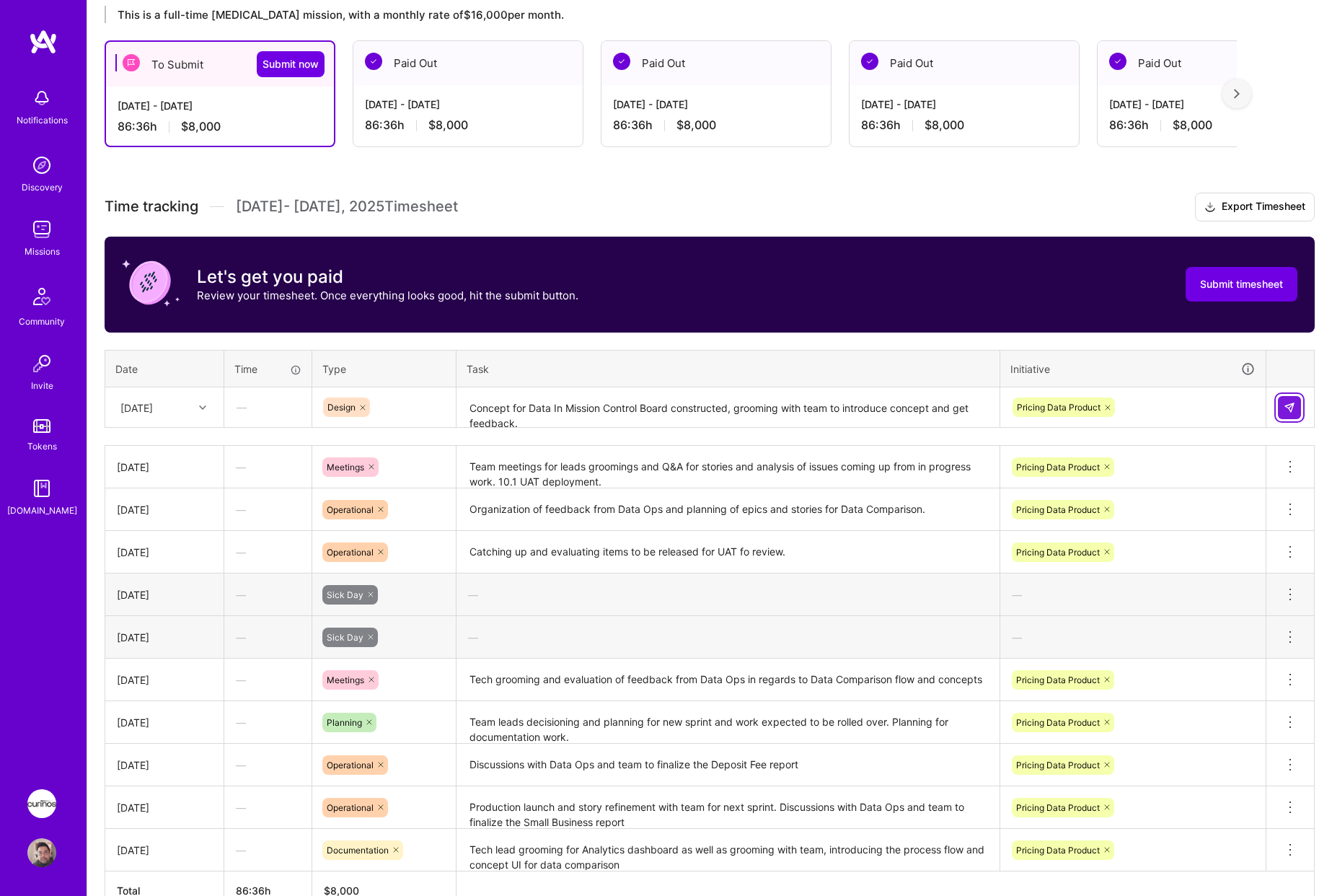
click at [1295, 412] on img at bounding box center [1290, 407] width 11 height 11
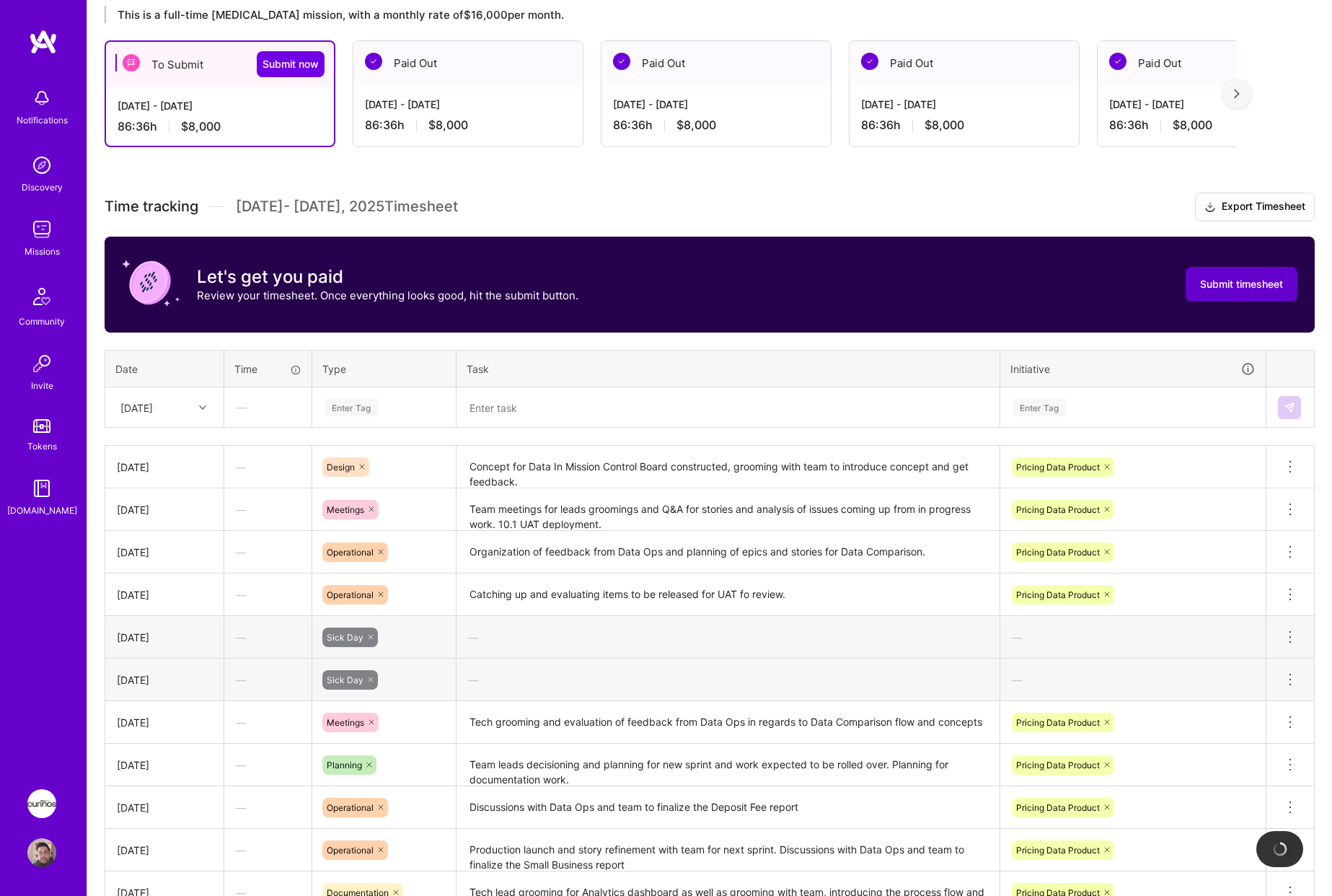
click at [1266, 287] on span "Submit timesheet" at bounding box center [1241, 284] width 83 height 14
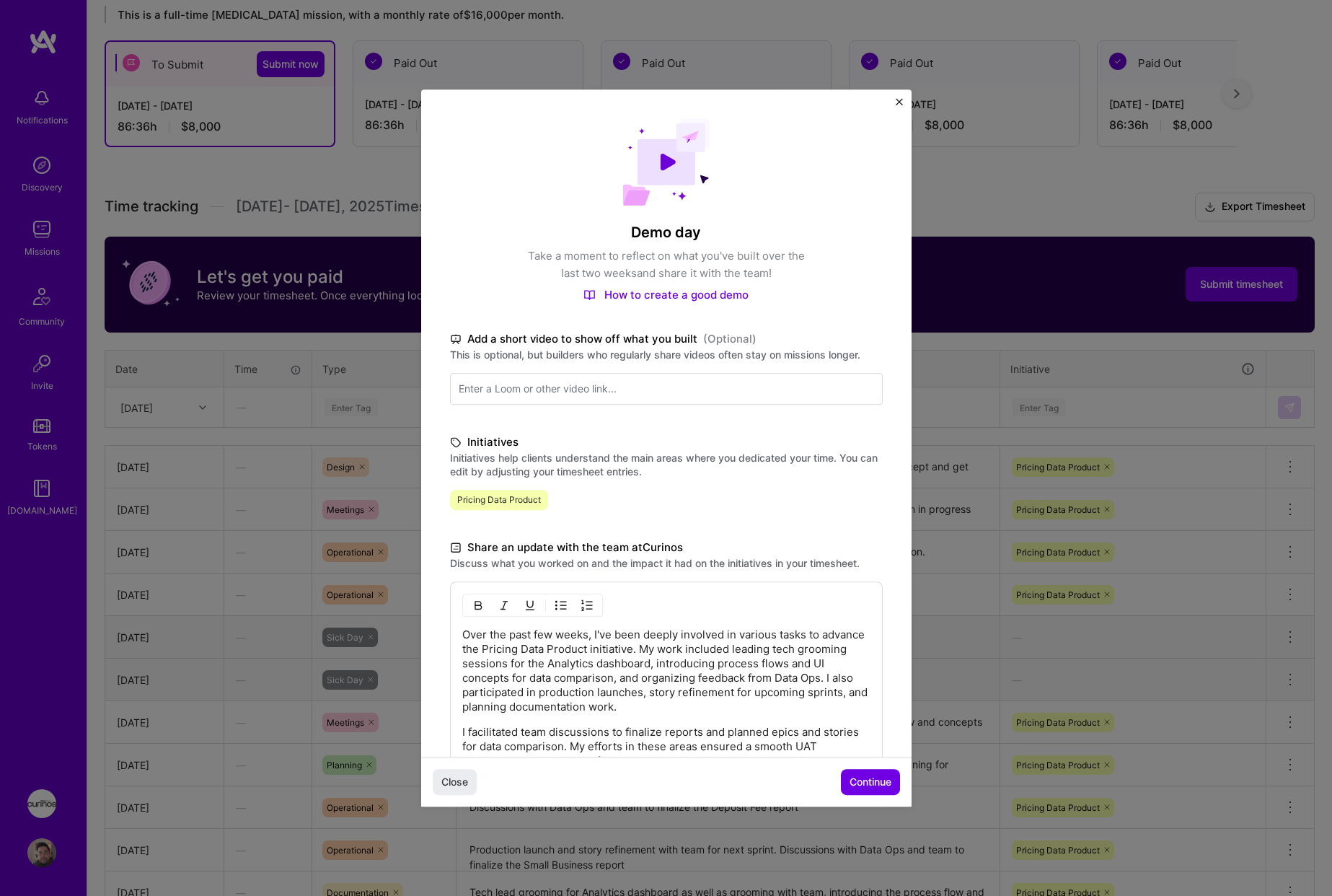
click at [880, 776] on span "Continue" at bounding box center [871, 781] width 42 height 14
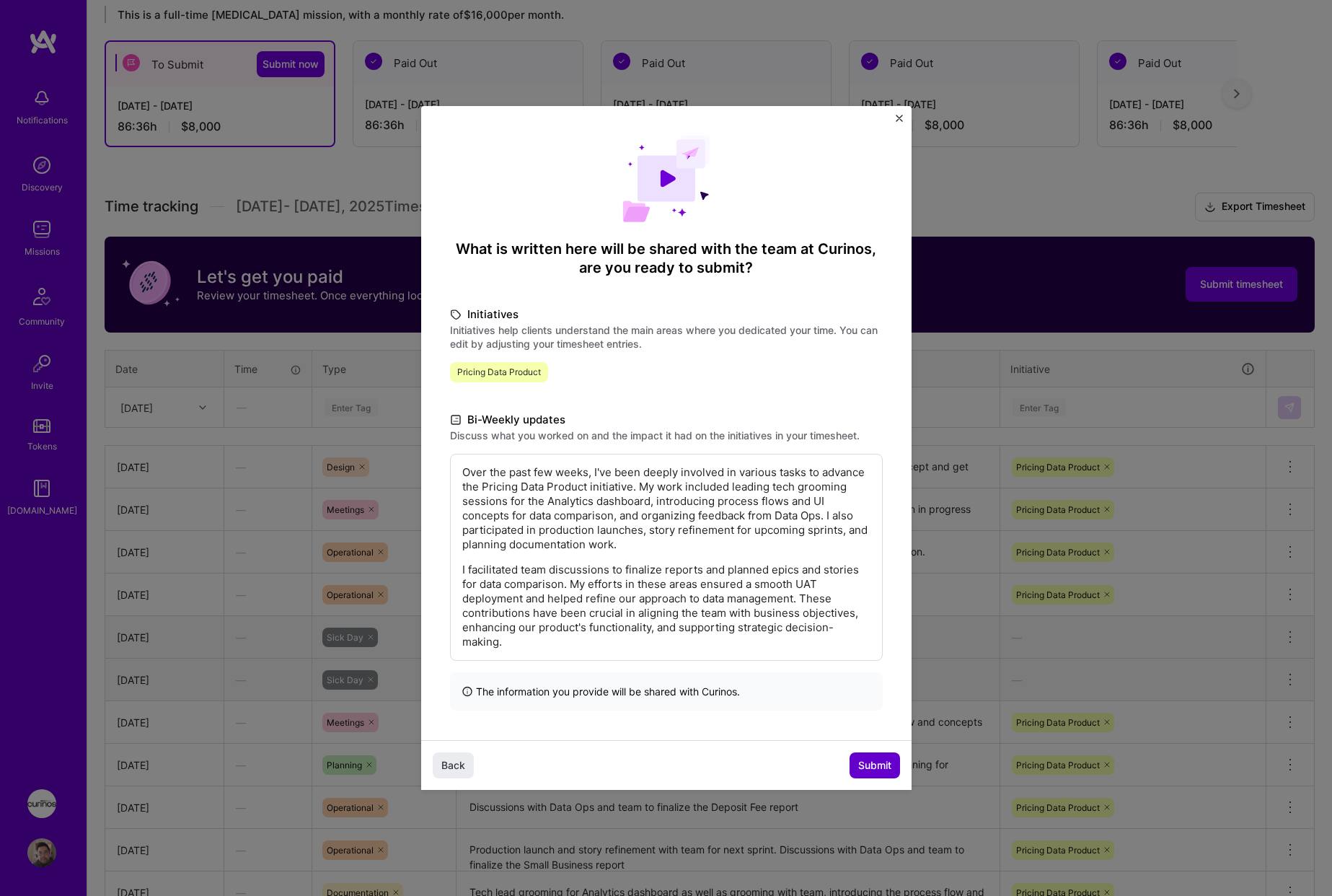
click at [880, 771] on span "Submit" at bounding box center [874, 765] width 33 height 14
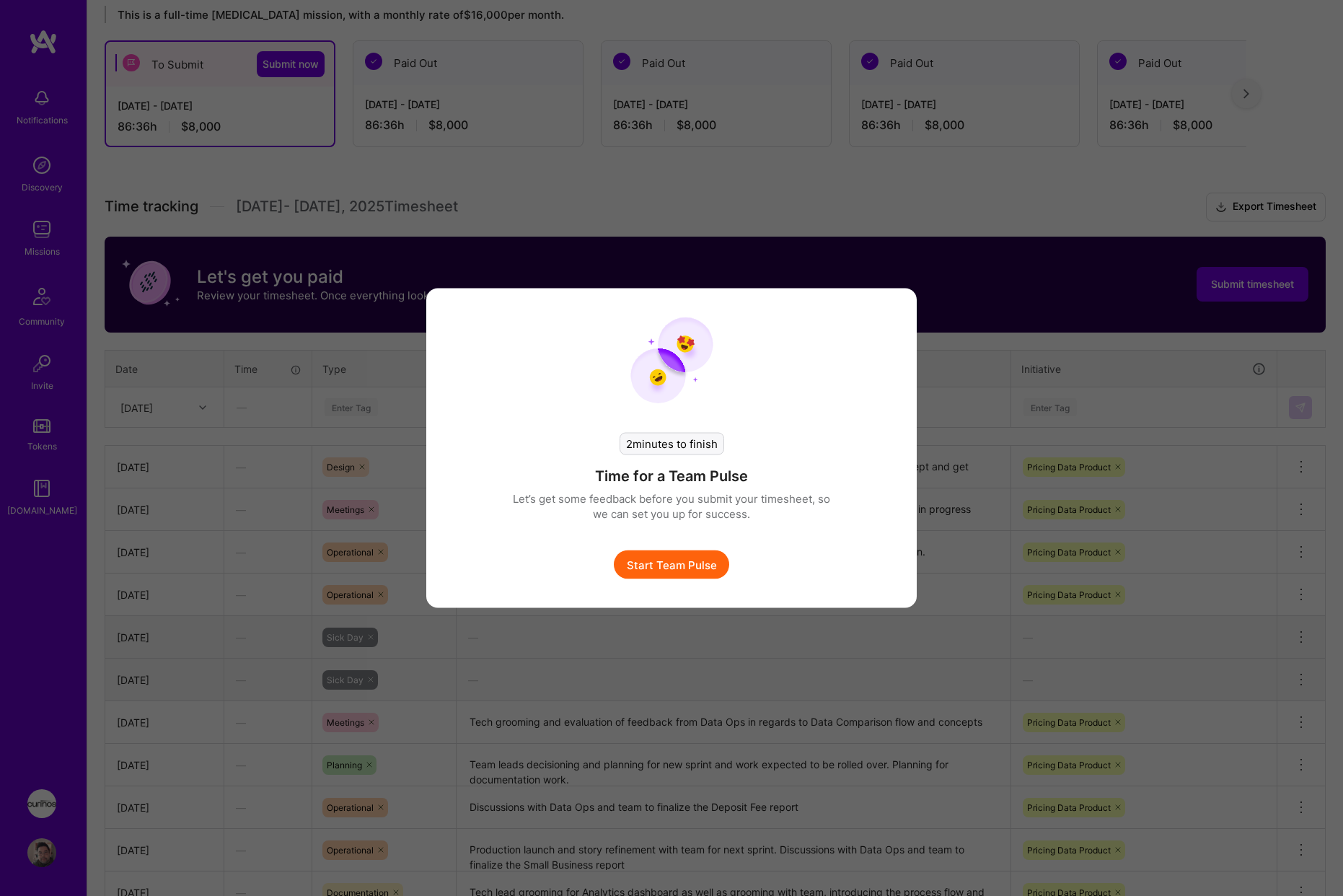
click at [692, 562] on button "Start Team Pulse" at bounding box center [672, 565] width 116 height 28
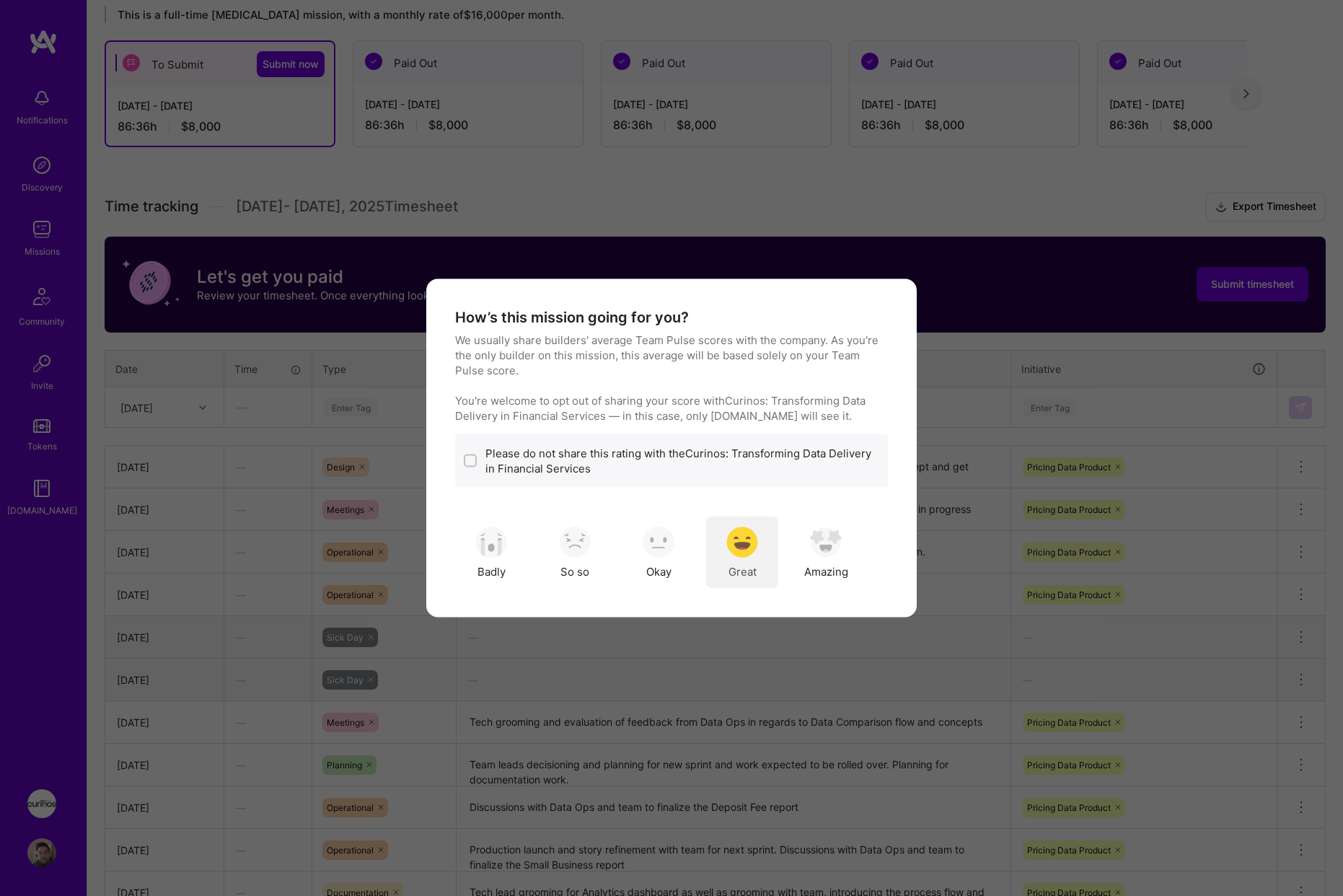
click at [731, 545] on img "modal" at bounding box center [741, 541] width 31 height 31
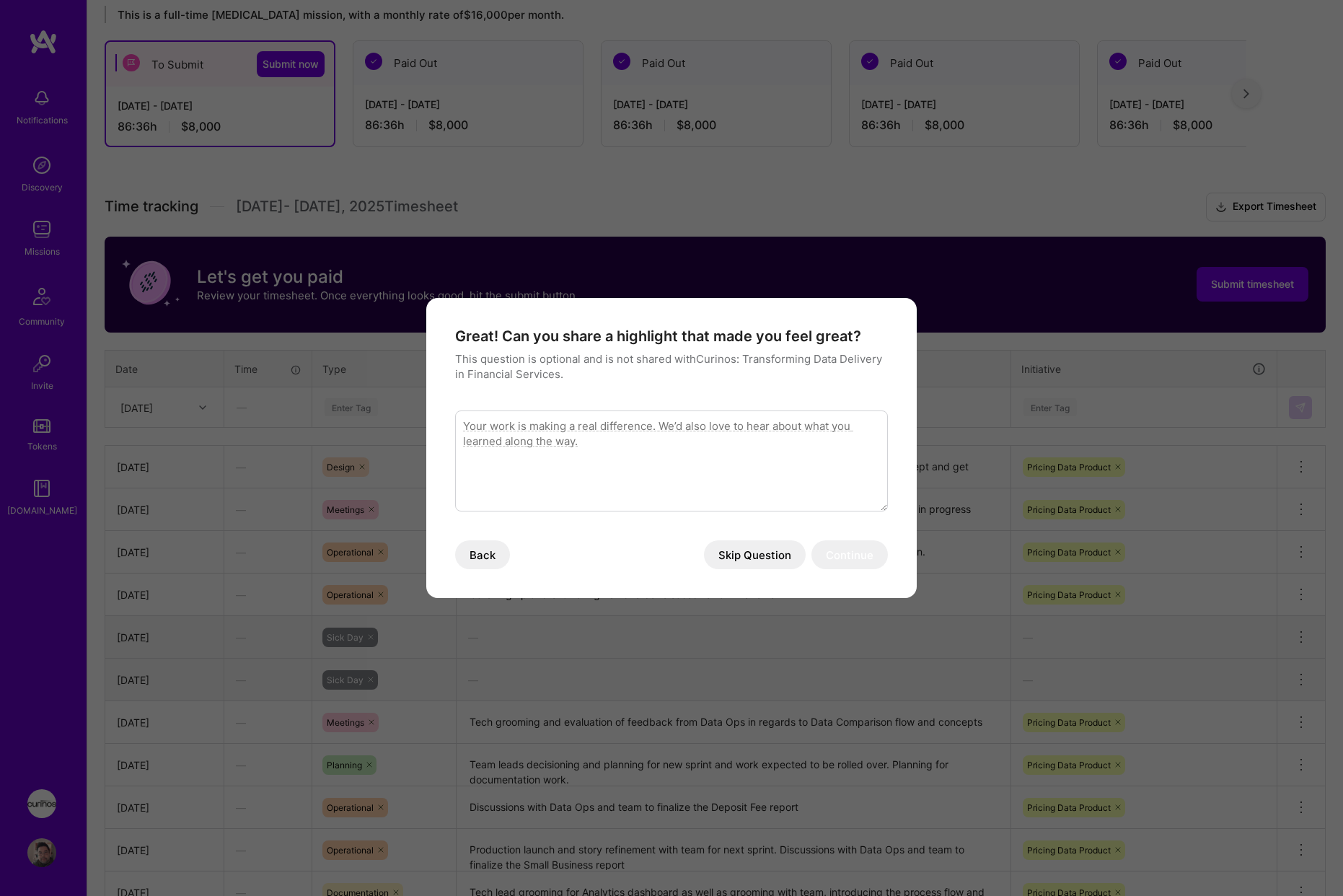
click at [779, 556] on button "Skip Question" at bounding box center [755, 554] width 102 height 28
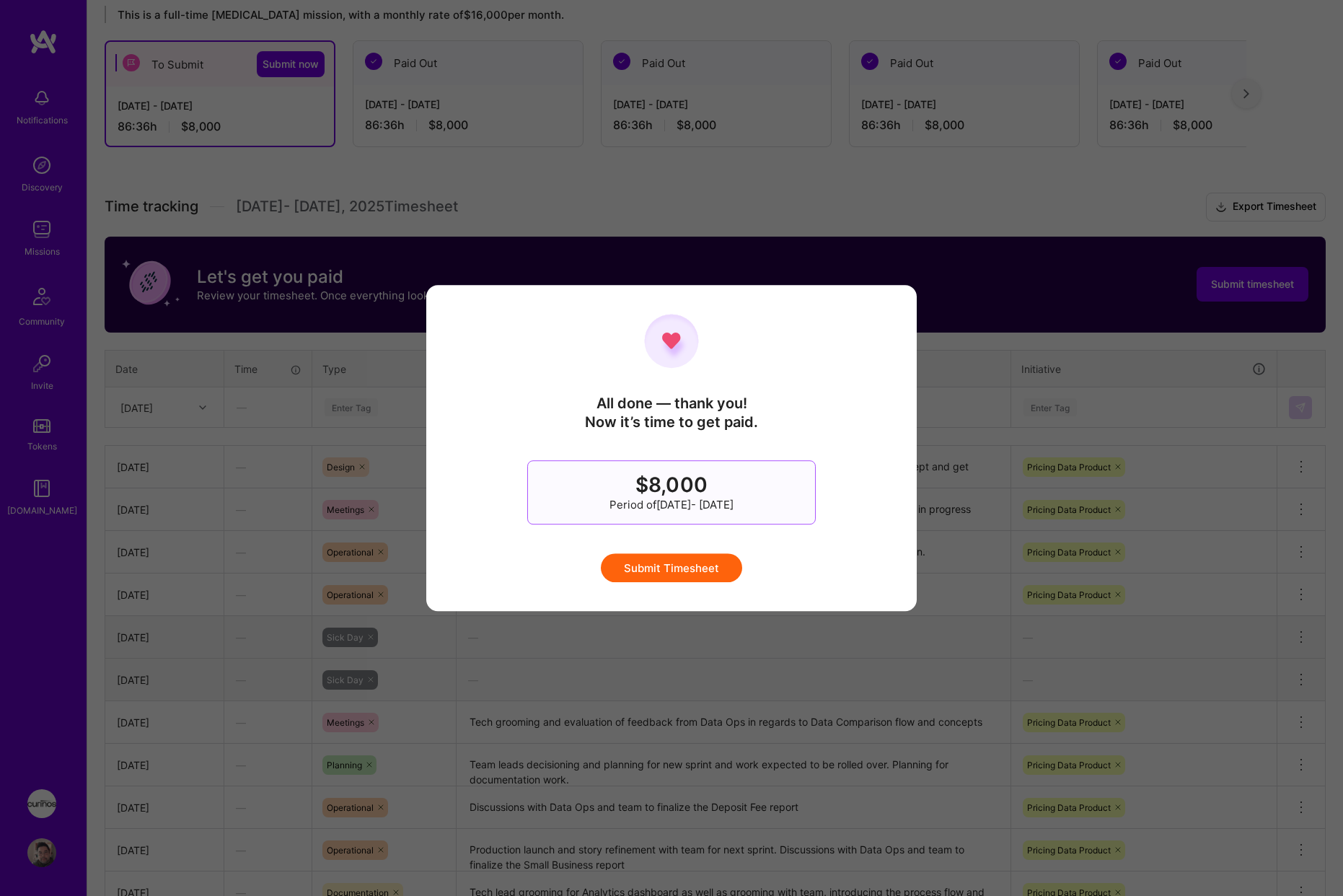
click at [690, 565] on button "Submit Timesheet" at bounding box center [671, 568] width 141 height 28
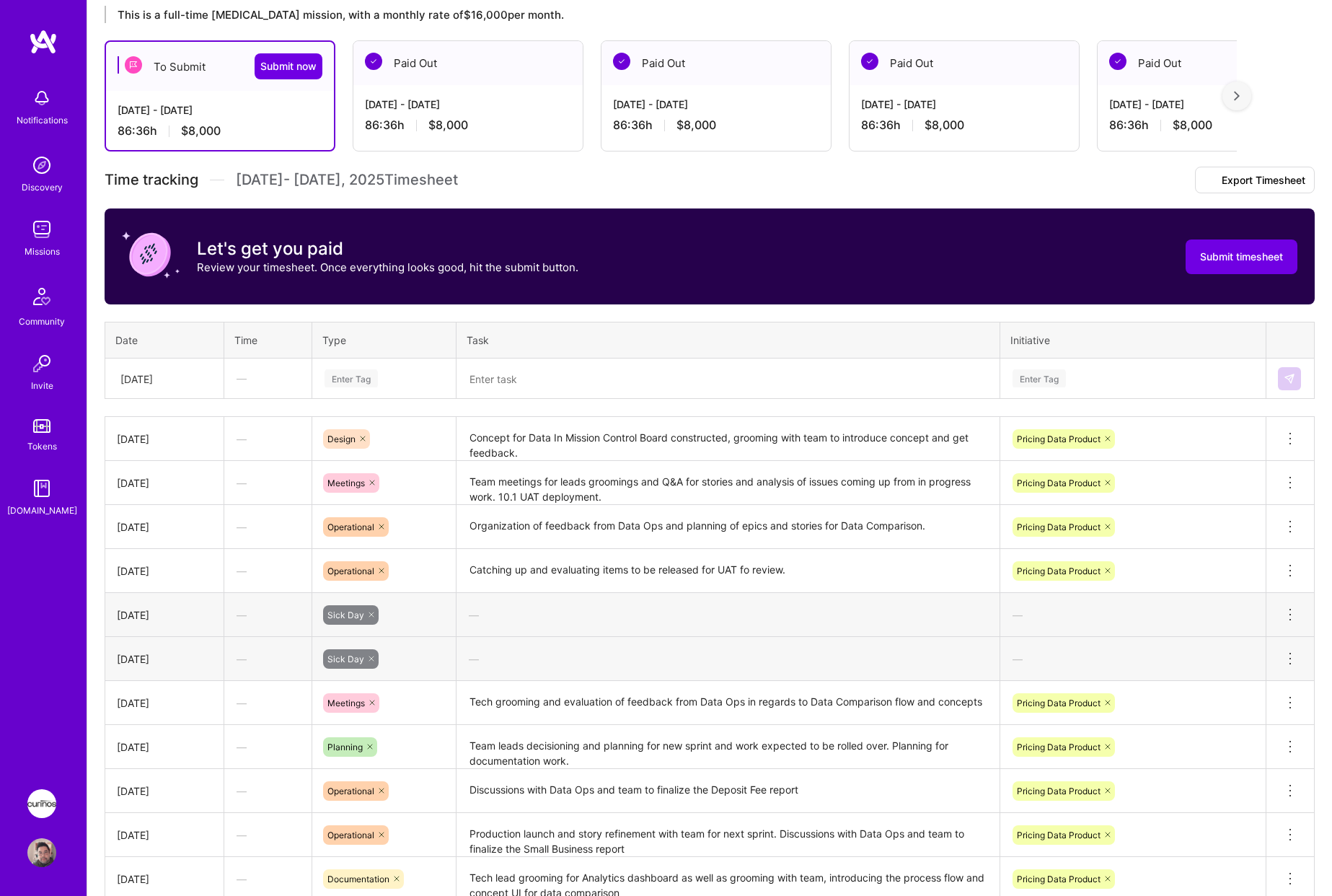
scroll to position [0, 0]
